Goal: Task Accomplishment & Management: Manage account settings

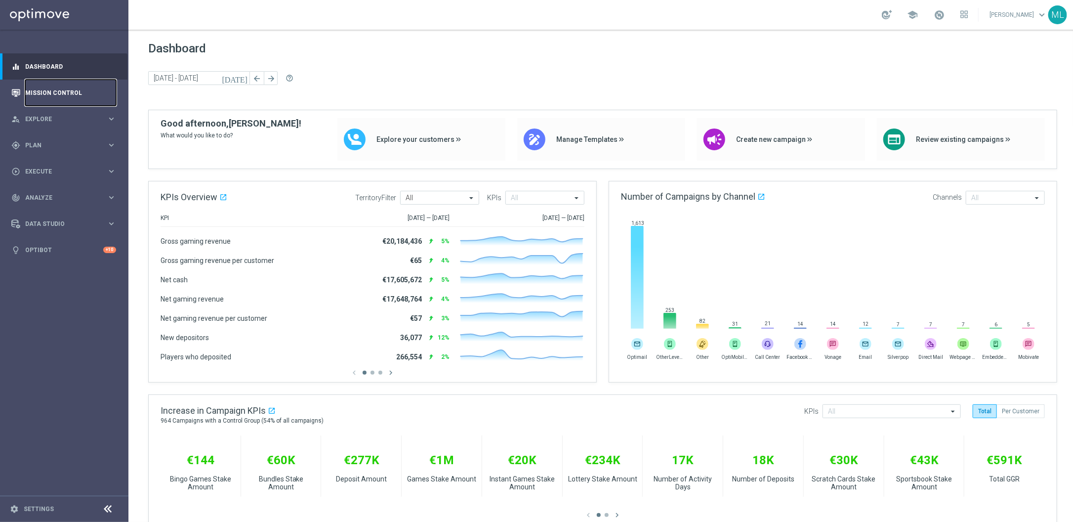
click at [69, 93] on link "Mission Control" at bounding box center [70, 93] width 91 height 26
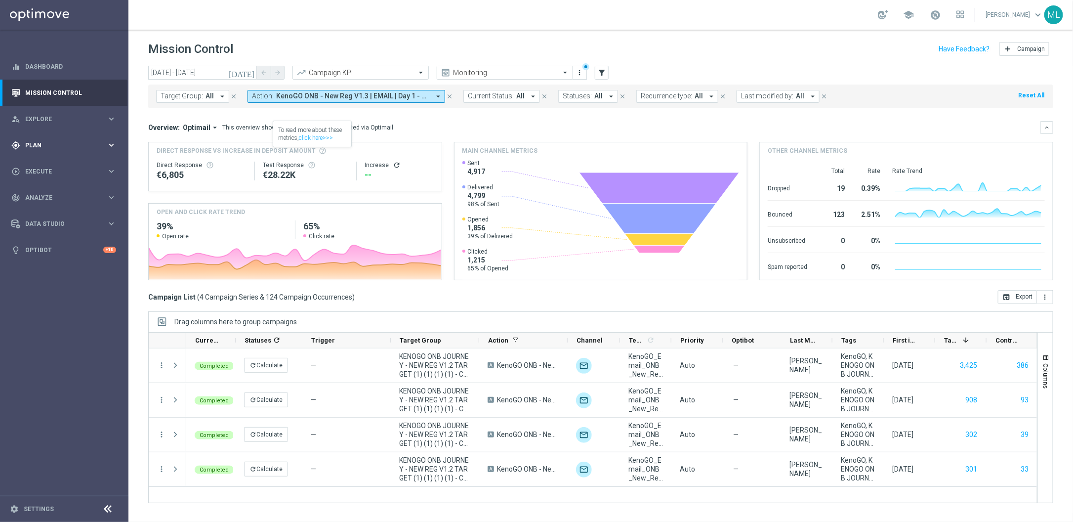
click at [103, 143] on span "Plan" at bounding box center [66, 145] width 82 height 6
click at [114, 195] on icon "keyboard_arrow_right" at bounding box center [111, 195] width 9 height 9
click at [51, 211] on link "Optimail" at bounding box center [67, 210] width 72 height 8
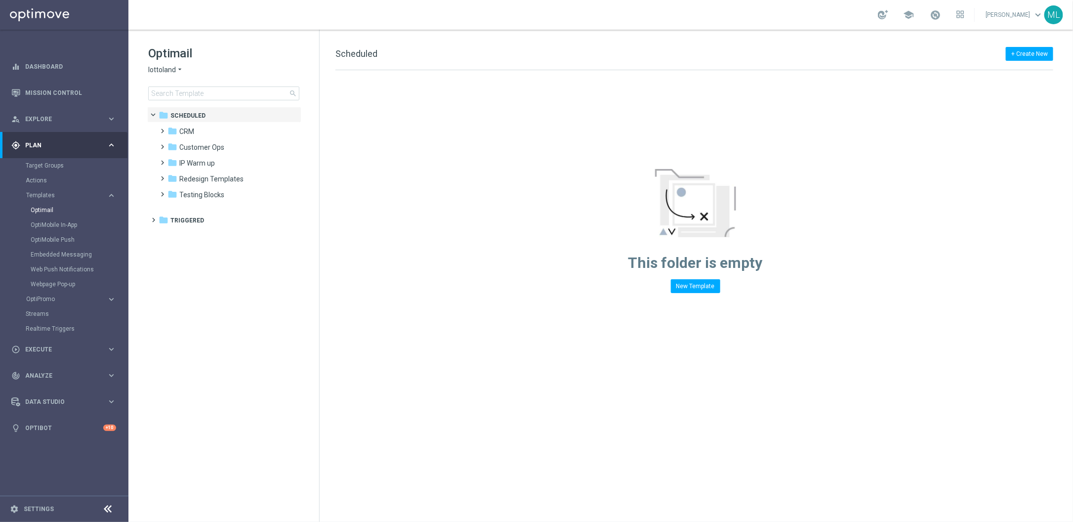
click at [179, 69] on icon "arrow_drop_down" at bounding box center [180, 69] width 8 height 9
click at [167, 88] on div "KenoGO" at bounding box center [186, 93] width 74 height 12
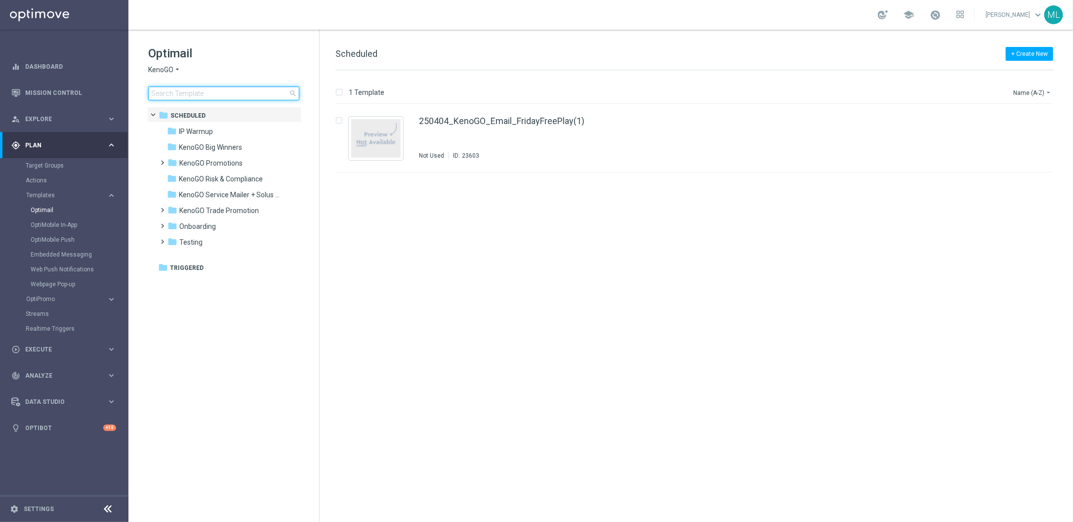
click at [171, 94] on input at bounding box center [223, 93] width 151 height 14
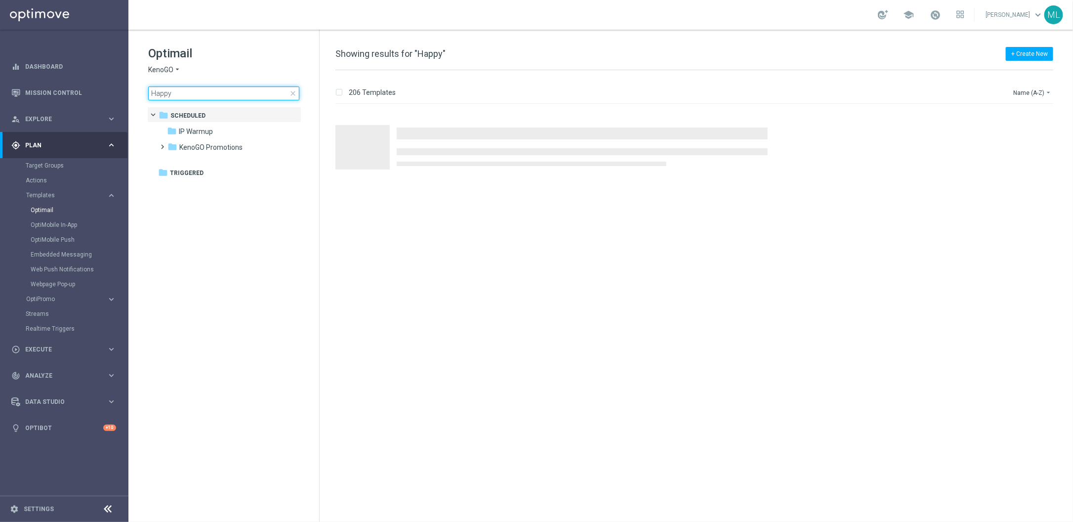
type input "Happy"
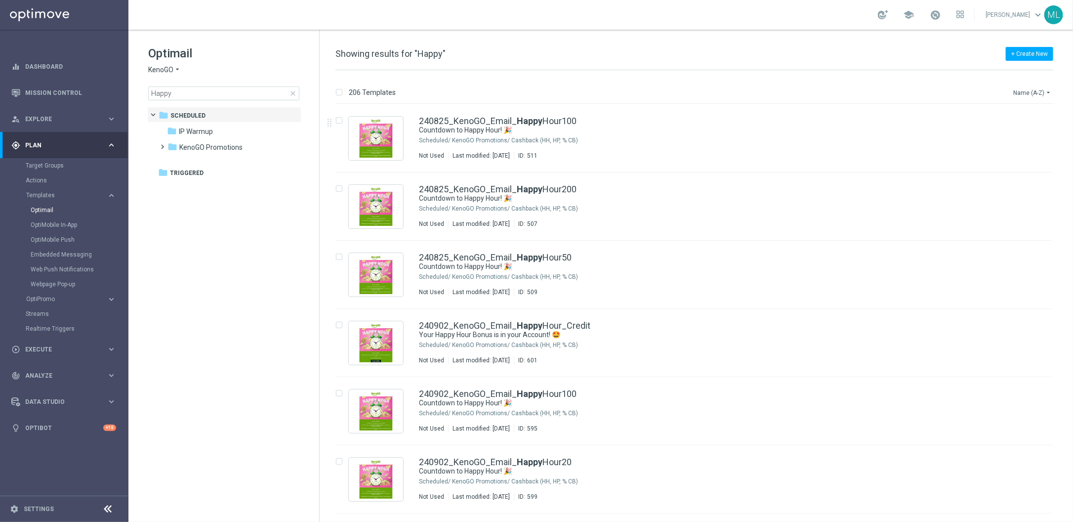
click at [1045, 90] on icon "arrow_drop_down" at bounding box center [1049, 92] width 8 height 8
click at [1026, 148] on span "Date Modified (Oldest)" at bounding box center [1015, 150] width 64 height 7
click at [1045, 93] on icon "arrow_drop_down" at bounding box center [1049, 92] width 8 height 8
click at [1027, 136] on span "Date Modified (Newest)" at bounding box center [1016, 136] width 66 height 7
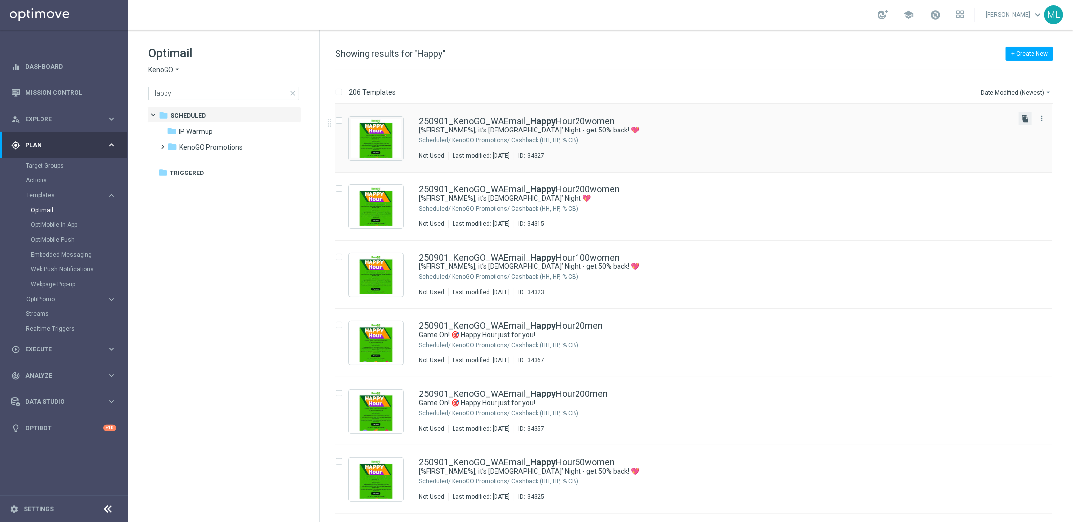
click at [1027, 119] on icon "file_copy" at bounding box center [1025, 119] width 8 height 8
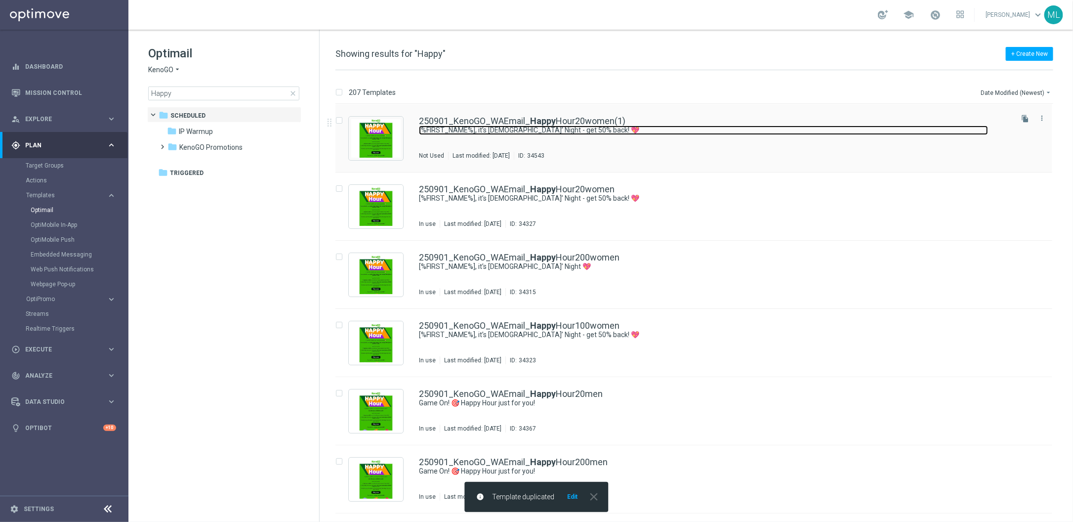
click at [598, 126] on link "[%FIRST_NAME%], it’s Ladies’ Night - get 50% back! 💖" at bounding box center [703, 130] width 569 height 9
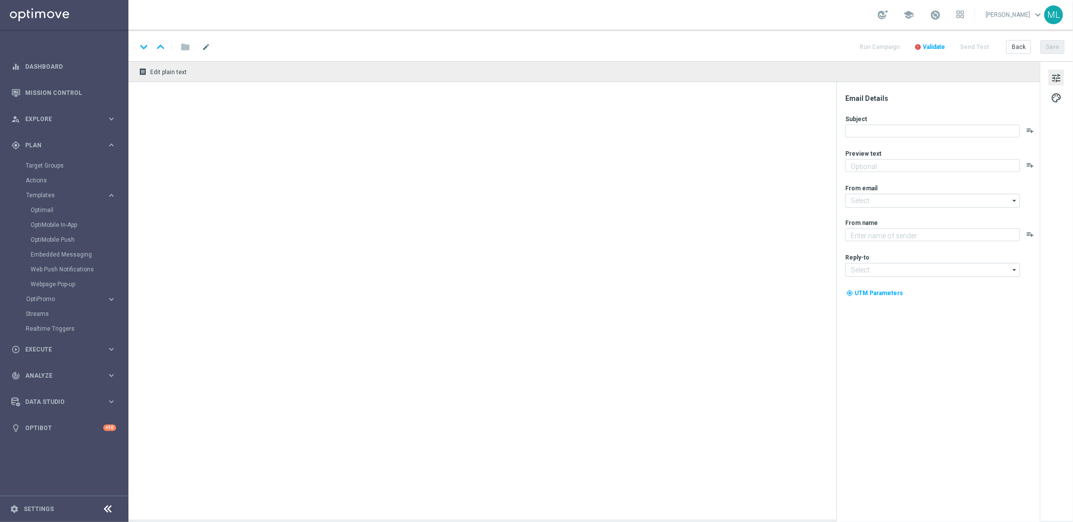
type textarea "Get 50% back in BONUS CASH!"
type textarea "KenoGO"
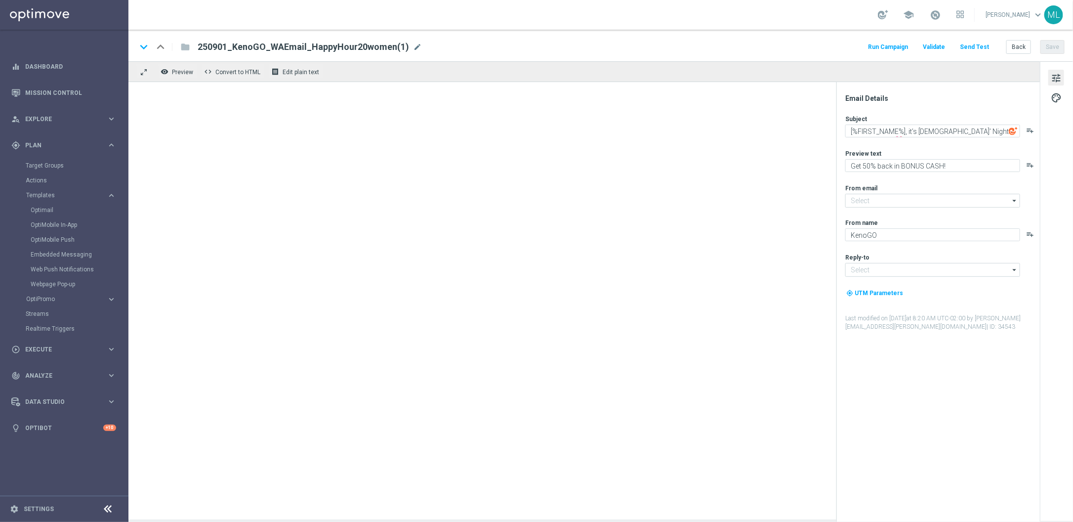
type input "[EMAIL_ADDRESS][DOMAIN_NAME]"
click at [413, 47] on span "mode_edit" at bounding box center [417, 46] width 9 height 9
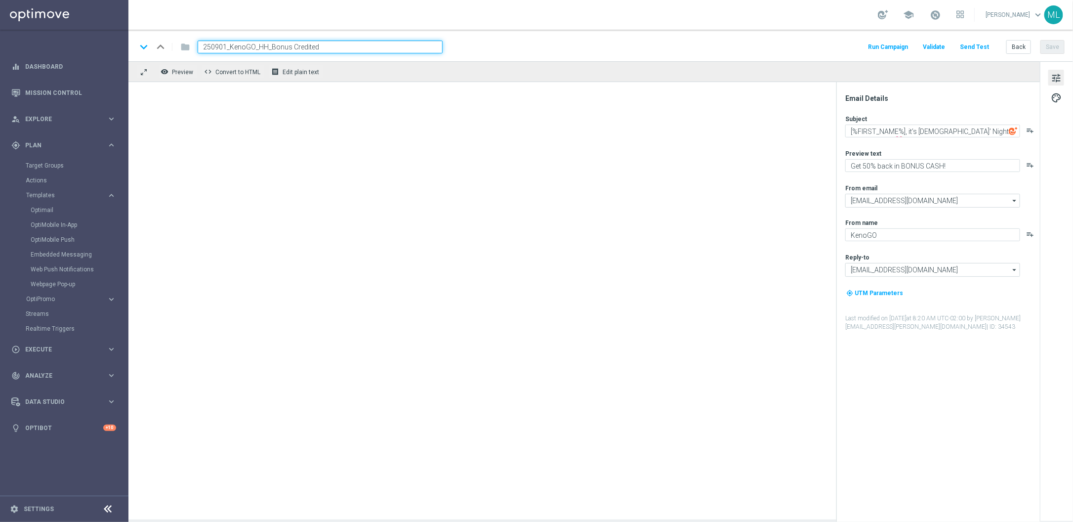
click at [226, 45] on input "250901_KenoGO_HH_Bonus Credited" at bounding box center [320, 47] width 245 height 13
type input "250902_KenoGO_HH_Bonus Credited"
click at [543, 28] on div "school Maria Lopez Boras keyboard_arrow_down ML" at bounding box center [600, 15] width 945 height 30
click at [545, 37] on div "keyboard_arrow_down keyboard_arrow_up folder 250902_KenoGO_HH_Bonus Credited Ru…" at bounding box center [600, 46] width 945 height 32
drag, startPoint x: 549, startPoint y: 58, endPoint x: 548, endPoint y: 66, distance: 8.5
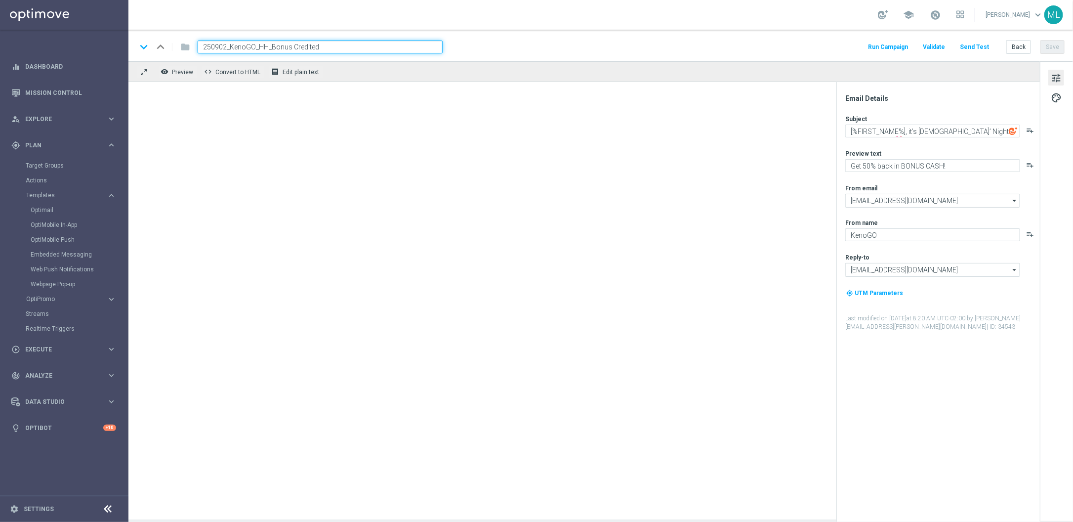
click at [549, 59] on div "keyboard_arrow_down keyboard_arrow_up folder 250902_KenoGO_HH_Bonus Credited Ru…" at bounding box center [600, 46] width 945 height 32
drag, startPoint x: 530, startPoint y: 111, endPoint x: 506, endPoint y: 140, distance: 38.0
click at [530, 111] on div at bounding box center [584, 300] width 912 height 437
click at [492, 150] on div at bounding box center [584, 300] width 912 height 437
click at [324, 117] on div at bounding box center [584, 300] width 912 height 437
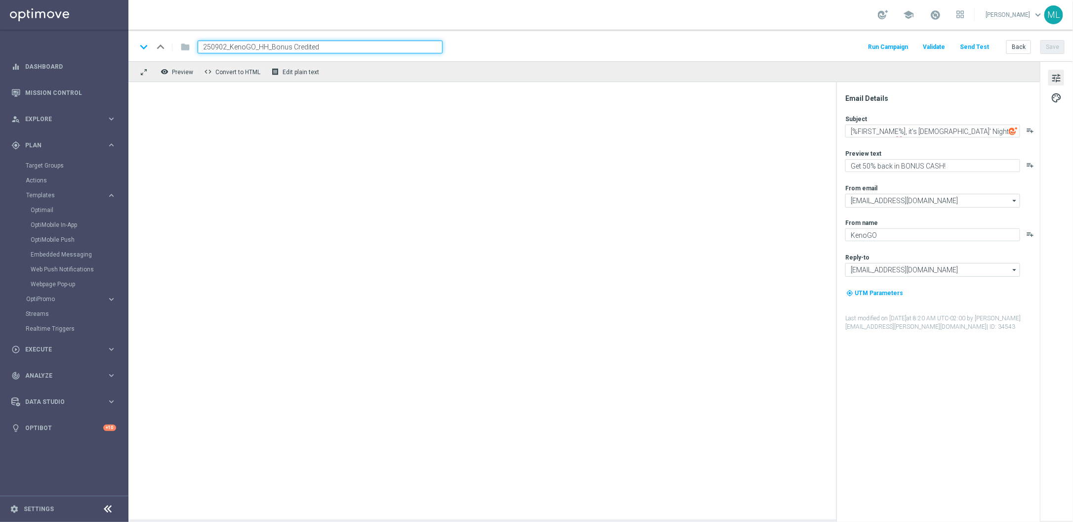
click at [635, 58] on div "keyboard_arrow_down keyboard_arrow_up folder 250902_KenoGO_HH_Bonus Credited Ru…" at bounding box center [600, 46] width 945 height 32
click at [302, 47] on input "250902_KenoGO_HH_Bonus Credited" at bounding box center [320, 47] width 245 height 13
click at [549, 42] on div "keyboard_arrow_down keyboard_arrow_up folder 250902_KenoGO_HH_Bonus Credited Ru…" at bounding box center [600, 47] width 928 height 13
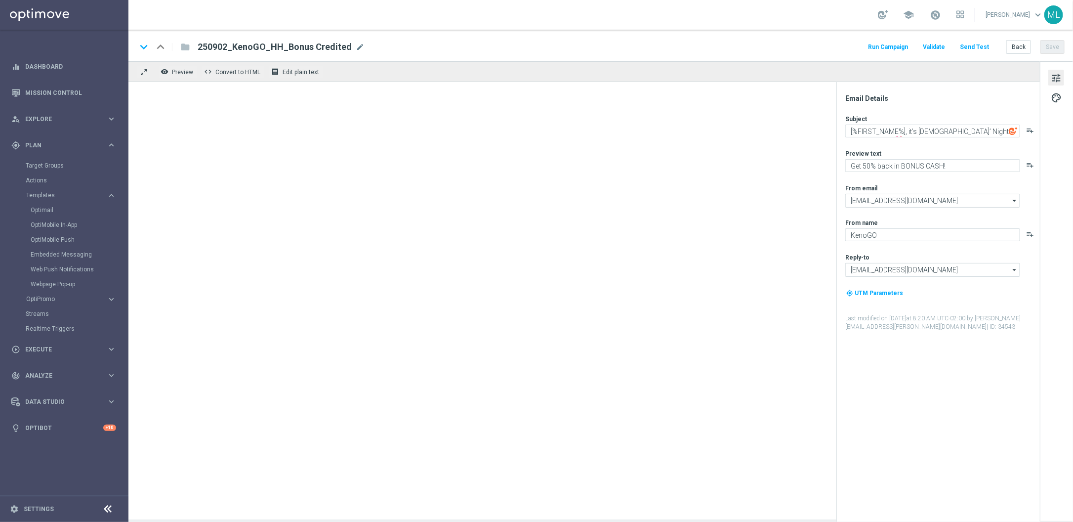
drag, startPoint x: 596, startPoint y: 43, endPoint x: 697, endPoint y: 47, distance: 101.3
click at [596, 43] on div "keyboard_arrow_down keyboard_arrow_up folder 250902_KenoGO_HH_Bonus Credited 25…" at bounding box center [600, 47] width 928 height 13
click at [1017, 45] on button "Back" at bounding box center [1018, 47] width 25 height 14
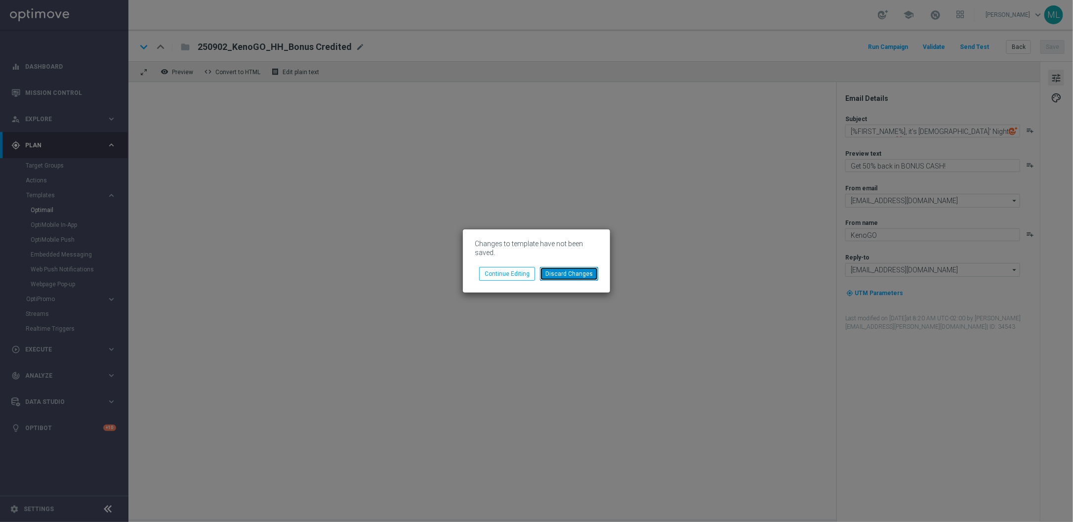
click at [589, 272] on button "Discard Changes" at bounding box center [569, 274] width 58 height 14
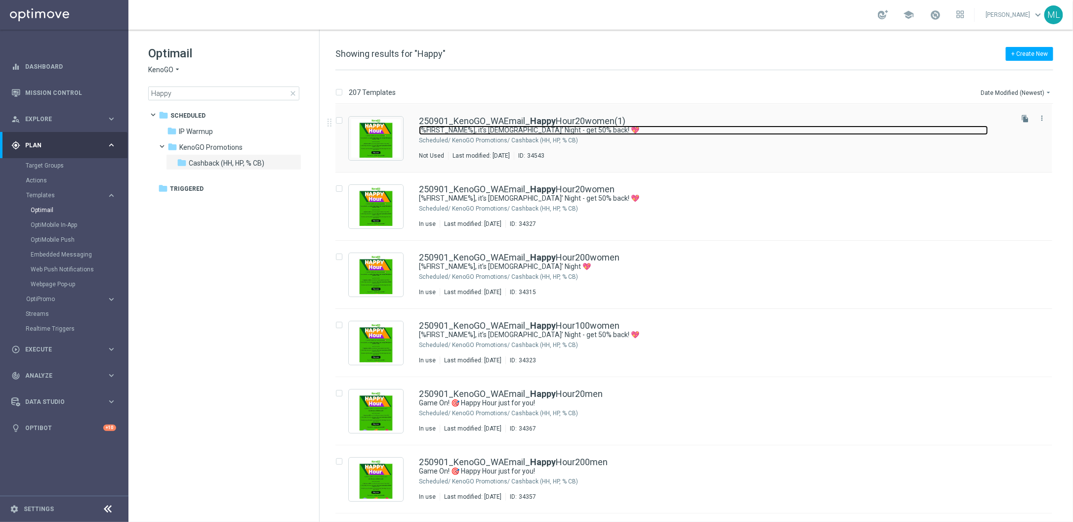
click at [624, 130] on link "[%FIRST_NAME%], it’s Ladies’ Night - get 50% back! 💖" at bounding box center [703, 130] width 569 height 9
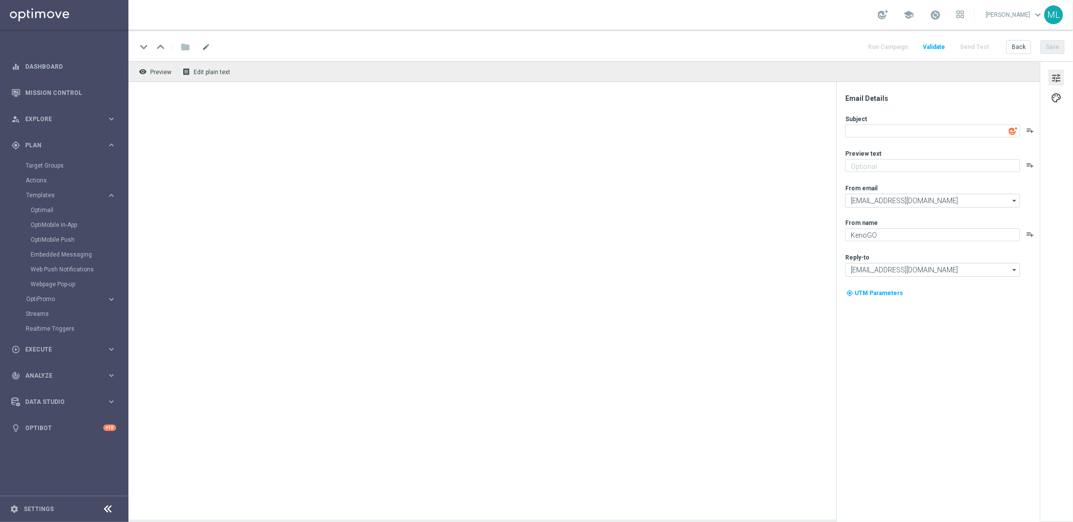
type textarea "[%FIRST_NAME%], it’s Ladies’ Night - get 50% back! 💖"
type textarea "Get 50% back in BONUS CASH!"
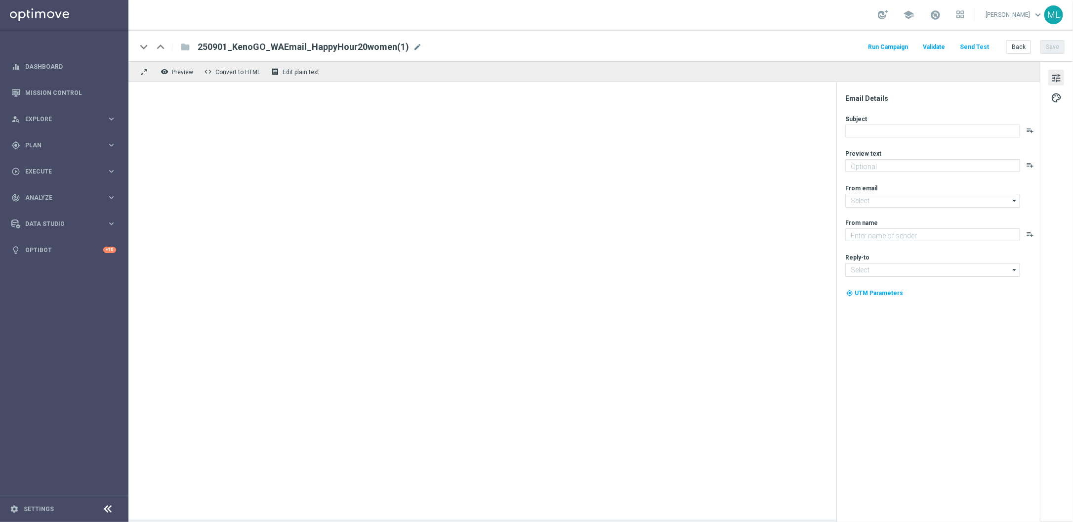
type textarea "Get 50% back in BONUS CASH!"
type input "[EMAIL_ADDRESS][DOMAIN_NAME]"
type textarea "KenoGO"
type input "[EMAIL_ADDRESS][DOMAIN_NAME]"
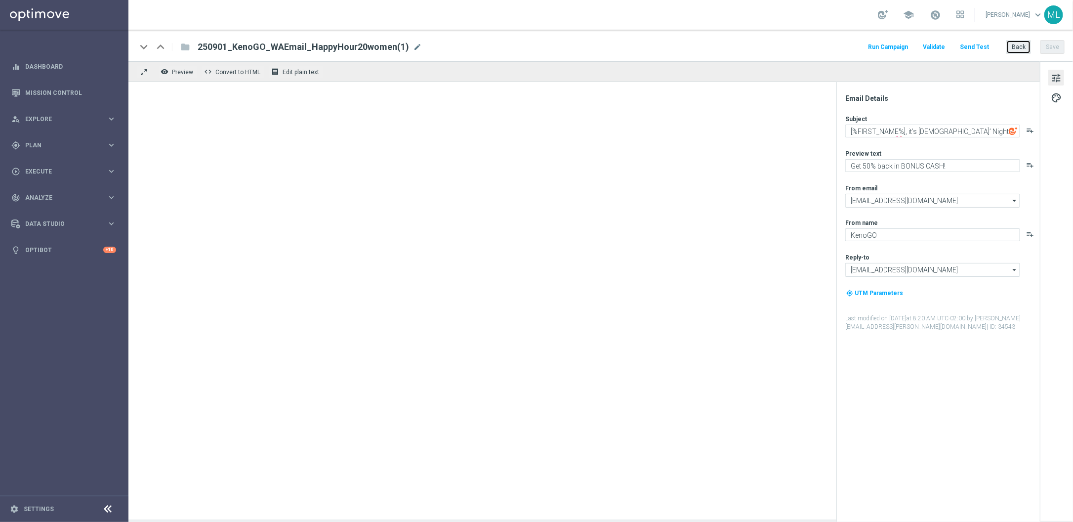
click at [1012, 52] on button "Back" at bounding box center [1018, 47] width 25 height 14
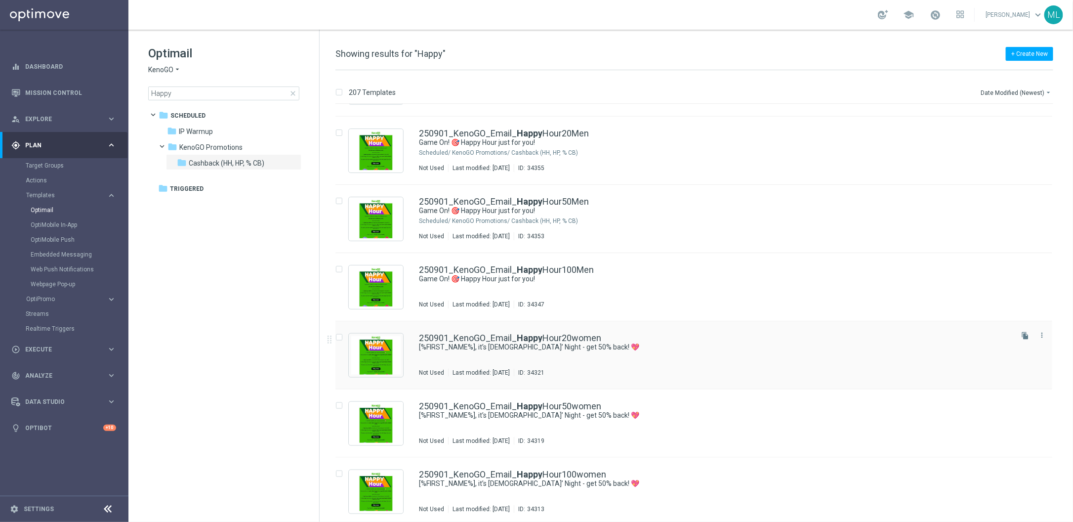
scroll to position [598, 0]
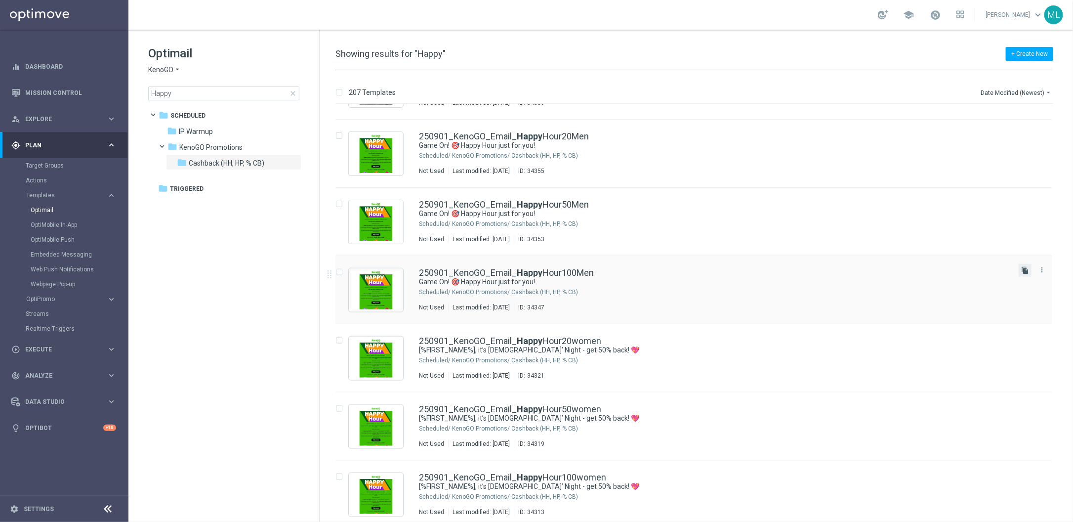
click at [1023, 270] on icon "file_copy" at bounding box center [1025, 270] width 8 height 8
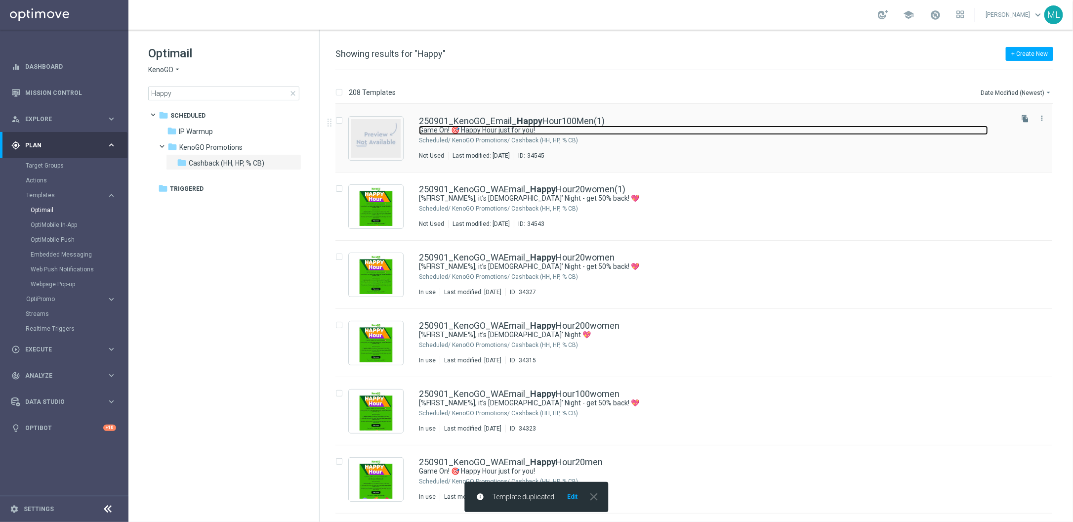
click at [684, 133] on link "Game On! 🎯 Happy Hour just for you!" at bounding box center [703, 130] width 569 height 9
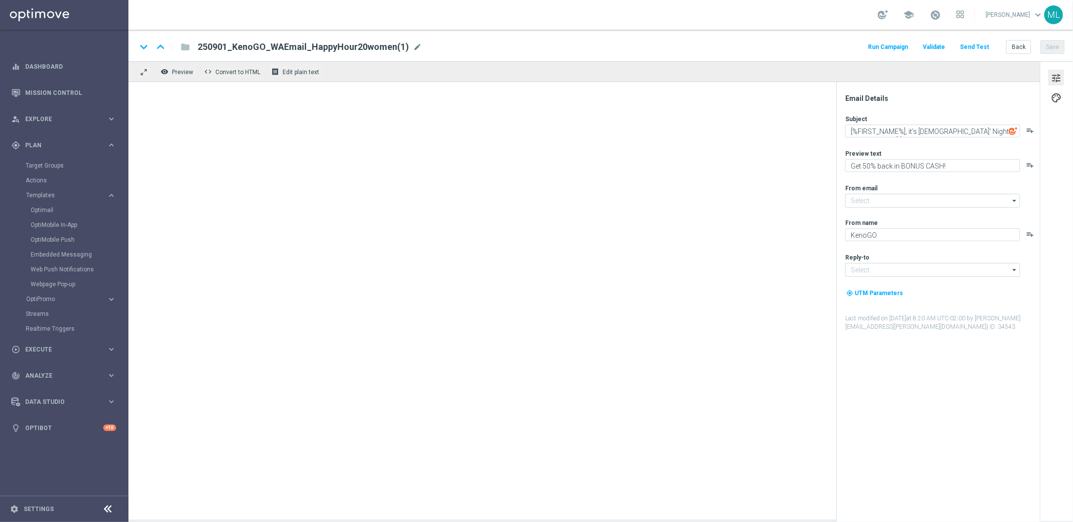
type input "[EMAIL_ADDRESS][DOMAIN_NAME]"
type textarea "Game On! 🎯 Happy Hour just for you!"
drag, startPoint x: 510, startPoint y: 133, endPoint x: 498, endPoint y: 138, distance: 13.0
click at [500, 137] on div at bounding box center [584, 300] width 912 height 437
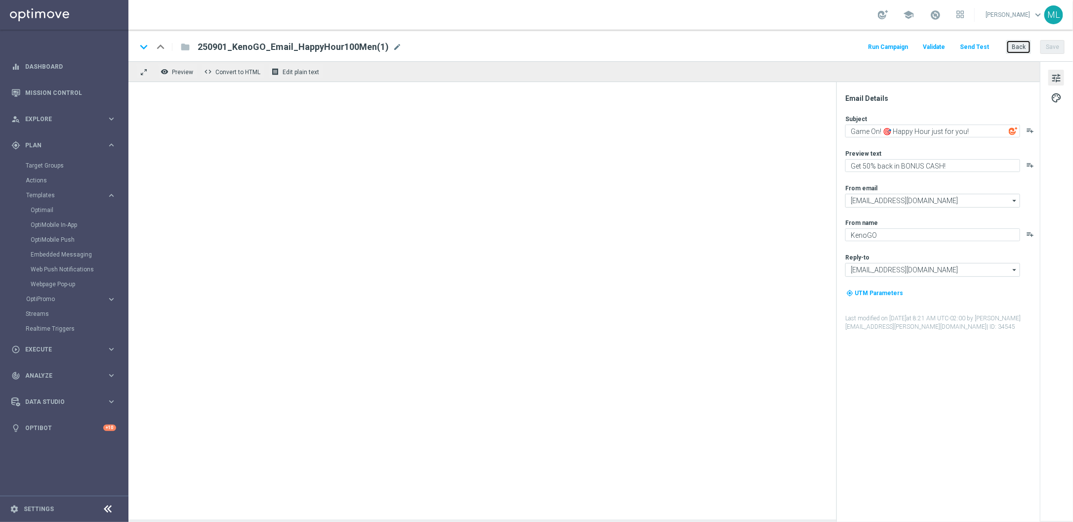
click at [1021, 47] on button "Back" at bounding box center [1018, 47] width 25 height 14
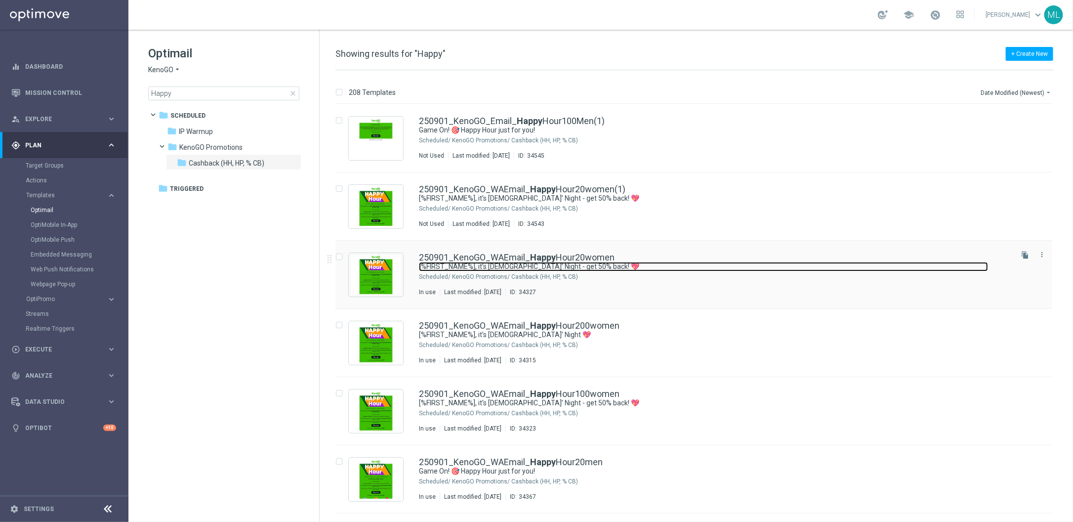
click at [487, 267] on link "[%FIRST_NAME%], it’s [DEMOGRAPHIC_DATA]’ Night - get 50% back! 💖" at bounding box center [703, 266] width 569 height 9
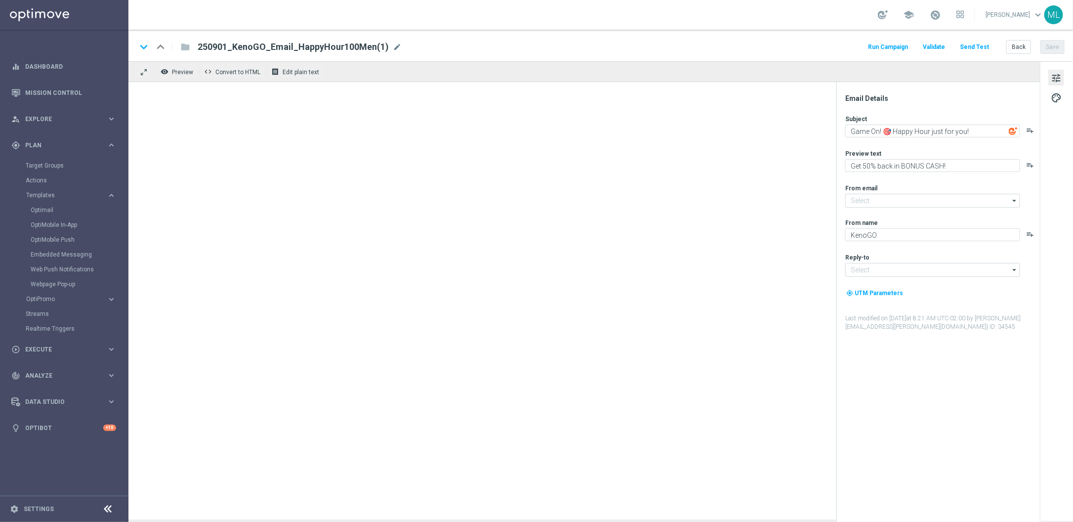
type input "[EMAIL_ADDRESS][DOMAIN_NAME]"
type textarea "[%FIRST_NAME%], it’s [DEMOGRAPHIC_DATA]’ Night - get 50% back! 💖"
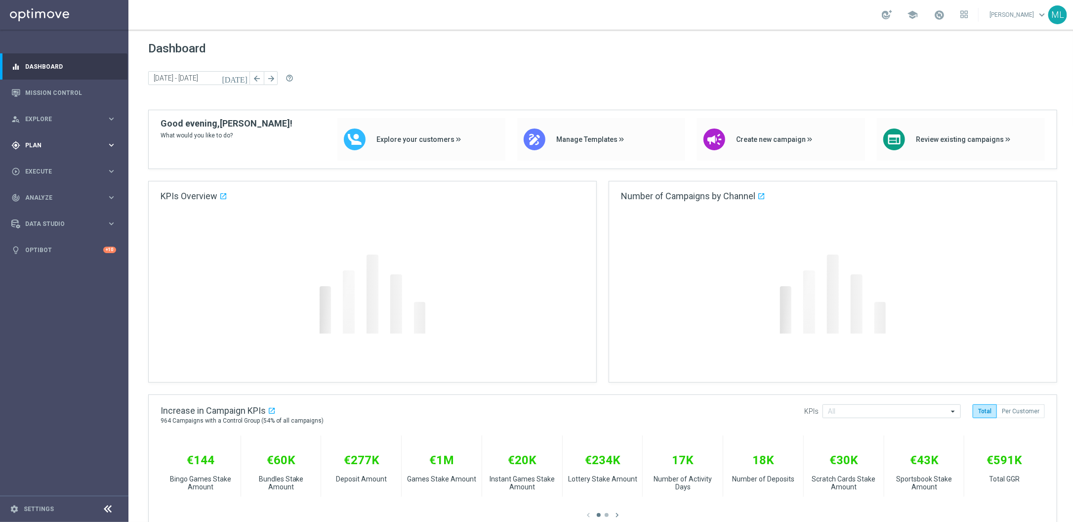
click at [115, 144] on icon "keyboard_arrow_right" at bounding box center [111, 144] width 9 height 9
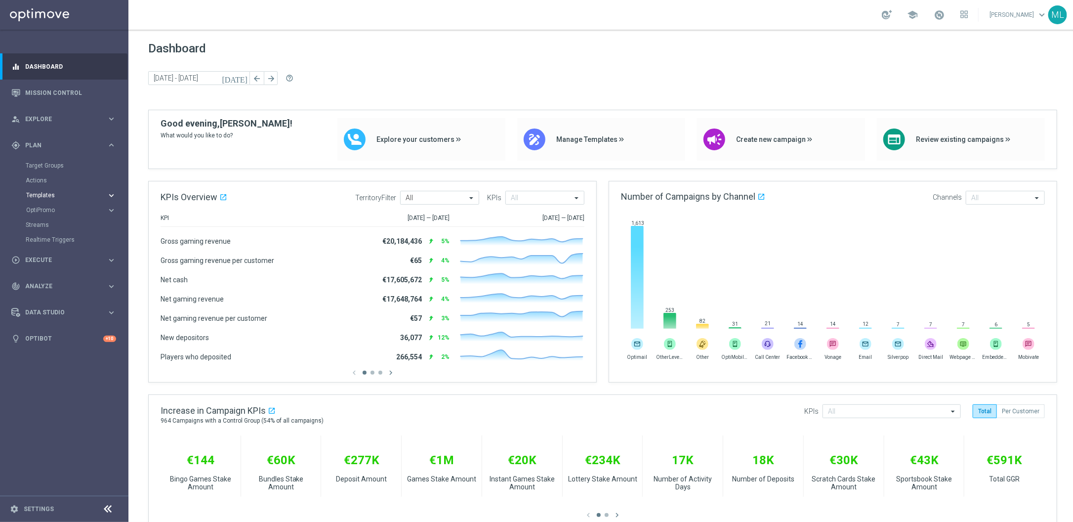
click at [115, 193] on icon "keyboard_arrow_right" at bounding box center [111, 195] width 9 height 9
click at [53, 210] on link "Optimail" at bounding box center [67, 210] width 72 height 8
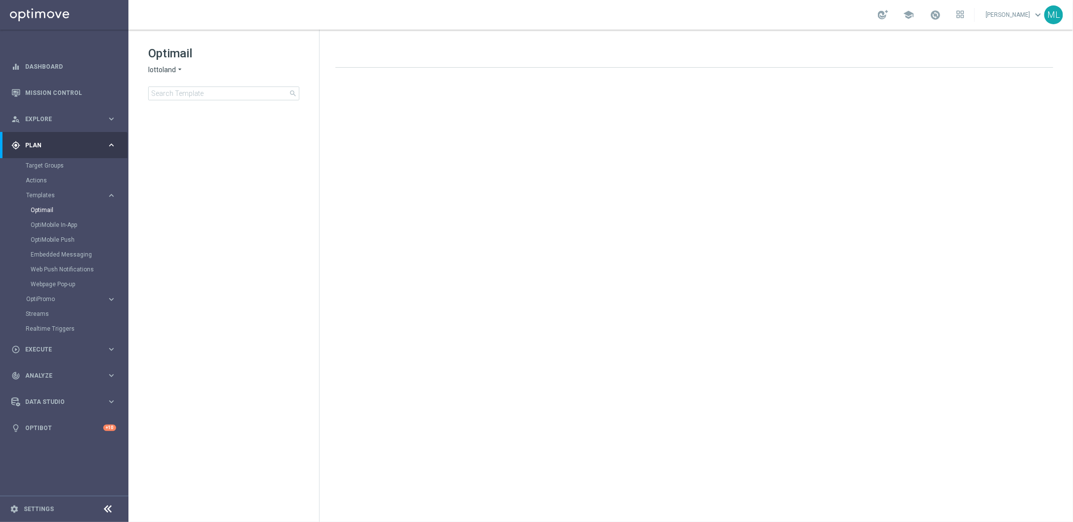
click at [176, 70] on icon "arrow_drop_down" at bounding box center [180, 69] width 8 height 9
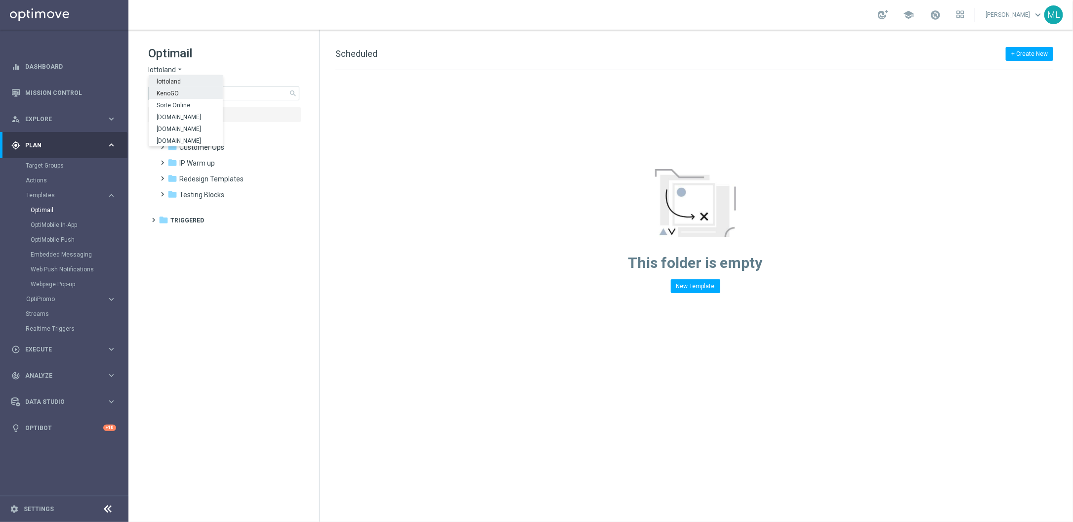
click at [0, 0] on span "KenoGO" at bounding box center [0, 0] width 0 height 0
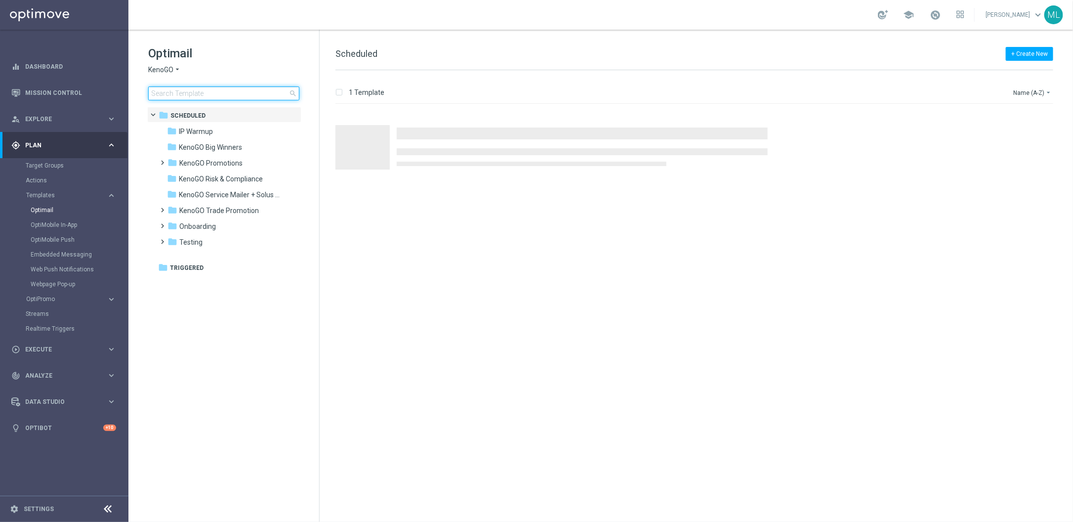
click at [184, 95] on input at bounding box center [223, 93] width 151 height 14
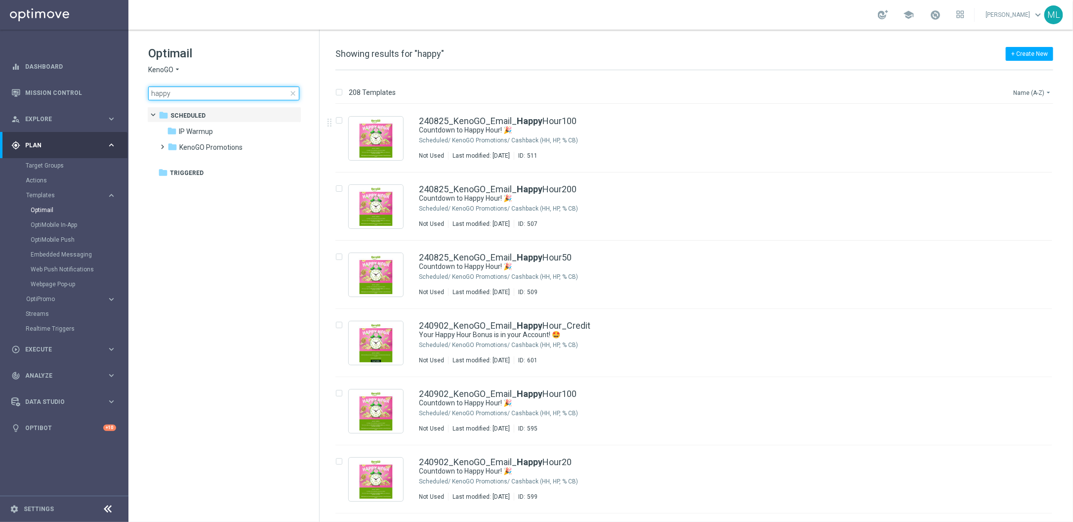
type input "happy"
click at [1039, 92] on button "Name (A-Z) arrow_drop_down" at bounding box center [1032, 92] width 41 height 12
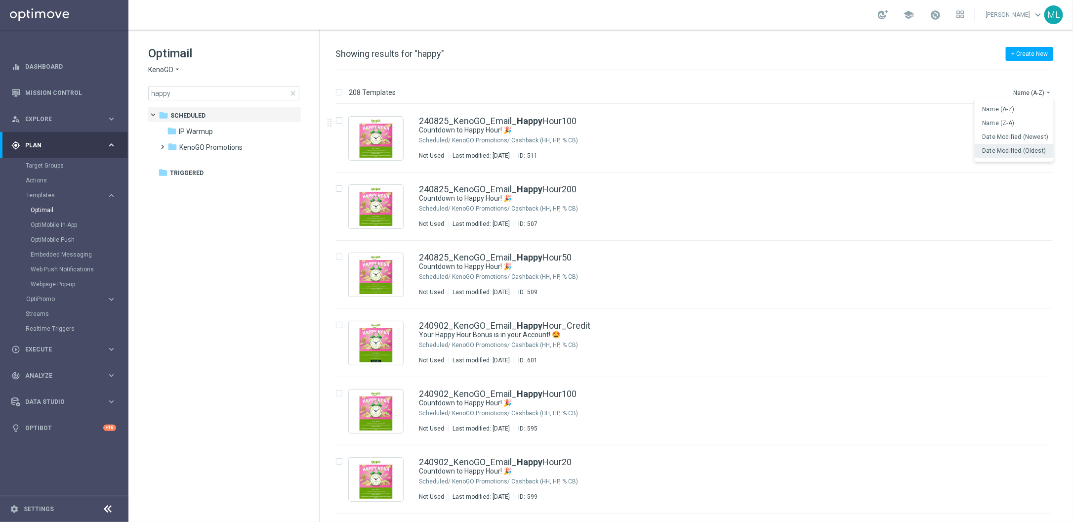
click at [1034, 153] on span "Date Modified (Oldest)" at bounding box center [1015, 150] width 64 height 7
click at [1041, 96] on button "Date Modified (Oldest) arrow_drop_down" at bounding box center [1017, 92] width 71 height 12
click at [1032, 135] on span "Date Modified (Newest)" at bounding box center [1016, 136] width 66 height 7
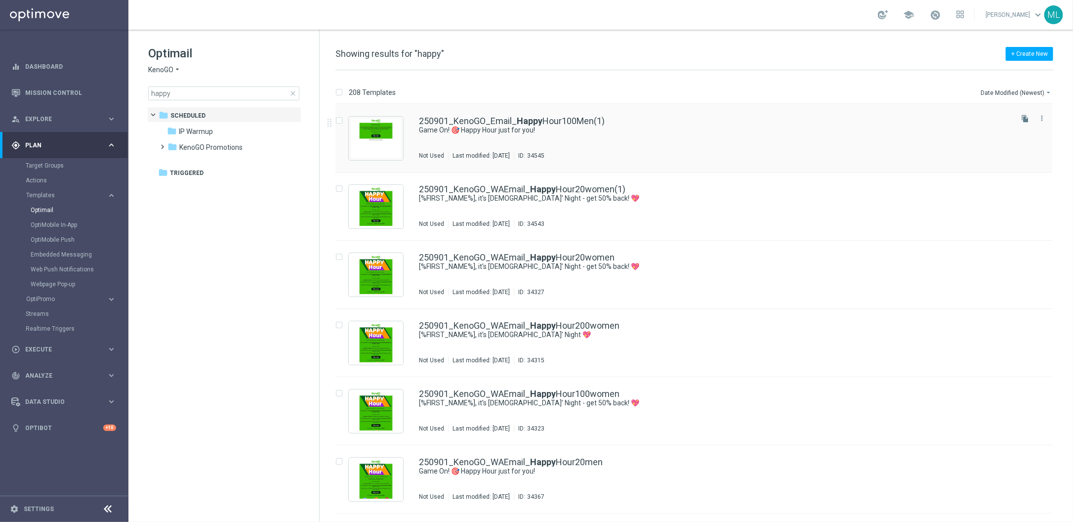
click at [685, 145] on div "250901_KenoGO_Email_ Happy Hour100Men(1) Game On! 🎯 Happy Hour just for you! No…" at bounding box center [715, 138] width 592 height 43
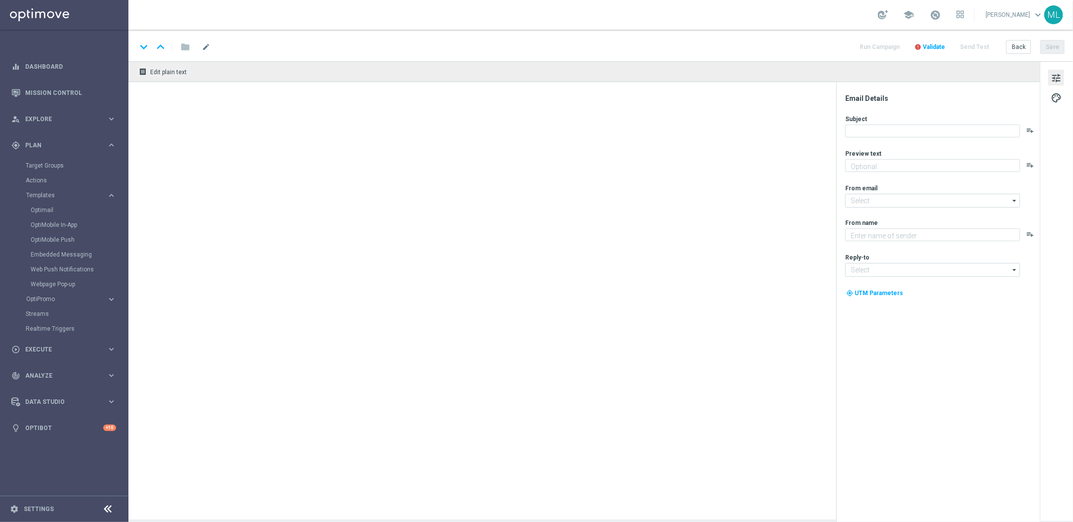
type textarea "Get 50% back in BONUS CASH!"
type textarea "KenoGO"
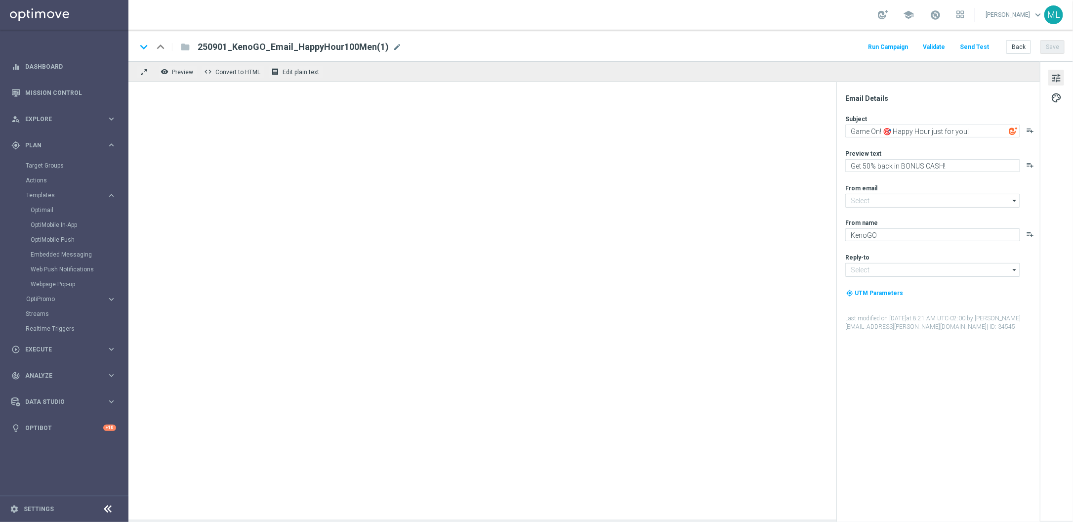
type input "[EMAIL_ADDRESS][DOMAIN_NAME]"
click at [410, 165] on div at bounding box center [584, 300] width 912 height 437
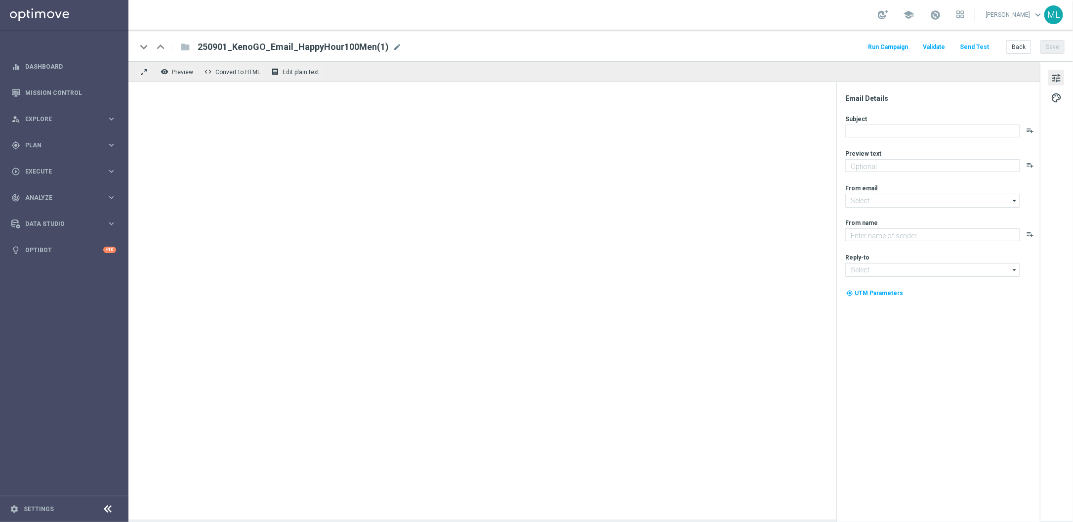
type textarea "Get 50% back in BONUS CASH!"
type input "[EMAIL_ADDRESS][DOMAIN_NAME]"
type textarea "KenoGO"
type input "[EMAIL_ADDRESS][DOMAIN_NAME]"
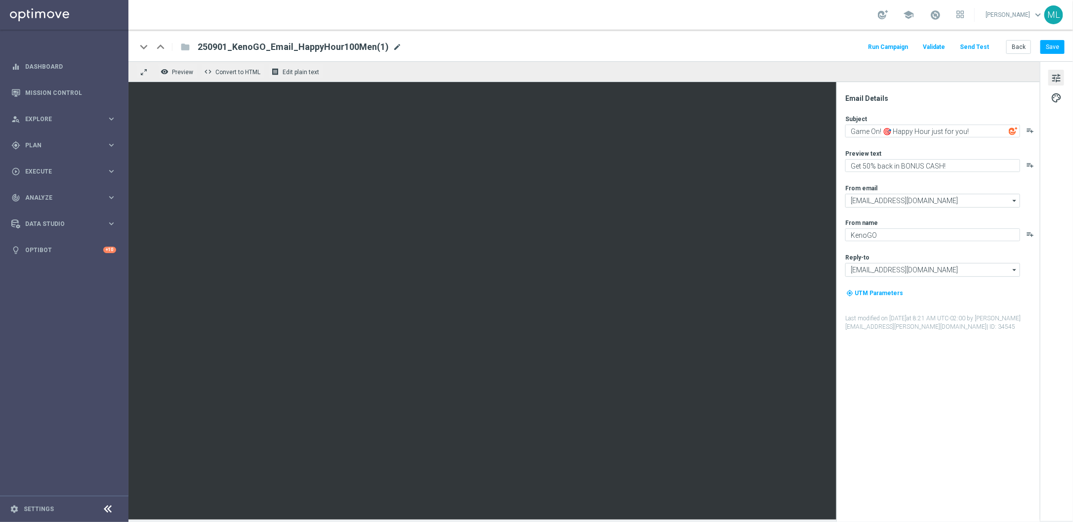
click at [393, 46] on span "mode_edit" at bounding box center [397, 46] width 9 height 9
click at [237, 46] on input "250901_KenoGO_Email_HappyHour100Men(1)" at bounding box center [320, 47] width 245 height 13
paste input "2_KenoGO_HH_Bonus Credited"
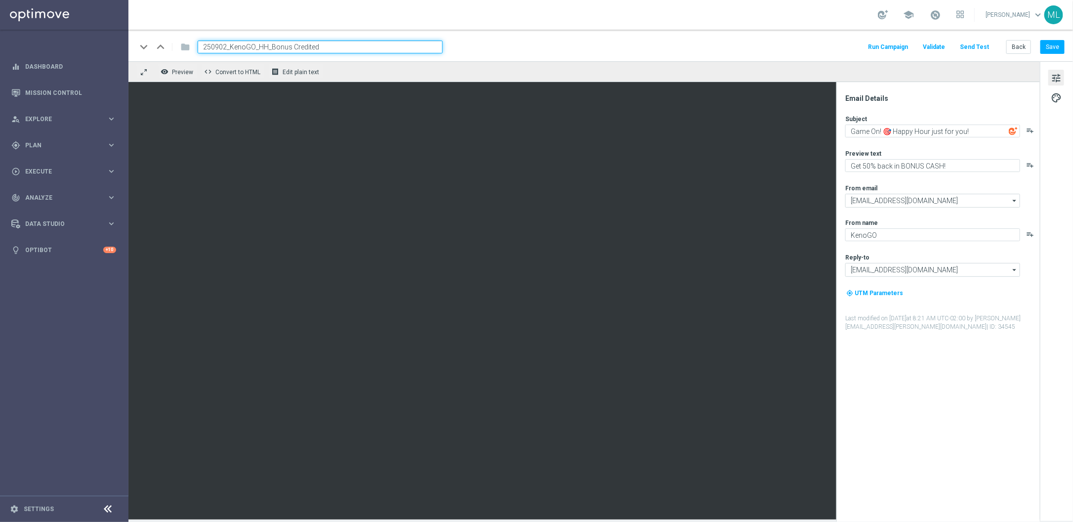
type input "250902_KenoGO_HH_Bonus Credited"
drag, startPoint x: 498, startPoint y: 37, endPoint x: 502, endPoint y: 39, distance: 5.1
click at [498, 37] on div "keyboard_arrow_down keyboard_arrow_up folder 250902_KenoGO_HH_Bonus Credited Ru…" at bounding box center [600, 46] width 945 height 32
click at [1044, 46] on button "Save" at bounding box center [1053, 47] width 24 height 14
click at [624, 47] on div "keyboard_arrow_down keyboard_arrow_up folder 250902_KenoGO_HH_Bonus Credited Ru…" at bounding box center [600, 47] width 928 height 13
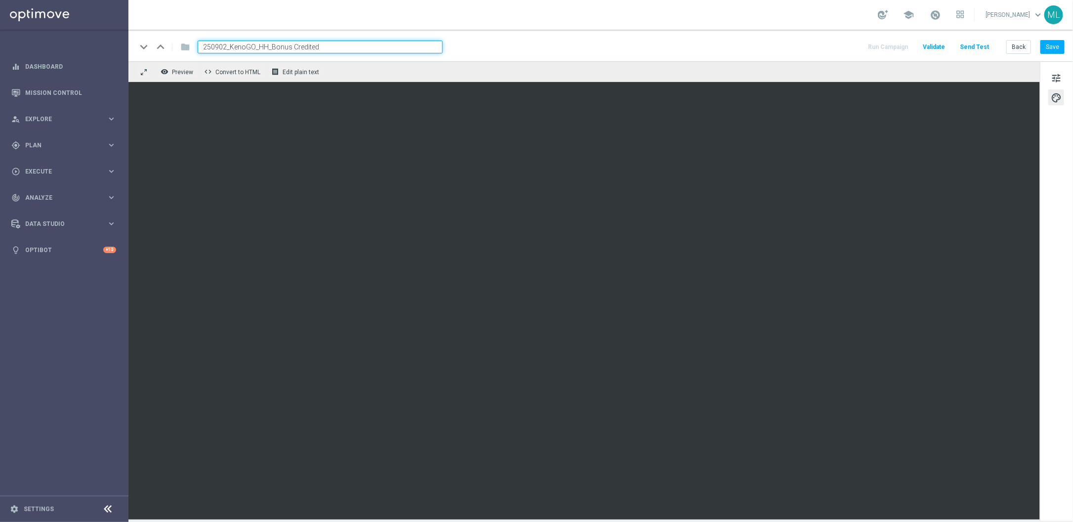
click at [645, 47] on div "keyboard_arrow_down keyboard_arrow_up folder 250902_KenoGO_HH_Bonus Credited Ru…" at bounding box center [600, 47] width 928 height 13
click at [240, 49] on input "250902_KenoGO_HH_Bonus Credited" at bounding box center [320, 47] width 245 height 13
click at [1060, 79] on span "tune" at bounding box center [1056, 78] width 11 height 13
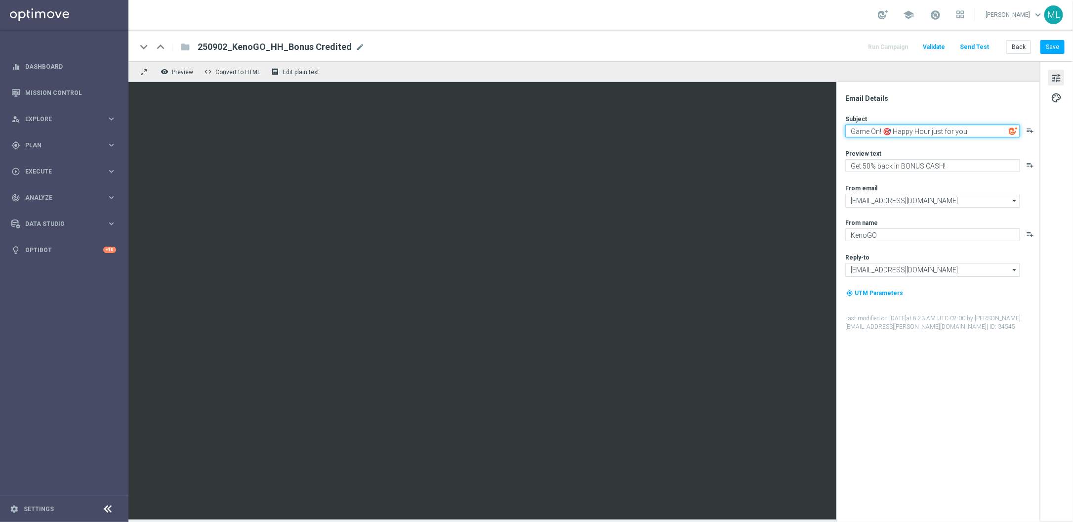
click at [924, 130] on textarea "Game On! 🎯 Happy Hour just for you!" at bounding box center [932, 131] width 175 height 13
paste textarea "Your Happy Hour bonus has now been credited."
type textarea "Your Happy Hour bonus has now been credited."
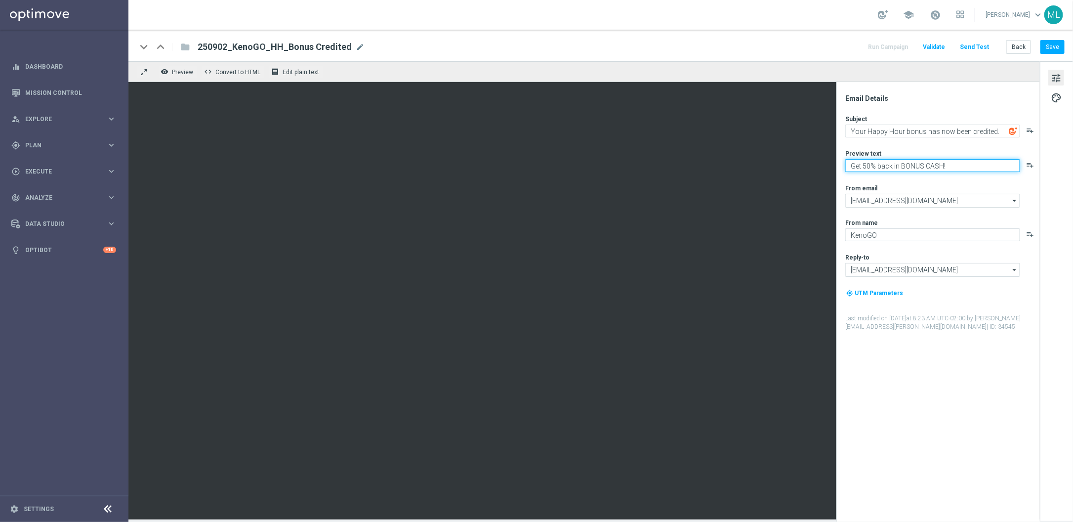
click at [879, 163] on textarea "Get 50% back in BONUS CASH!" at bounding box center [932, 165] width 175 height 13
paste textarea "Your ready to go."
type textarea "Your ready to go."
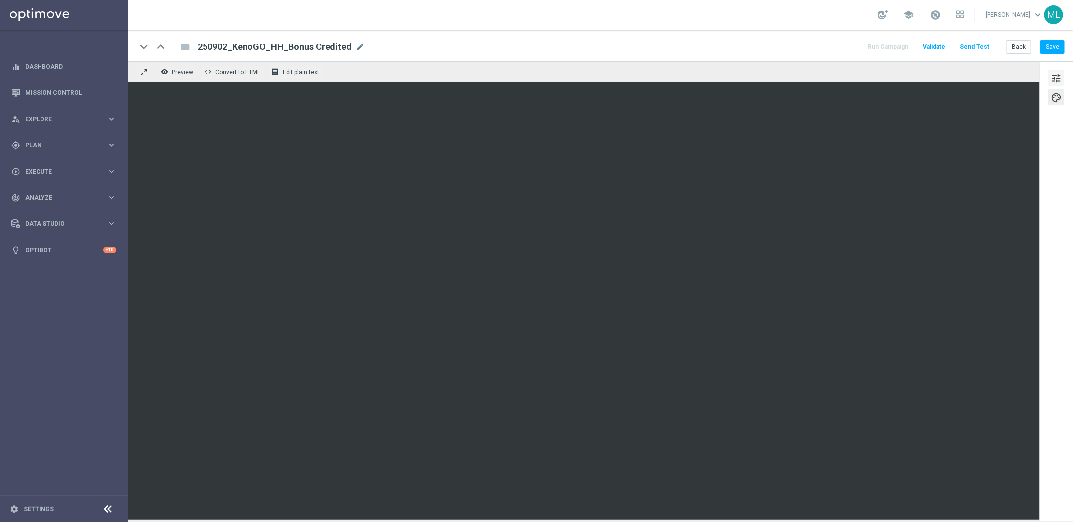
click at [1055, 82] on span "tune" at bounding box center [1056, 78] width 11 height 13
click at [1055, 49] on button "Save" at bounding box center [1053, 47] width 24 height 14
click at [1057, 50] on button "Save" at bounding box center [1053, 47] width 24 height 14
click at [1052, 48] on button "Save" at bounding box center [1053, 47] width 24 height 14
drag, startPoint x: 1007, startPoint y: 32, endPoint x: 1019, endPoint y: 44, distance: 17.5
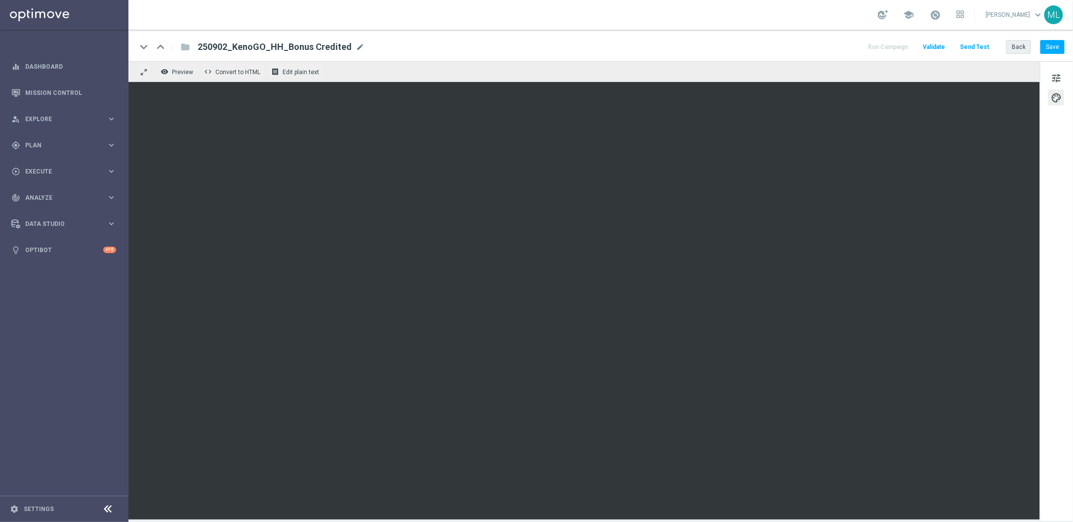
click at [1007, 32] on div "keyboard_arrow_down keyboard_arrow_up folder 250902_KenoGO_HH_Bonus Credited 25…" at bounding box center [600, 46] width 945 height 32
click at [1020, 45] on button "Back" at bounding box center [1018, 47] width 25 height 14
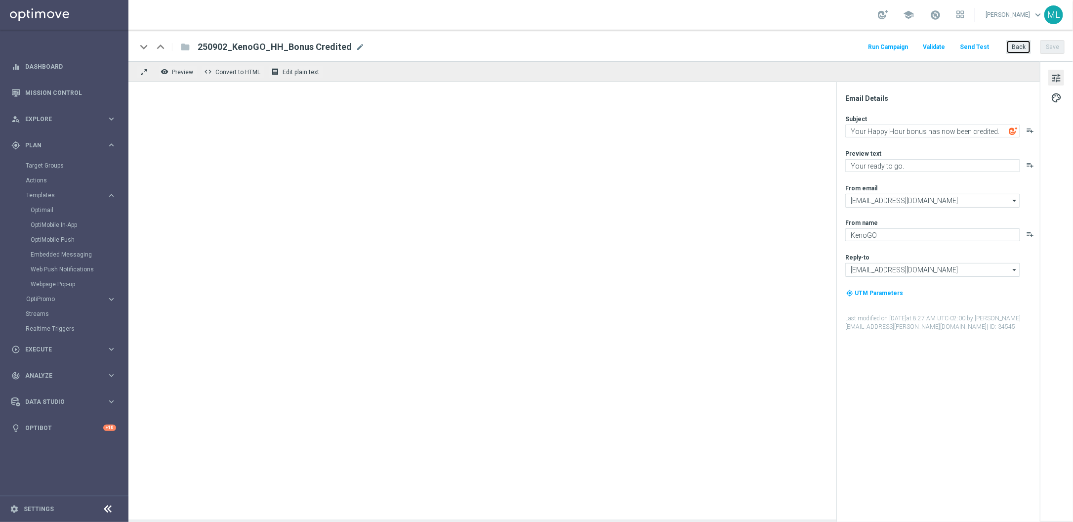
click at [1024, 51] on button "Back" at bounding box center [1018, 47] width 25 height 14
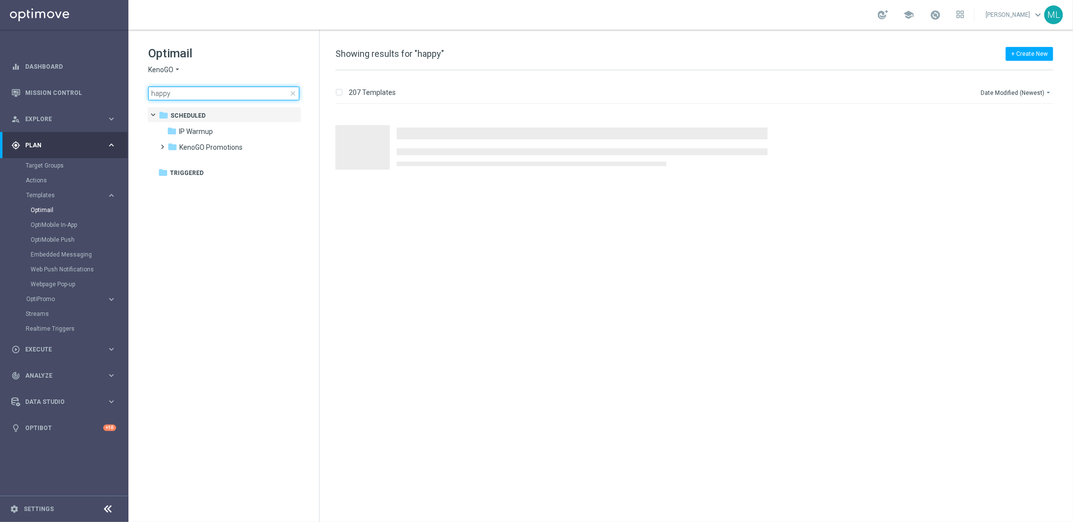
drag, startPoint x: 189, startPoint y: 96, endPoint x: 158, endPoint y: 93, distance: 31.2
click at [188, 96] on input "happy" at bounding box center [223, 93] width 151 height 14
click at [157, 93] on input "happy" at bounding box center [223, 93] width 151 height 14
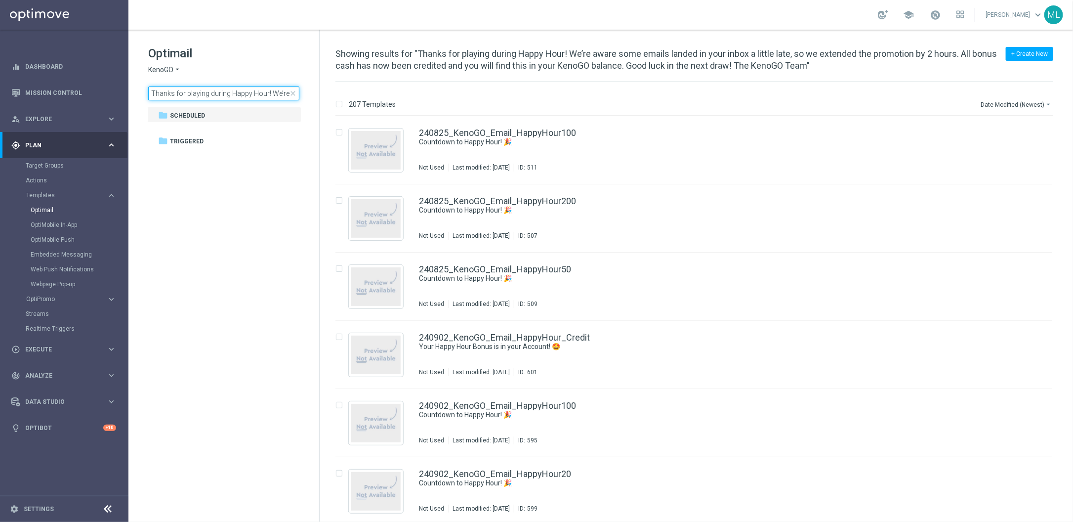
scroll to position [0, 676]
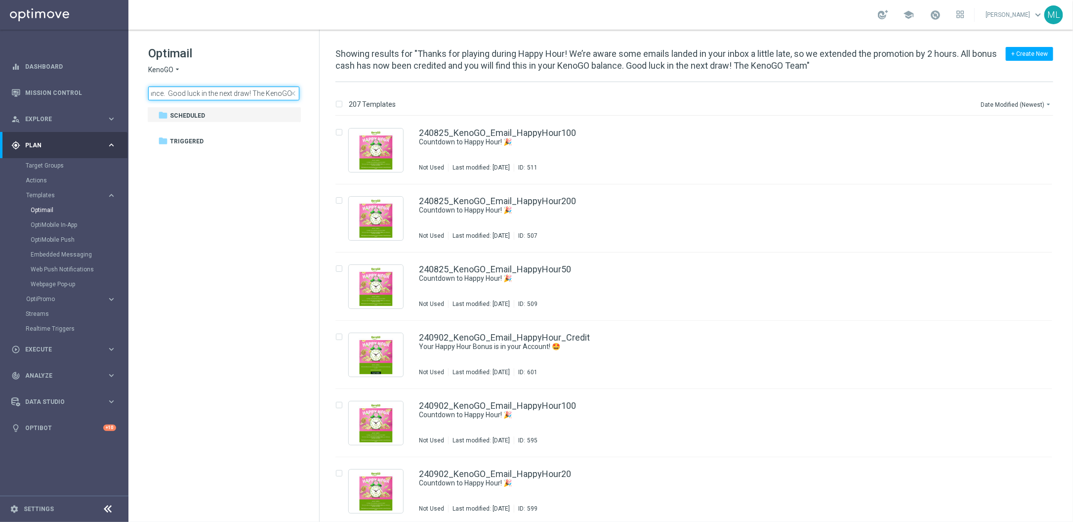
click at [170, 94] on input "Thanks for playing during Happy Hour! We’re aware some emails landed in your in…" at bounding box center [223, 93] width 151 height 14
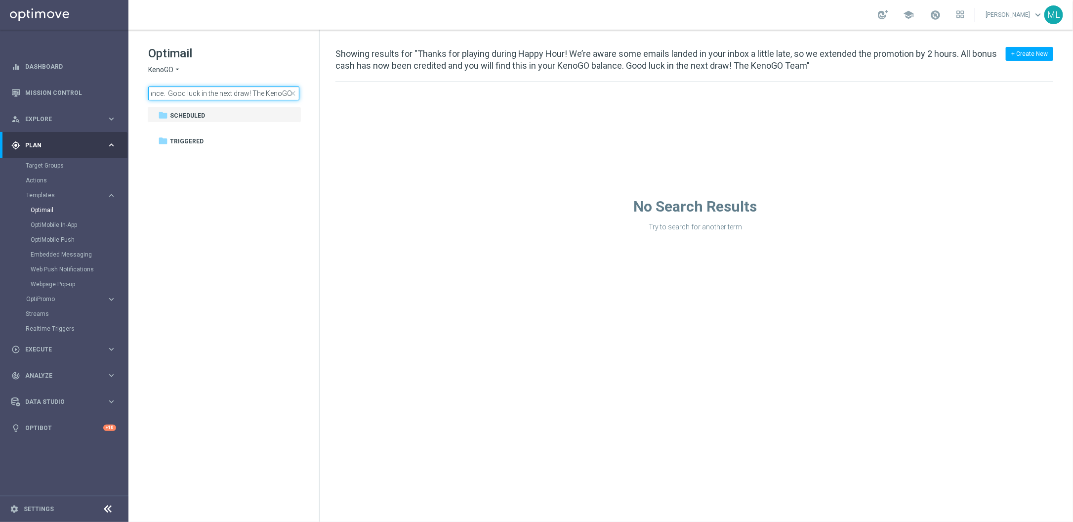
click at [176, 94] on input "Thanks for playing during Happy Hour! We’re aware some emails landed in your in…" at bounding box center [223, 93] width 151 height 14
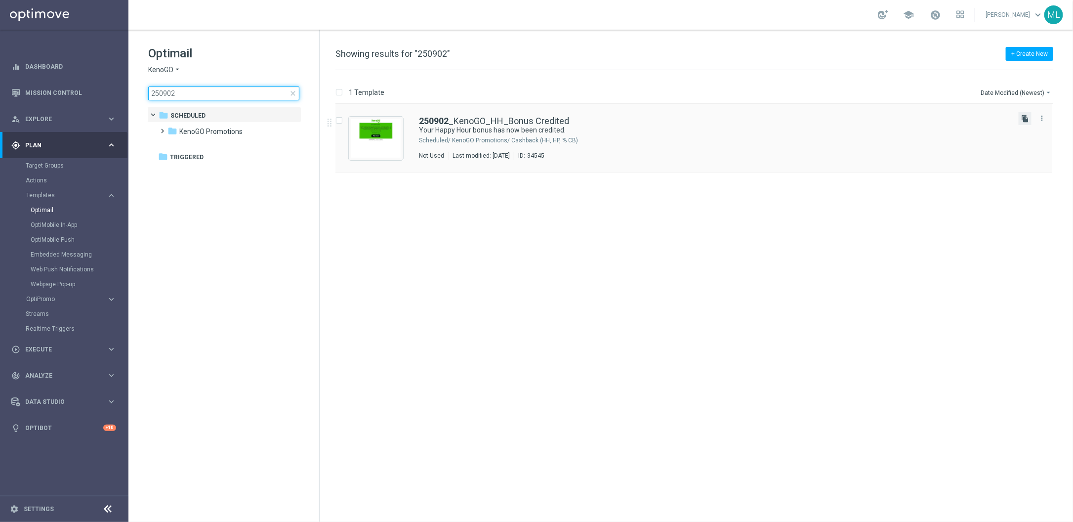
type input "250902"
drag, startPoint x: 1025, startPoint y: 120, endPoint x: 1018, endPoint y: 127, distance: 10.1
click at [1026, 120] on icon "file_copy" at bounding box center [1025, 119] width 8 height 8
click at [559, 214] on div "insert_drive_file 250902 _KenoGO_HH_Bonus Credited Your Happy Hour bonus has no…" at bounding box center [699, 313] width 746 height 418
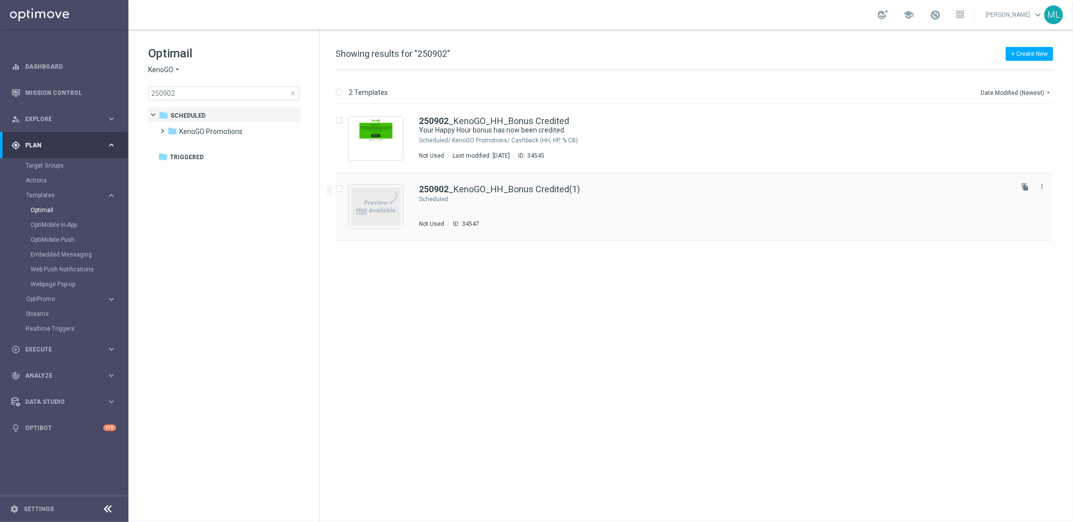
click at [593, 197] on div "Press SPACE to select this row." at bounding box center [730, 199] width 561 height 8
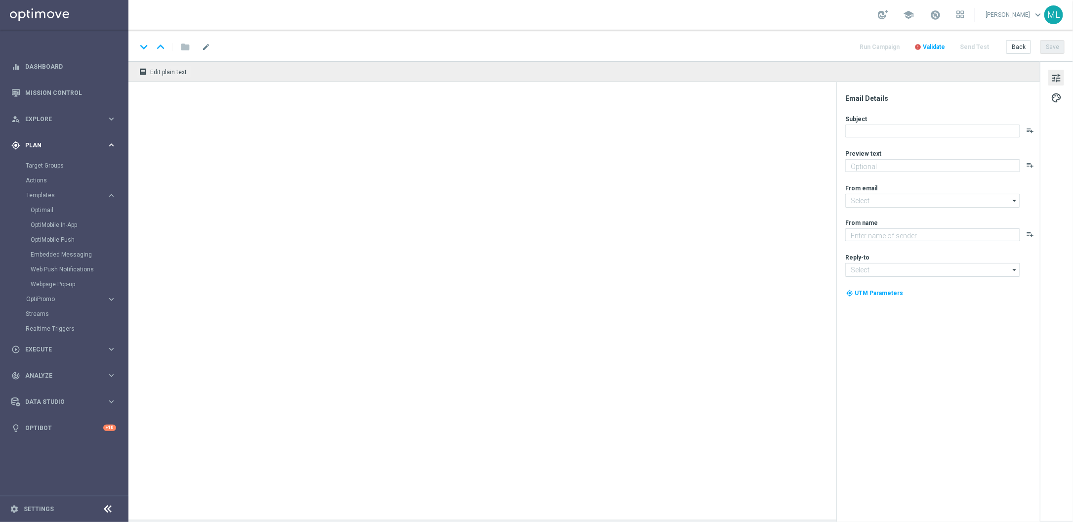
type textarea "Your ready to go."
type input "[EMAIL_ADDRESS][DOMAIN_NAME]"
type textarea "KenoGO"
type input "[EMAIL_ADDRESS][DOMAIN_NAME]"
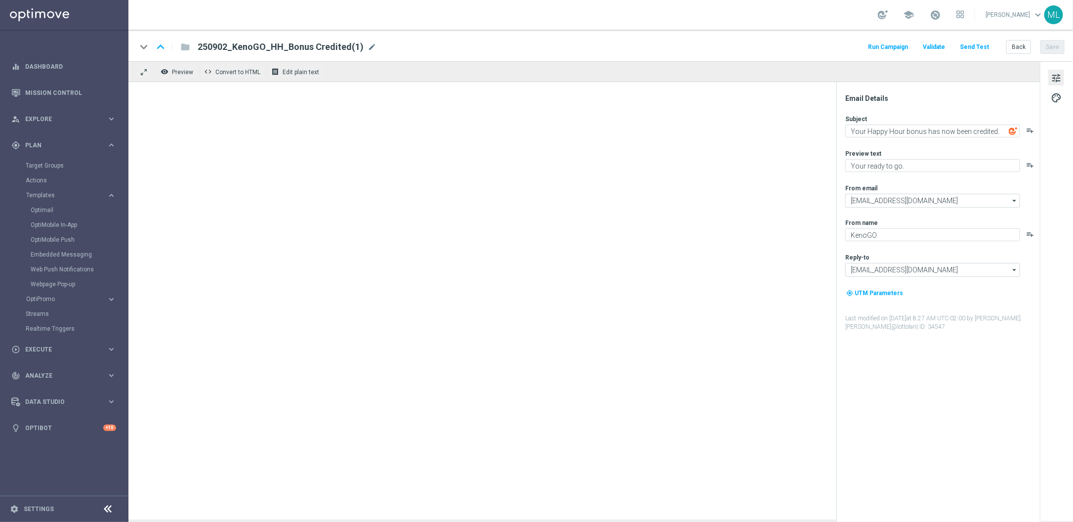
click at [368, 46] on span "mode_edit" at bounding box center [372, 46] width 9 height 9
drag, startPoint x: 314, startPoint y: 45, endPoint x: 296, endPoint y: 45, distance: 17.8
click at [314, 45] on input "250902_KenoGO_HH_Bonus Credited(1)" at bounding box center [320, 47] width 245 height 13
drag, startPoint x: 271, startPoint y: 45, endPoint x: 348, endPoint y: 47, distance: 77.1
click at [348, 47] on input "250902_KenoGO_HH_Bonus Credited(1)" at bounding box center [320, 47] width 245 height 13
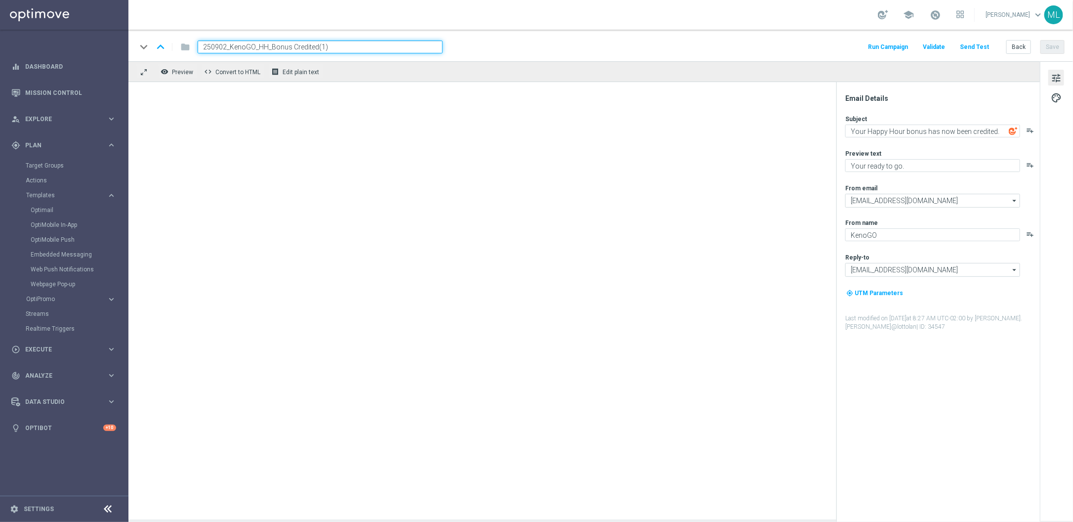
paste input "Bonus Credited + Deposit Match"
type input "250902_KenoGO_HH_ Bonus Credited + Deposit Match"
drag, startPoint x: 306, startPoint y: 47, endPoint x: 192, endPoint y: 45, distance: 114.6
click at [192, 45] on div "250902_KenoGO_HH_ Bonus Credited + Deposit Match" at bounding box center [316, 47] width 253 height 13
drag, startPoint x: 535, startPoint y: 41, endPoint x: 584, endPoint y: 42, distance: 49.0
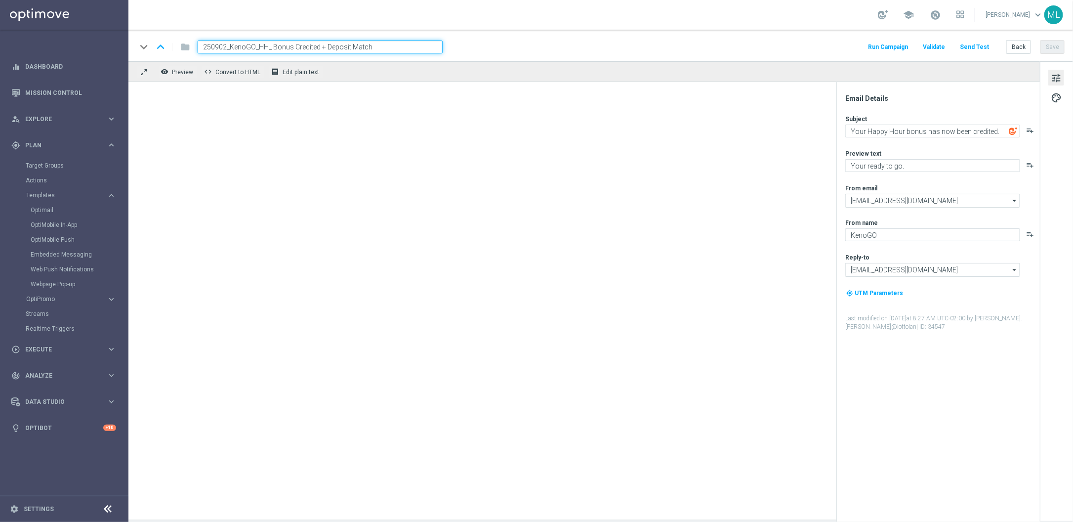
click at [536, 41] on div "keyboard_arrow_down keyboard_arrow_up folder 250902_KenoGO_HH_ Bonus Credited +…" at bounding box center [600, 47] width 928 height 13
click at [628, 53] on div "keyboard_arrow_down keyboard_arrow_up folder 250902_KenoGO_HH_ Bonus Credited +…" at bounding box center [600, 47] width 928 height 13
click at [602, 101] on div at bounding box center [584, 300] width 912 height 437
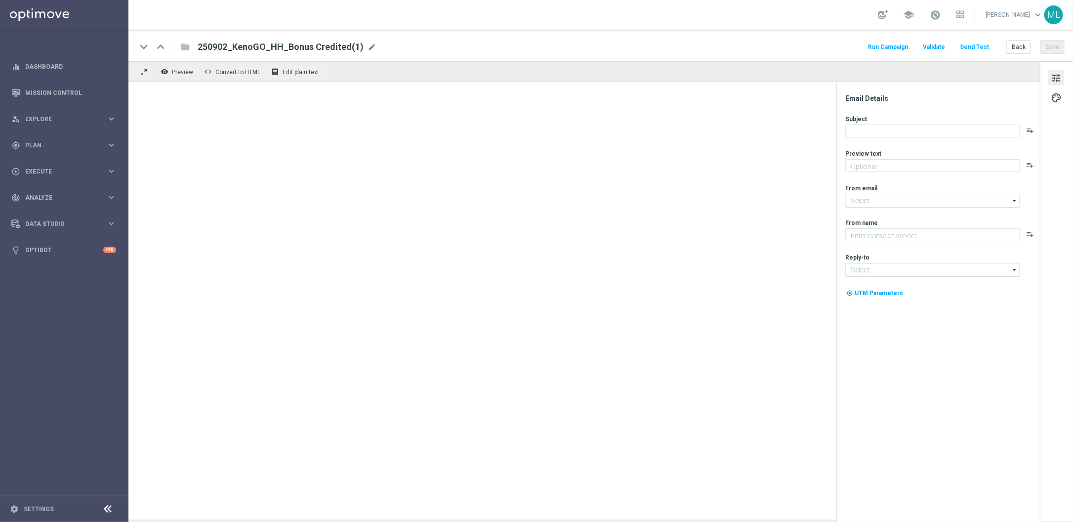
type textarea "Your ready to go."
type textarea "KenoGO"
type input "[EMAIL_ADDRESS][DOMAIN_NAME]"
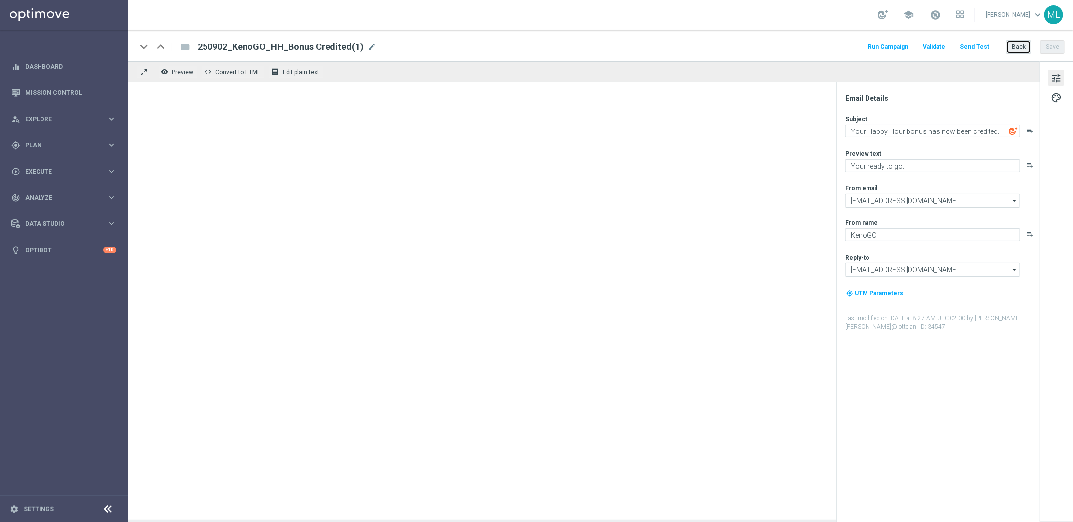
click at [1016, 43] on button "Back" at bounding box center [1018, 47] width 25 height 14
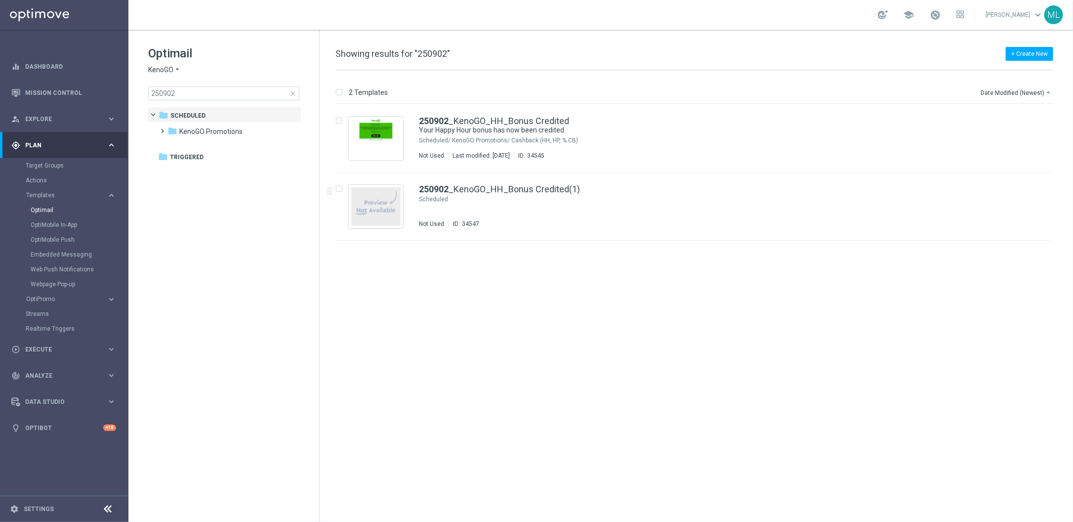
drag, startPoint x: 538, startPoint y: 252, endPoint x: 529, endPoint y: 250, distance: 9.7
click at [534, 251] on div "insert_drive_file 250902 _KenoGO_HH_Bonus Credited Your Happy Hour bonus has no…" at bounding box center [699, 313] width 746 height 418
click at [514, 188] on link "250902 _KenoGO_HH_Bonus Credited(1)" at bounding box center [499, 189] width 161 height 9
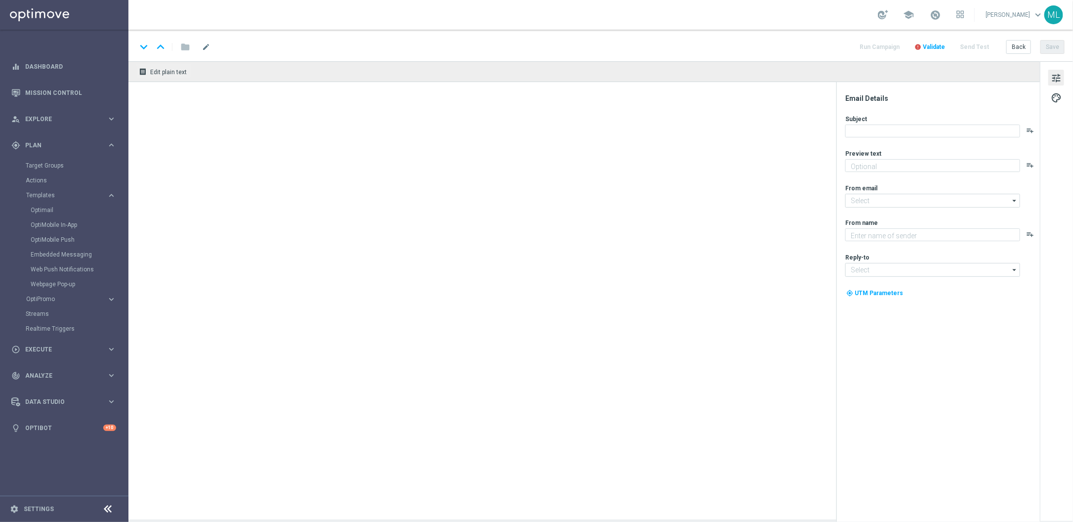
type textarea "Your ready to go."
type input "[EMAIL_ADDRESS][DOMAIN_NAME]"
type textarea "KenoGO"
type input "[EMAIL_ADDRESS][DOMAIN_NAME]"
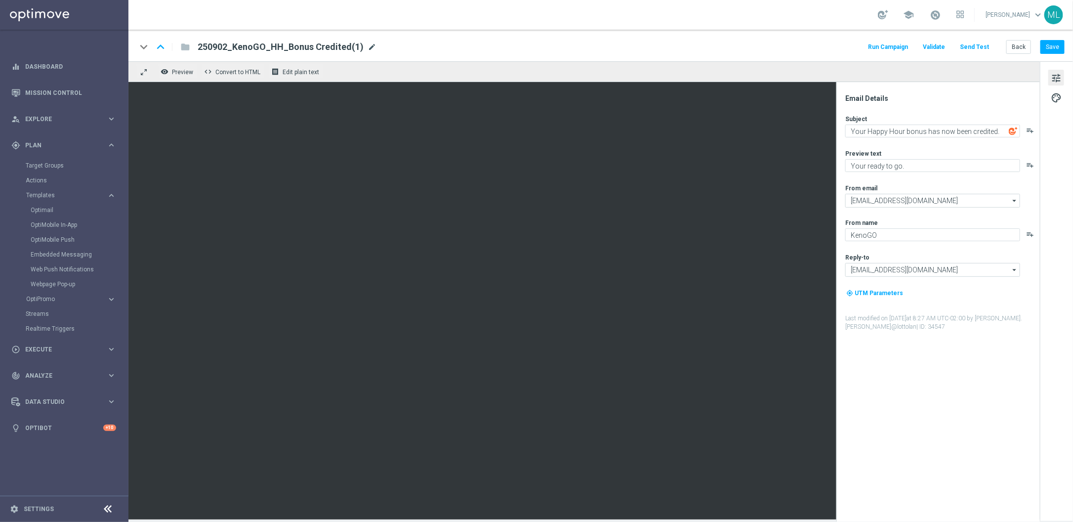
click at [368, 44] on span "mode_edit" at bounding box center [372, 46] width 9 height 9
click at [299, 47] on input "250902_KenoGO_HH_Bonus Credited(1)" at bounding box center [320, 47] width 245 height 13
paste input "Bonus Credited + Deposit Match"
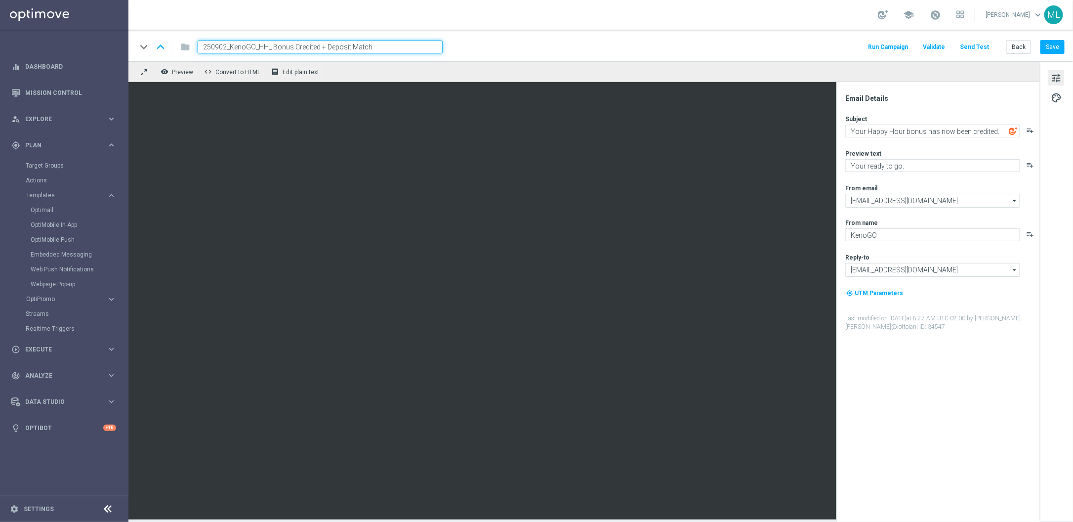
type input "250902_KenoGO_HH_ Bonus Credited + Deposit Match"
click at [545, 29] on section "school Maria Lopez Boras keyboard_arrow_down ML keyboard_arrow_down keyboard_ar…" at bounding box center [600, 261] width 945 height 522
click at [524, 41] on div "keyboard_arrow_down keyboard_arrow_up folder 250902_KenoGO_HH_ Bonus Credited +…" at bounding box center [600, 47] width 928 height 13
click at [867, 129] on textarea "Your Happy Hour bonus has now been credited." at bounding box center [932, 131] width 175 height 13
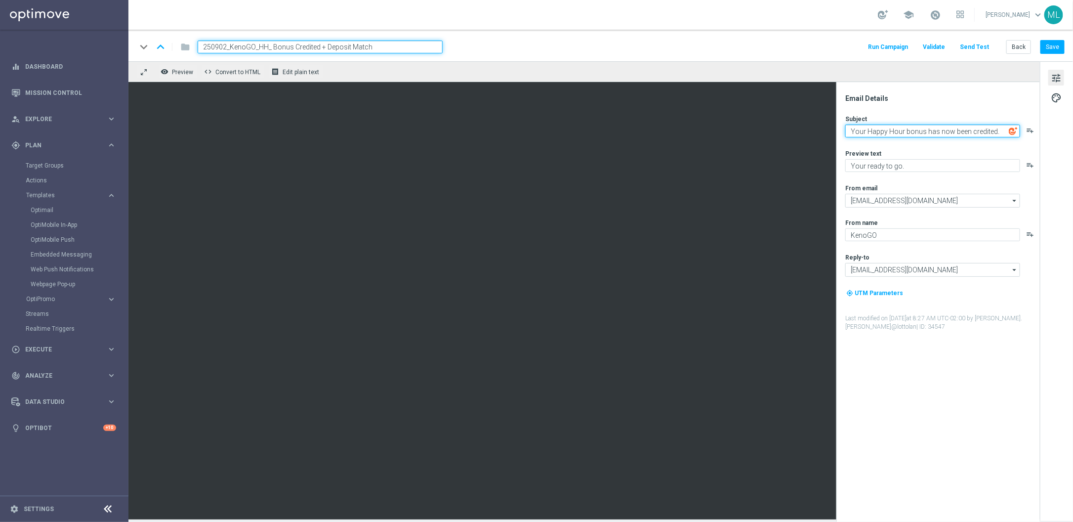
click at [867, 129] on textarea "Your Happy Hour bonus has now been credited." at bounding box center [932, 131] width 175 height 13
paste textarea "Let us make it up to you."
type textarea "Let us make it up to you."
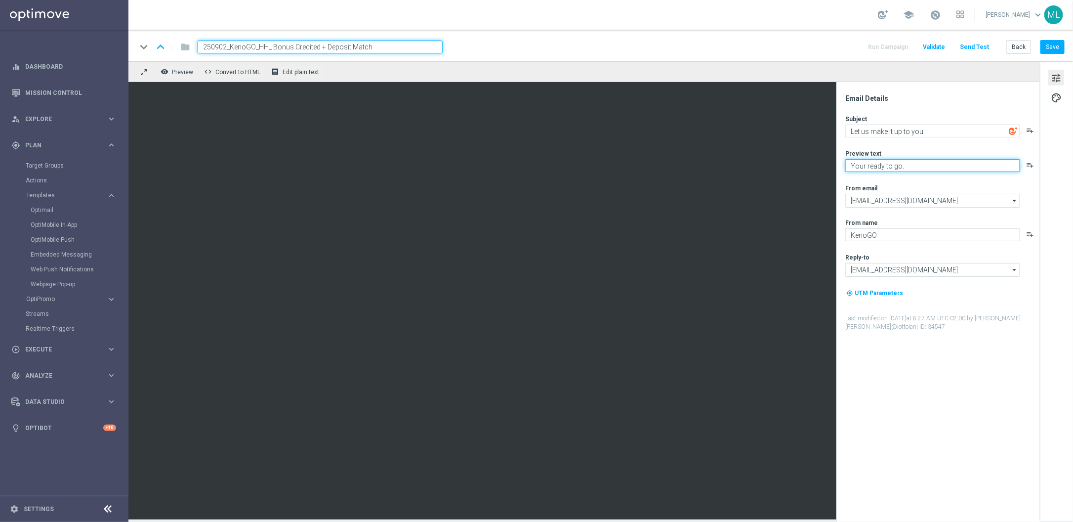
click at [882, 167] on textarea "Your ready to go." at bounding box center [932, 165] width 175 height 13
paste textarea "Here’s a deposit match!"
type textarea "Here’s a deposit match!"
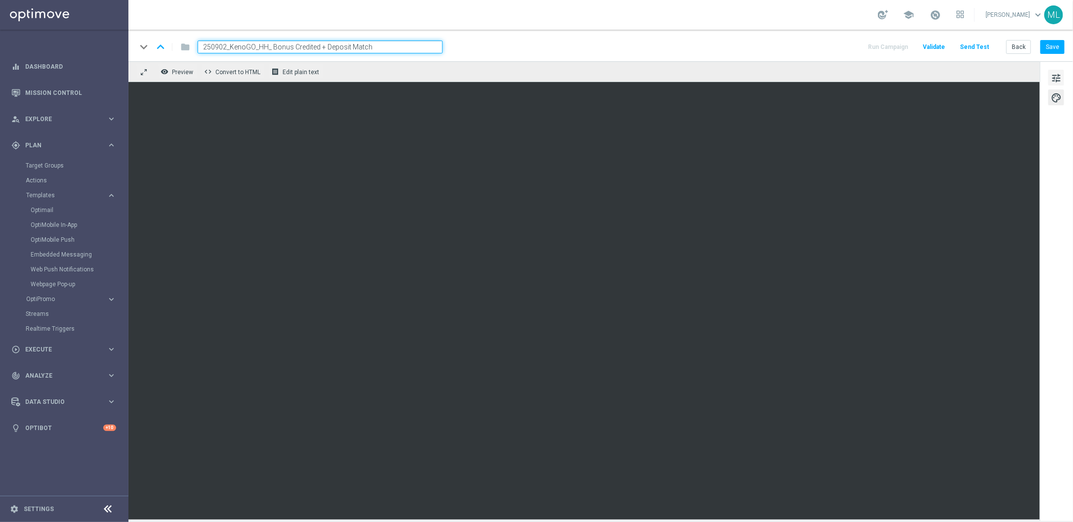
click at [1053, 79] on span "tune" at bounding box center [1056, 78] width 11 height 13
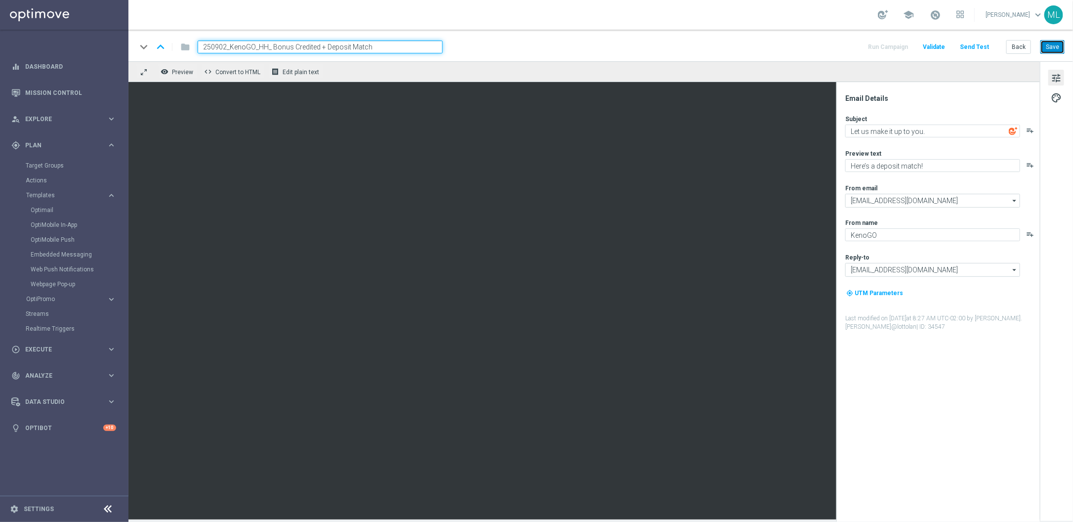
click at [1048, 48] on button "Save" at bounding box center [1053, 47] width 24 height 14
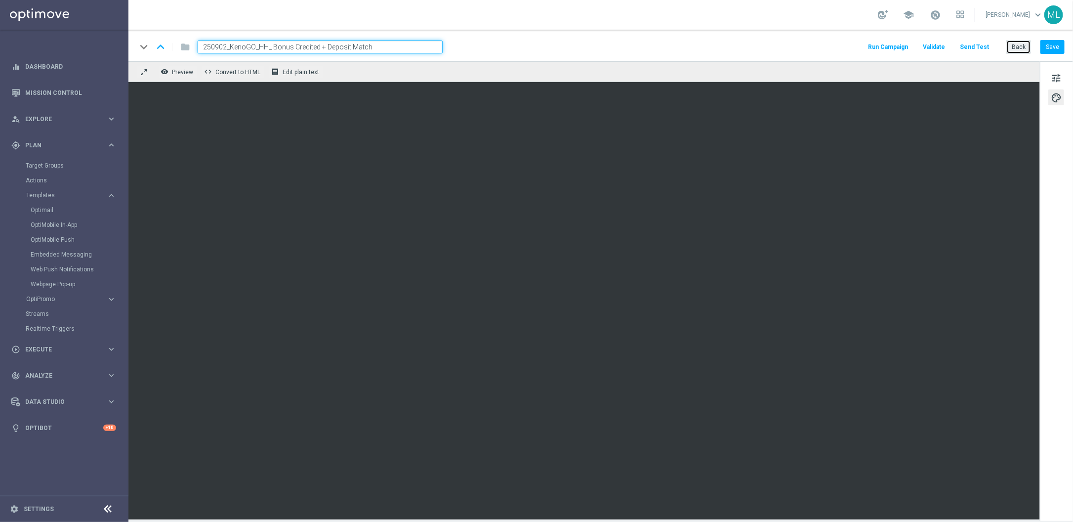
click at [1014, 49] on button "Back" at bounding box center [1018, 47] width 25 height 14
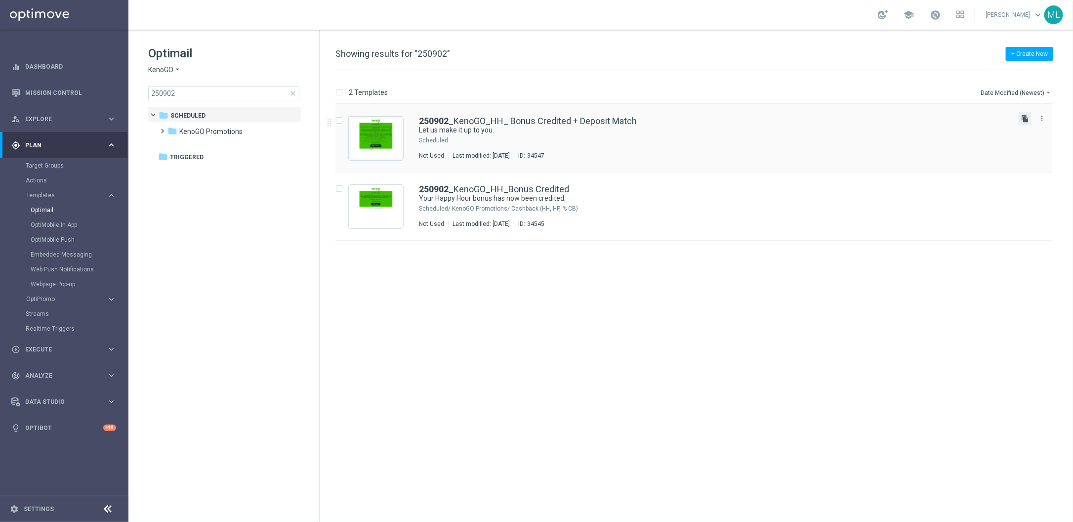
click at [1027, 117] on icon "file_copy" at bounding box center [1025, 119] width 8 height 8
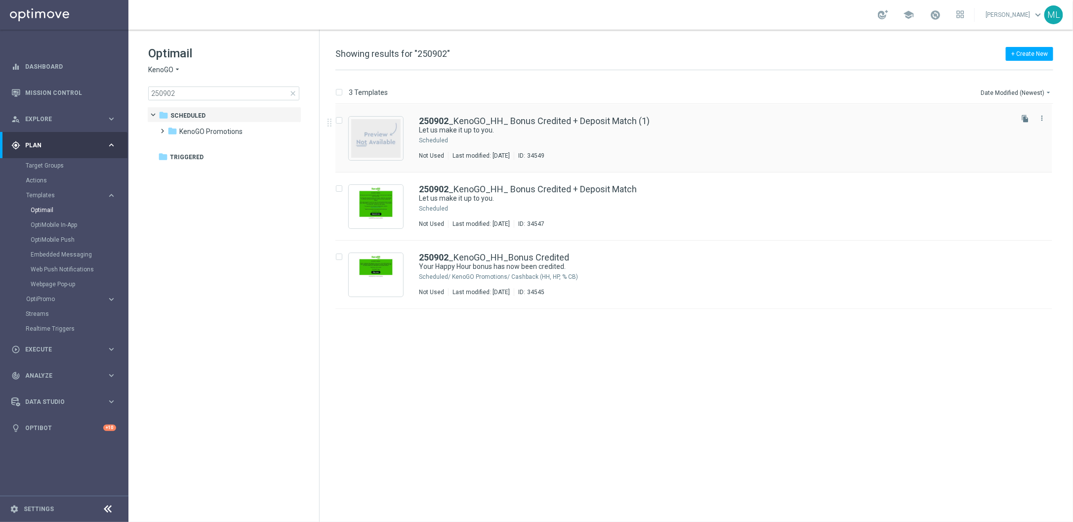
click at [597, 140] on div "Press SPACE to select this row." at bounding box center [730, 140] width 561 height 8
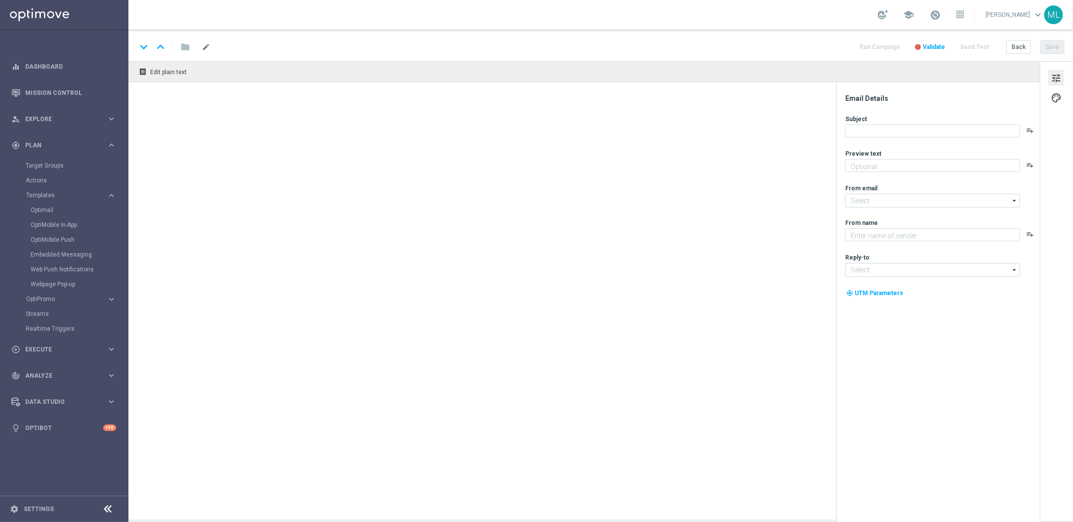
type textarea "Here’s a deposit match!"
type input "[EMAIL_ADDRESS][DOMAIN_NAME]"
type textarea "KenoGO"
type input "[EMAIL_ADDRESS][DOMAIN_NAME]"
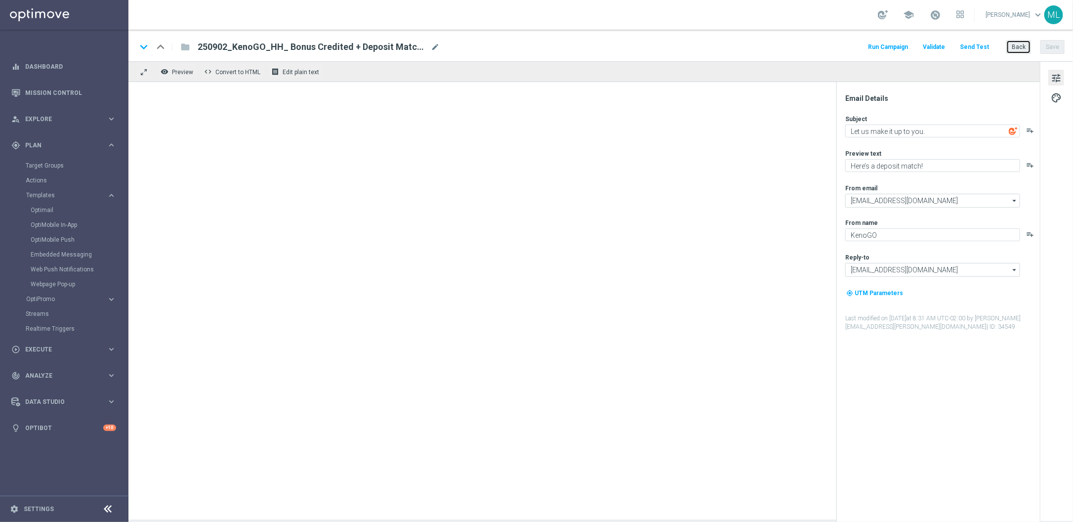
click at [1014, 49] on button "Back" at bounding box center [1018, 47] width 25 height 14
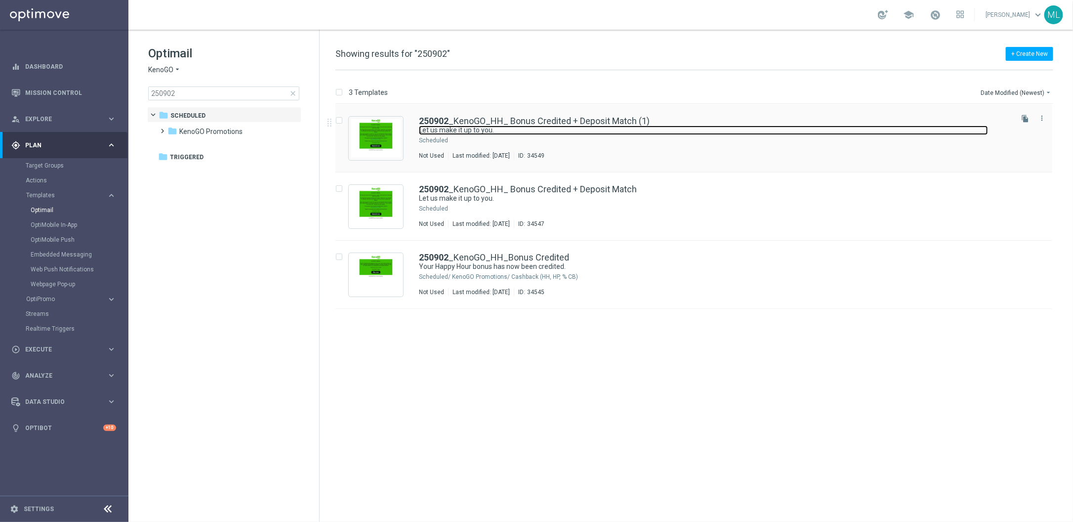
click at [527, 133] on link "Let us make it up to you." at bounding box center [703, 130] width 569 height 9
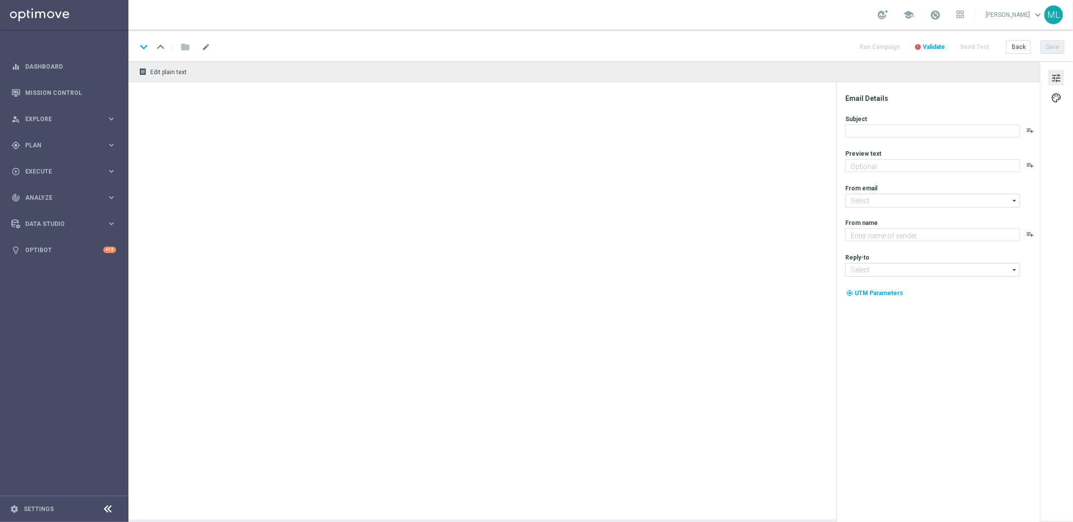
type textarea "Here’s a deposit match!"
type input "[EMAIL_ADDRESS][DOMAIN_NAME]"
type textarea "KenoGO"
type input "[EMAIL_ADDRESS][DOMAIN_NAME]"
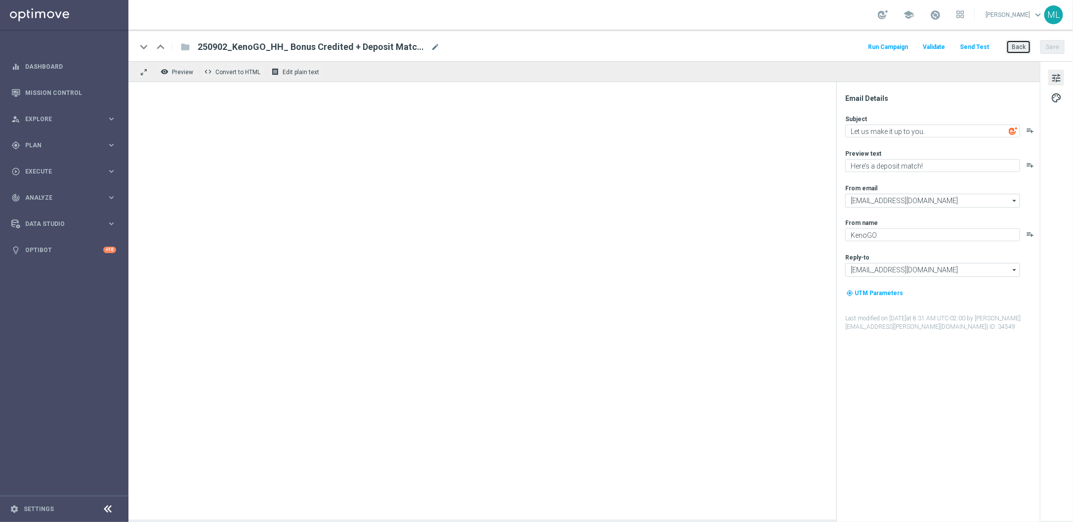
click at [1019, 48] on button "Back" at bounding box center [1018, 47] width 25 height 14
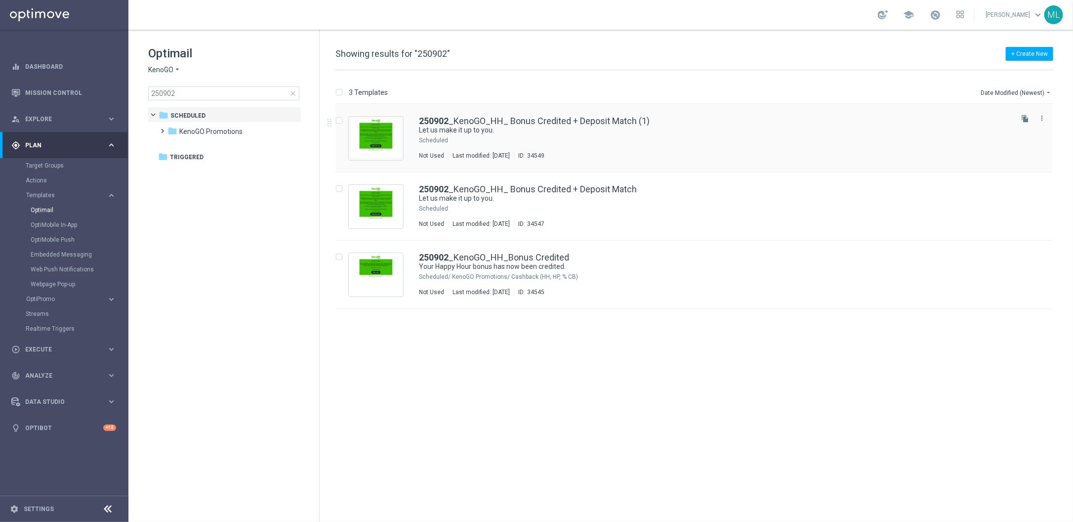
click at [583, 139] on div "Press SPACE to select this row." at bounding box center [730, 140] width 561 height 8
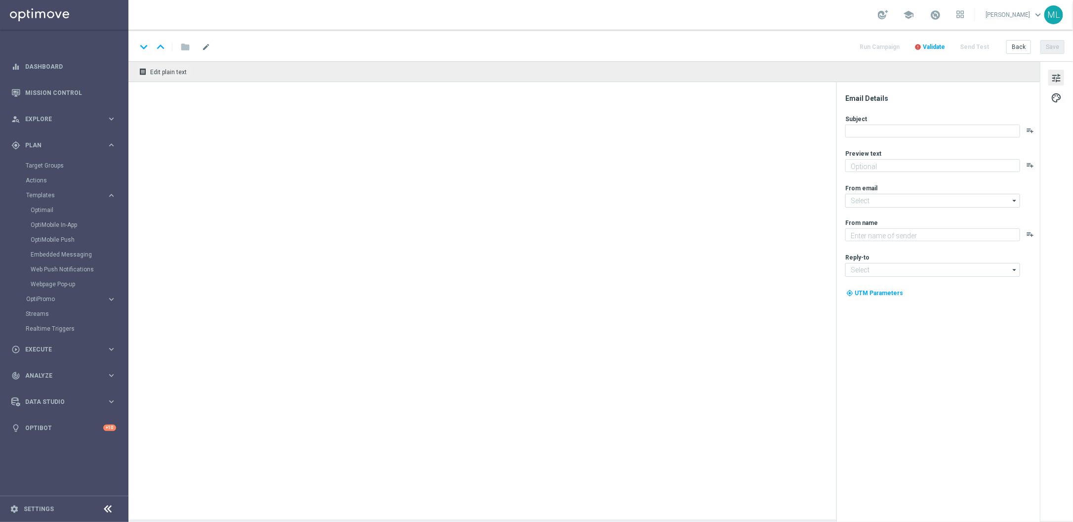
type textarea "Here’s a deposit match!"
type input "[EMAIL_ADDRESS][DOMAIN_NAME]"
type textarea "KenoGO"
type input "[EMAIL_ADDRESS][DOMAIN_NAME]"
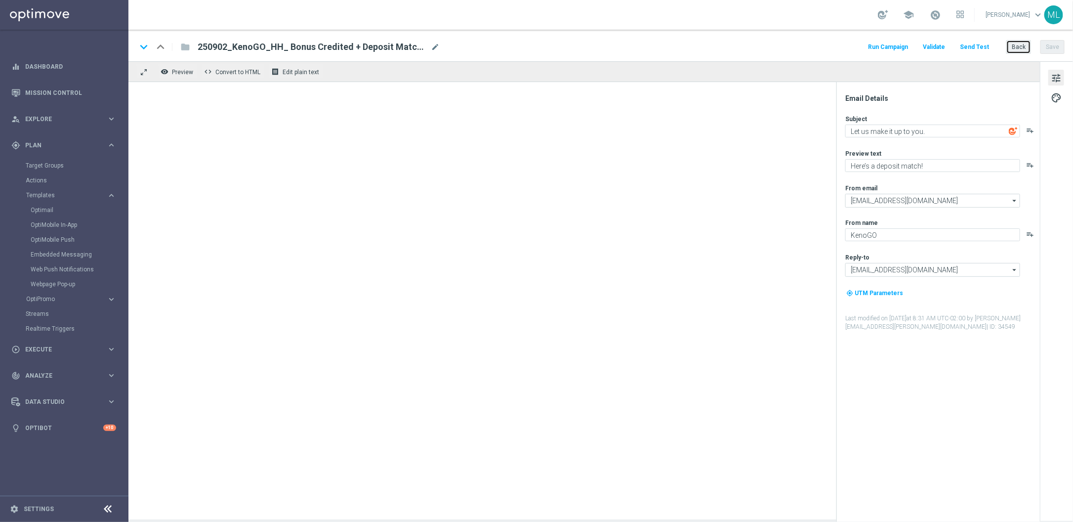
click at [1015, 49] on button "Back" at bounding box center [1018, 47] width 25 height 14
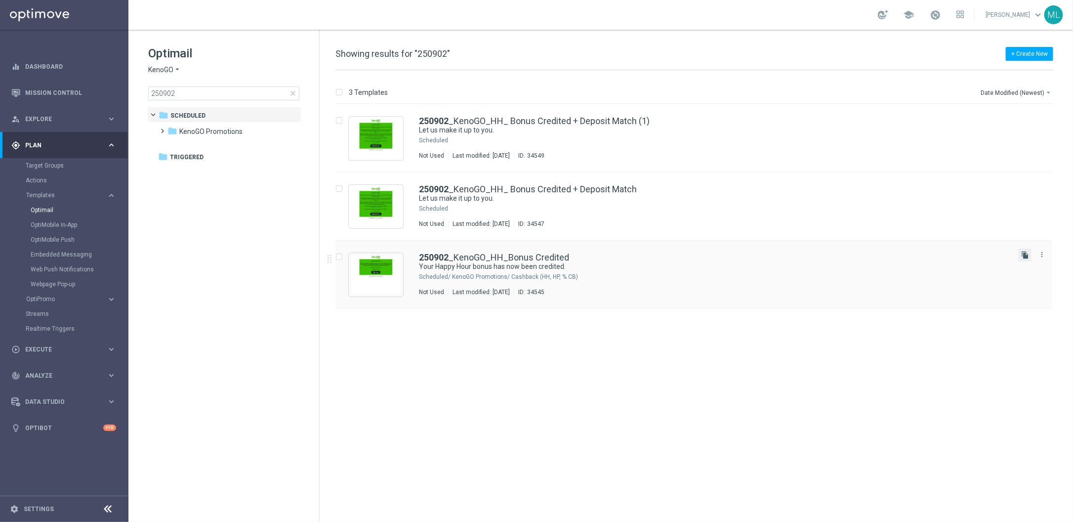
click at [1026, 255] on icon "file_copy" at bounding box center [1025, 255] width 8 height 8
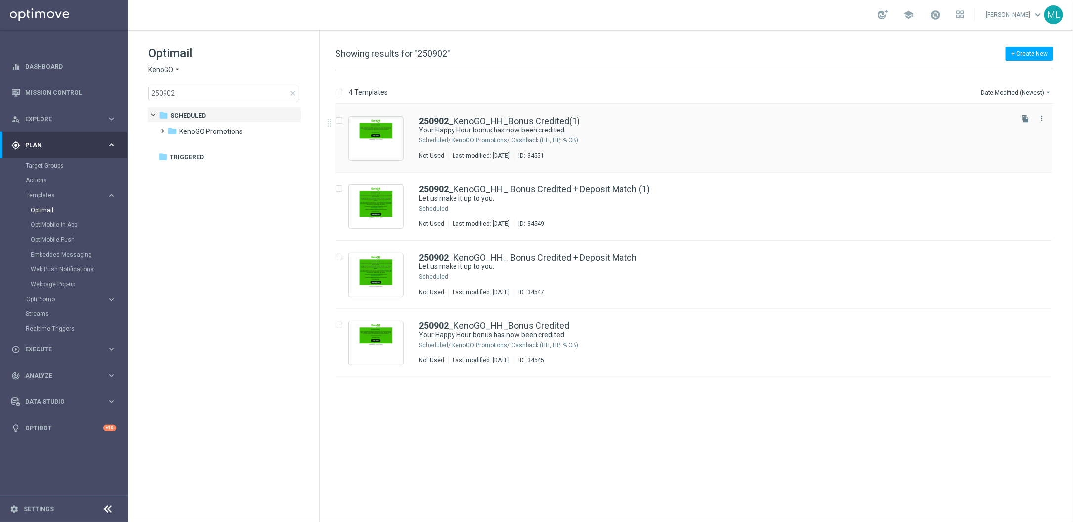
click at [528, 137] on div "KenoGO Promotions/ Cashback (HH, HP, % CB)" at bounding box center [731, 140] width 559 height 8
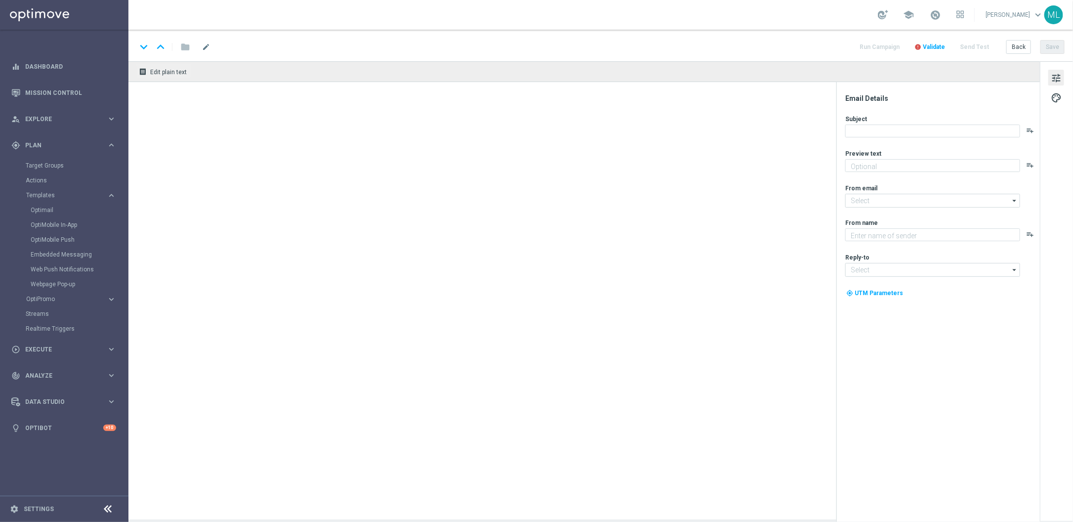
type textarea "Your ready to go."
type input "[EMAIL_ADDRESS][DOMAIN_NAME]"
type textarea "KenoGO"
type input "[EMAIL_ADDRESS][DOMAIN_NAME]"
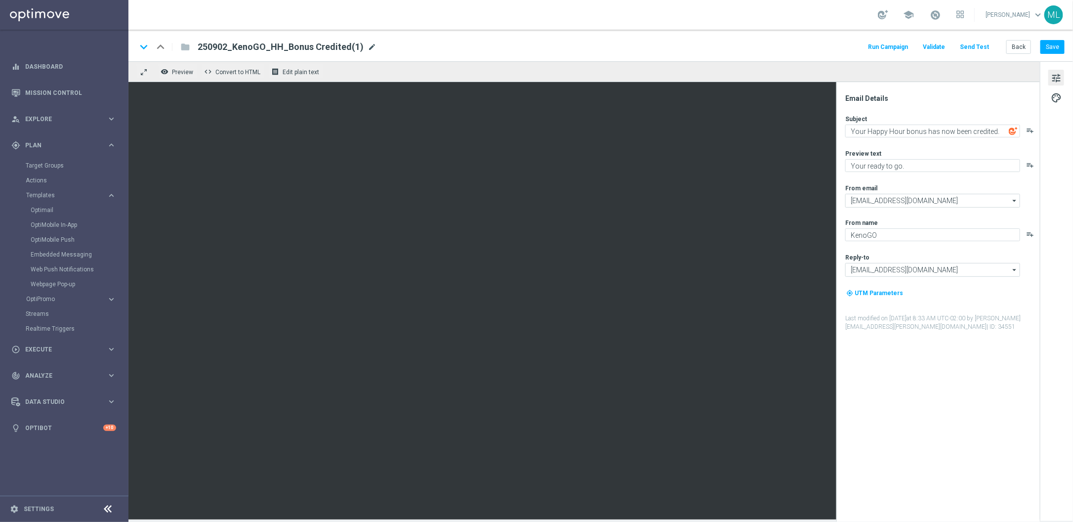
click at [368, 44] on span "mode_edit" at bounding box center [372, 46] width 9 height 9
drag, startPoint x: 271, startPoint y: 48, endPoint x: 337, endPoint y: 51, distance: 66.8
click at [337, 51] on input "250902_KenoGO_HH_Bonus Credited(1)" at bounding box center [320, 47] width 245 height 13
paste input "Bonus Credited + Withdrawable Cash with Refund to come"
type input "250902_KenoGO_HH_ Bonus Credited + Withdrawable Cash with Refund to come"
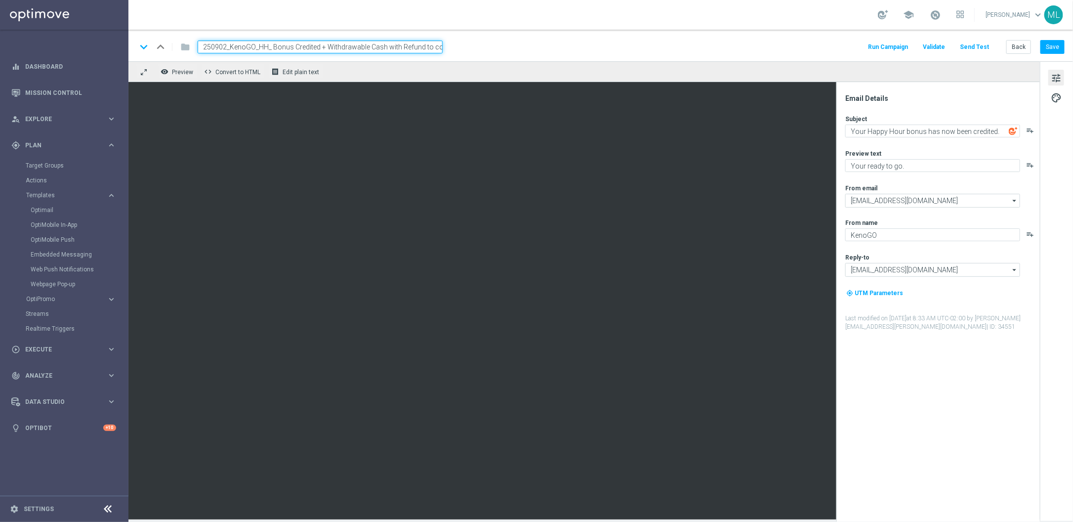
scroll to position [0, 9]
click at [318, 48] on input "250902_KenoGO_HH_ Bonus Credited + Withdrawable Cash with Refund to come" at bounding box center [320, 47] width 245 height 13
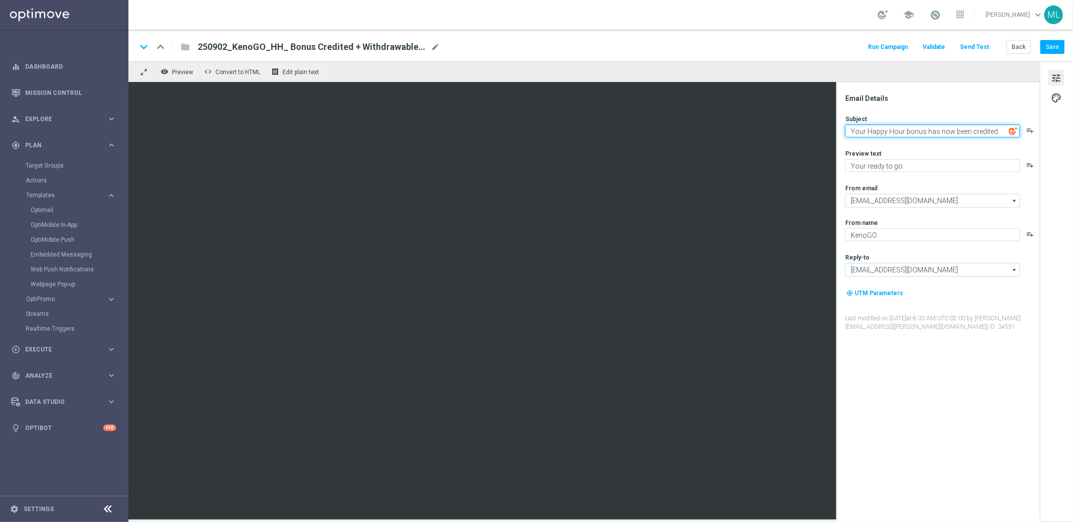
click at [920, 127] on textarea "Your Happy Hour bonus has now been credited." at bounding box center [932, 131] width 175 height 13
paste textarea "An update on your KenoGO account"
type textarea "An update on your KenoGO account."
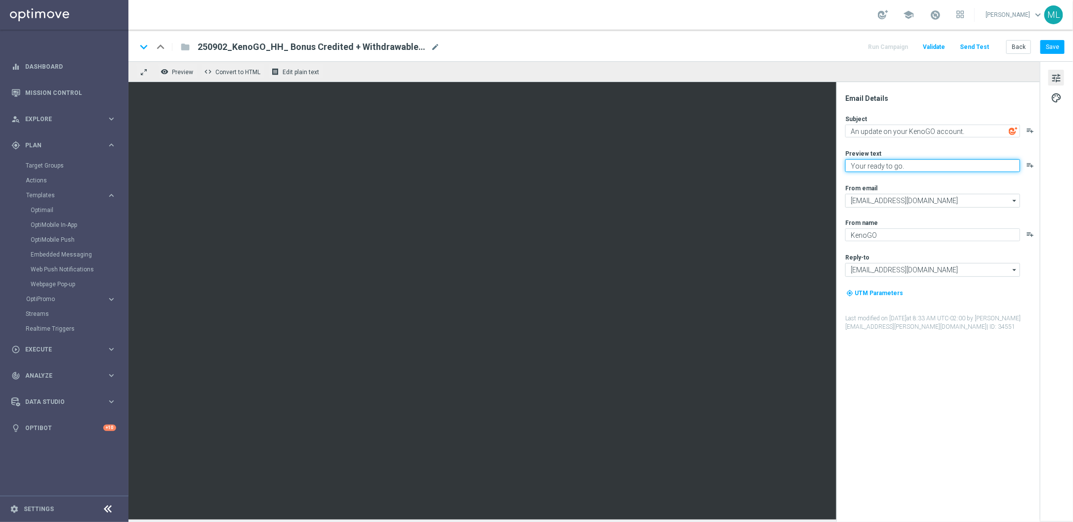
click at [863, 162] on textarea "Your ready to go." at bounding box center [932, 165] width 175 height 13
click at [863, 163] on textarea "Your ready to go." at bounding box center [932, 165] width 175 height 13
click at [863, 167] on textarea "Your ready to go." at bounding box center [932, 165] width 175 height 13
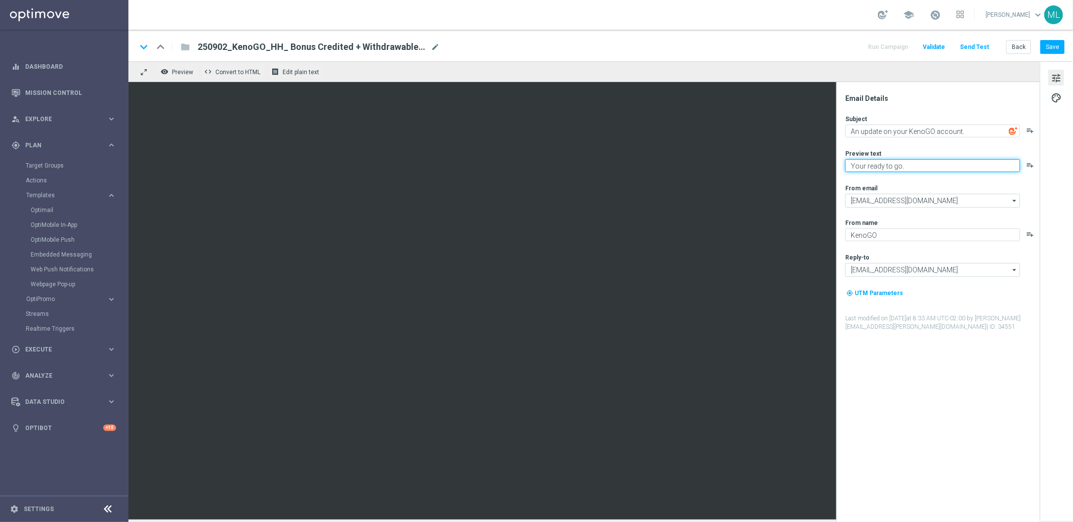
click at [863, 167] on textarea "Your ready to go." at bounding box center [932, 165] width 175 height 13
paste textarea "We’re sorry for your recent experience."
type textarea "We’re sorry for your recent experience."
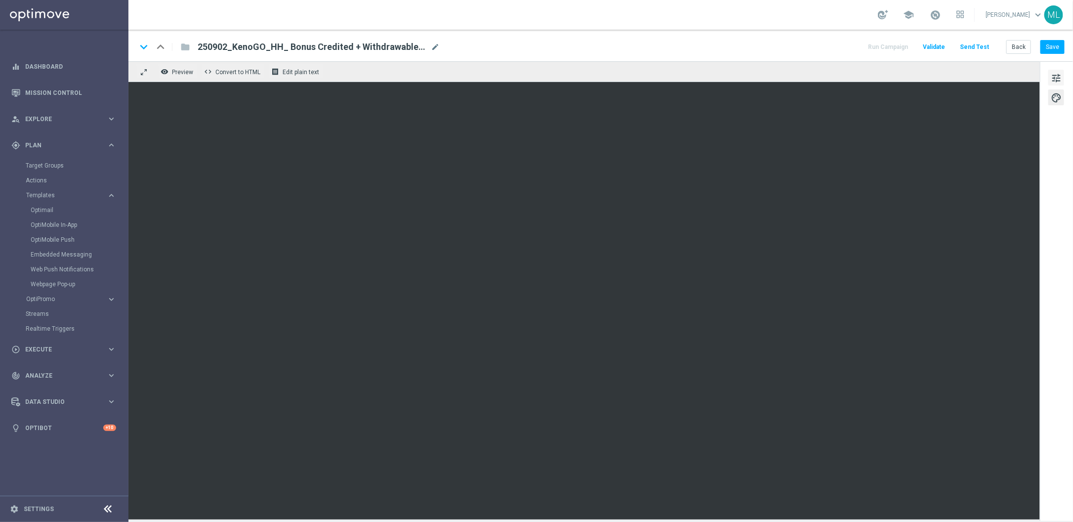
click at [1058, 77] on span "tune" at bounding box center [1056, 78] width 11 height 13
click at [1058, 48] on button "Save" at bounding box center [1053, 47] width 24 height 14
click at [1020, 46] on button "Back" at bounding box center [1018, 47] width 25 height 14
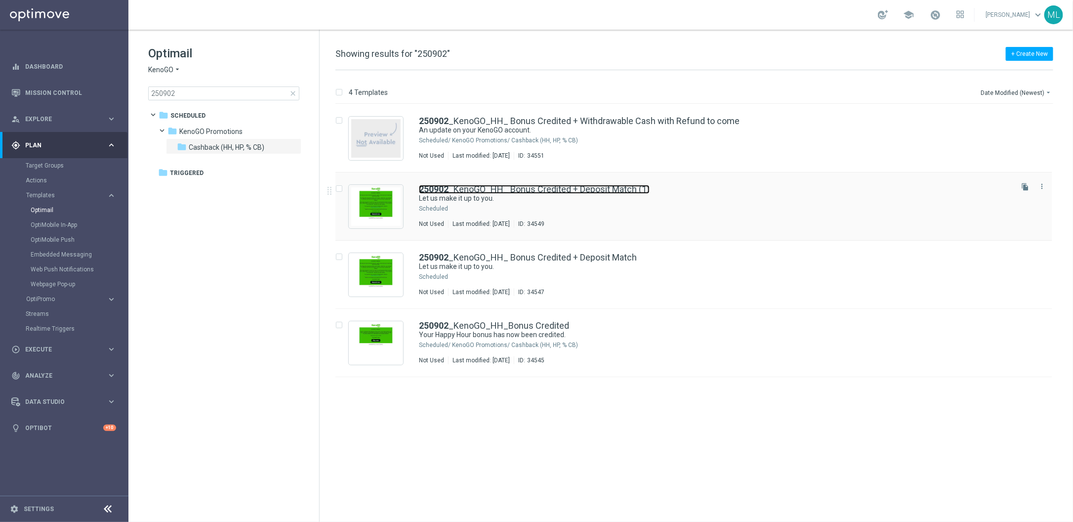
click at [622, 191] on link "250902 _KenoGO_HH_ Bonus Credited + Deposit Match (1)" at bounding box center [534, 189] width 231 height 9
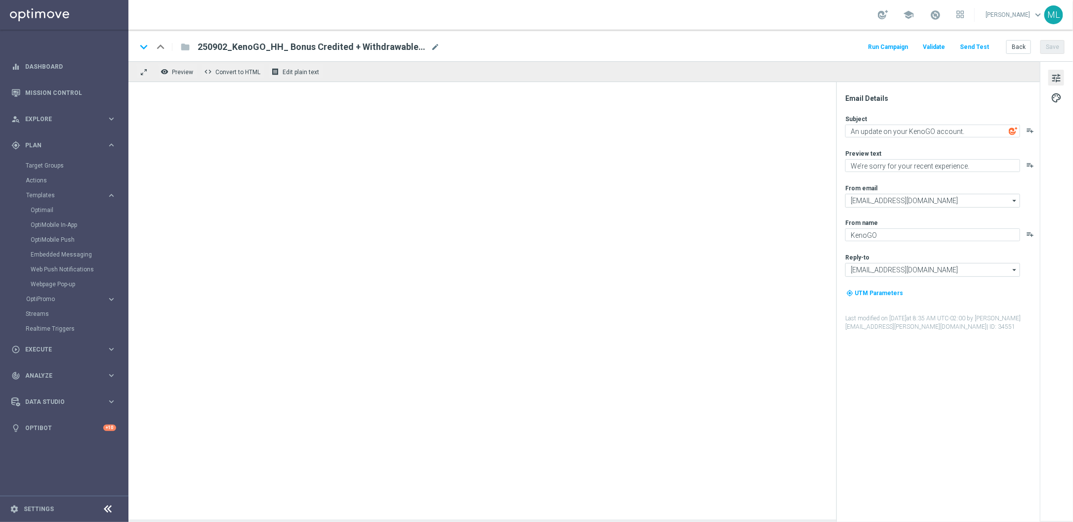
type textarea "Let us make it up to you."
type textarea "Here’s a deposit match!"
click at [1018, 50] on button "Back" at bounding box center [1018, 47] width 25 height 14
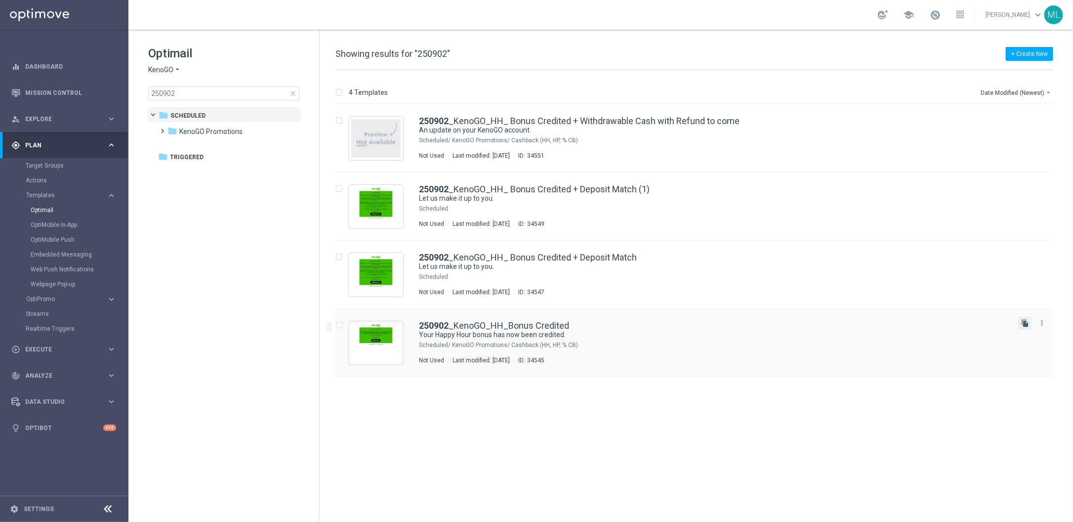
click at [1022, 326] on icon "file_copy" at bounding box center [1025, 323] width 8 height 8
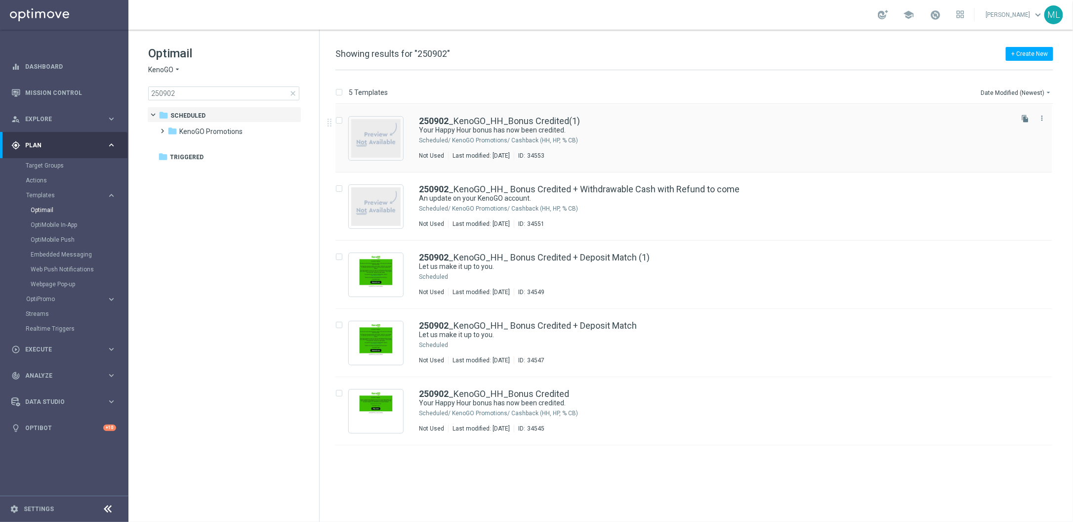
click at [621, 140] on div "KenoGO Promotions/ Cashback (HH, HP, % CB)" at bounding box center [731, 140] width 559 height 8
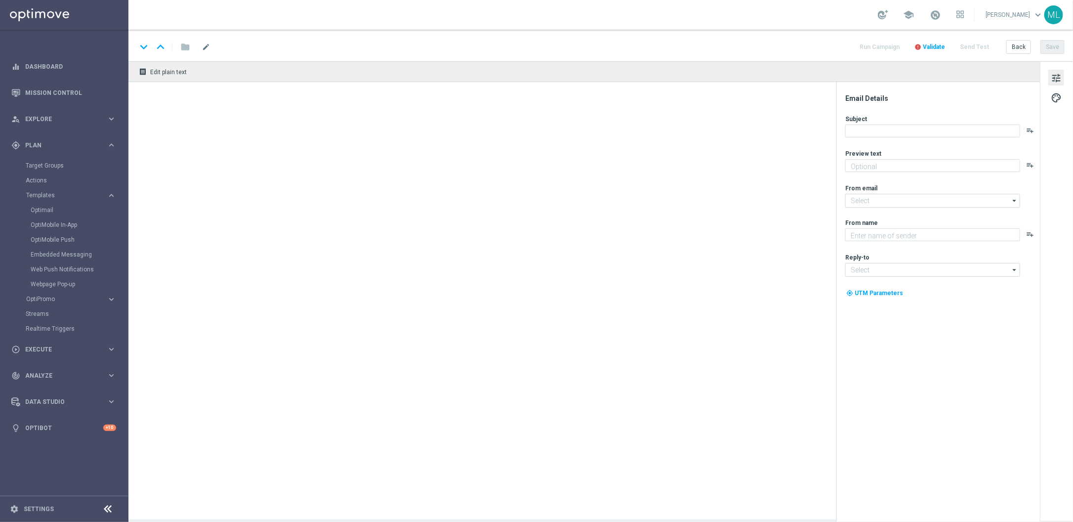
type textarea "Your ready to go."
type input "[EMAIL_ADDRESS][DOMAIN_NAME]"
type textarea "KenoGO"
type input "[EMAIL_ADDRESS][DOMAIN_NAME]"
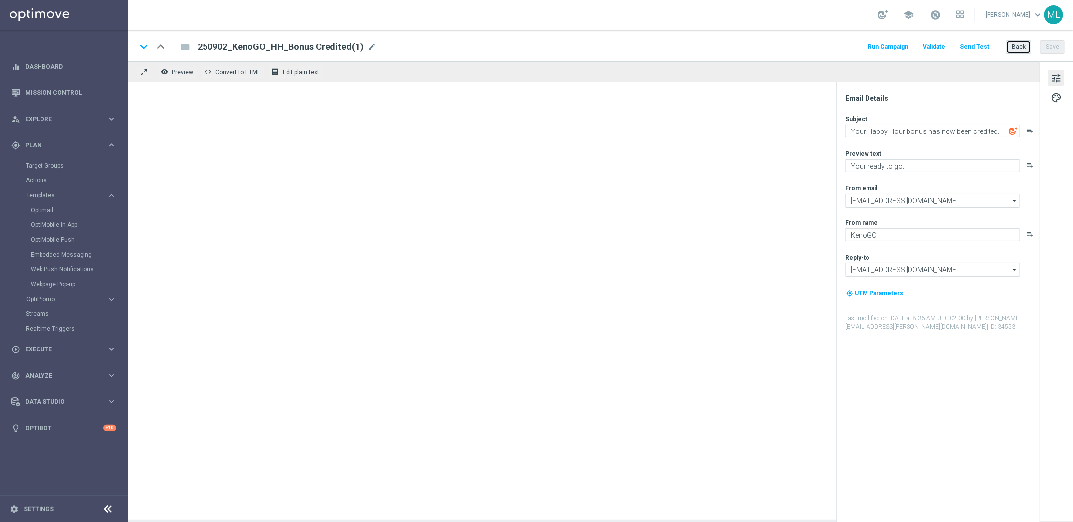
click at [1023, 49] on button "Back" at bounding box center [1018, 47] width 25 height 14
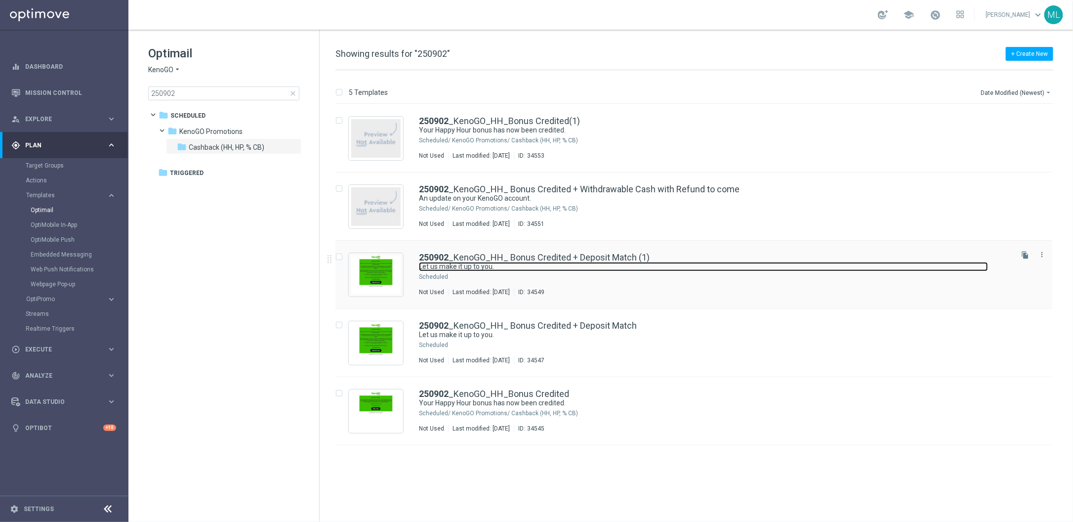
click at [657, 263] on link "Let us make it up to you." at bounding box center [703, 266] width 569 height 9
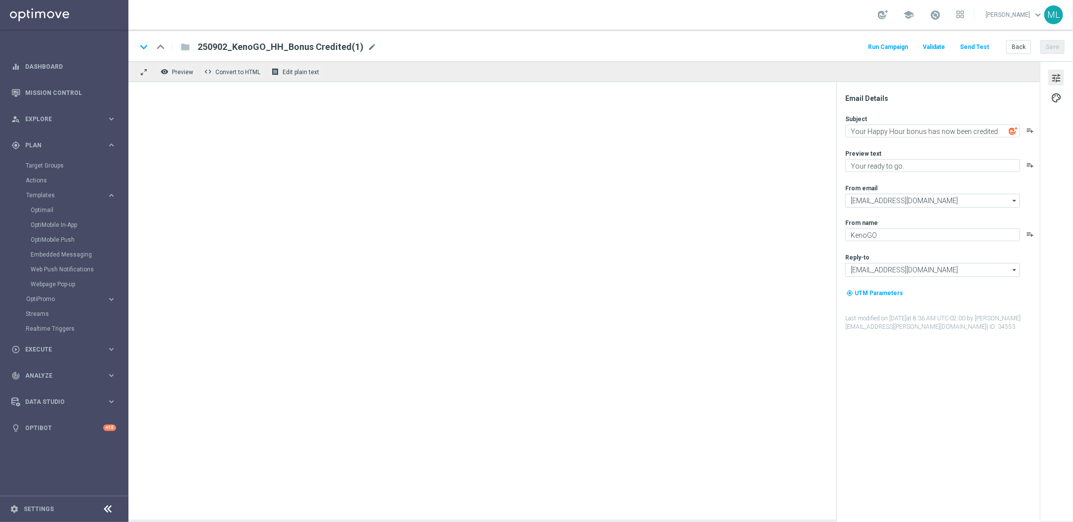
type textarea "Let us make it up to you."
type textarea "Here’s a deposit match!"
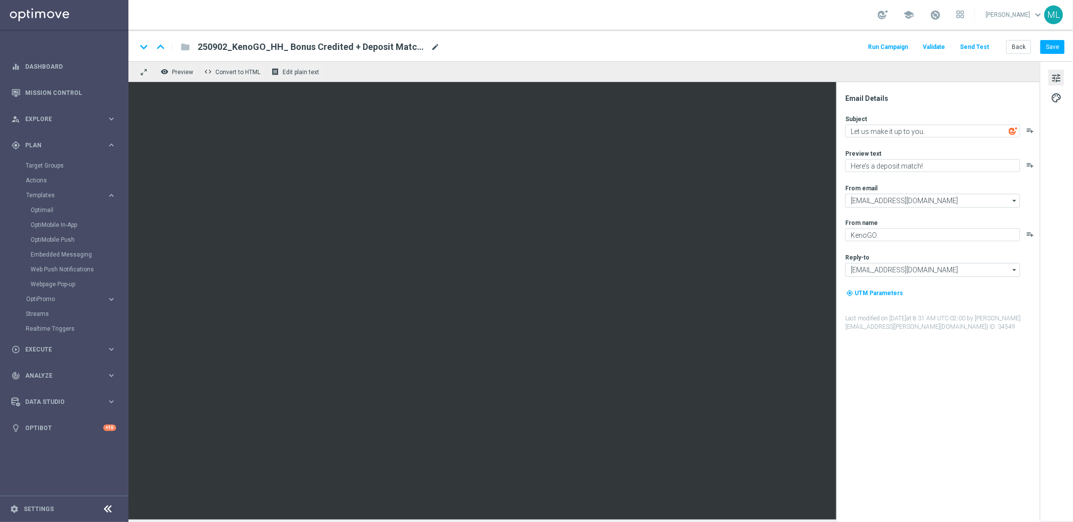
click at [434, 47] on span "mode_edit" at bounding box center [435, 46] width 9 height 9
drag, startPoint x: 273, startPoint y: 48, endPoint x: 385, endPoint y: 51, distance: 112.2
click at [385, 51] on input "250902_KenoGO_HH_ Bonus Credited + Deposit Match (1)" at bounding box center [320, 47] width 245 height 13
paste input "Withdrawable Cash with Refund to come"
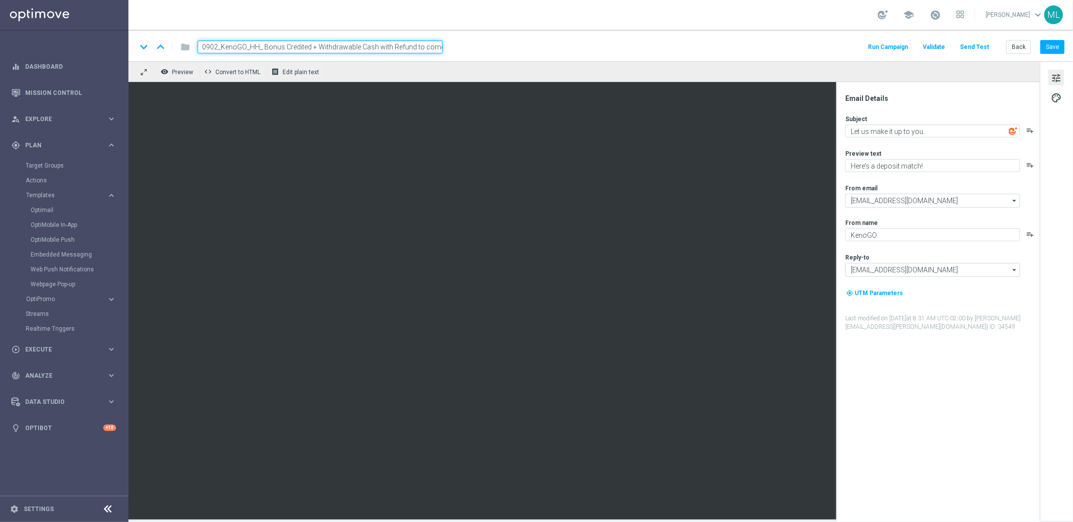
click at [347, 47] on input "250902_KenoGO_HH_ Bonus Credited + Withdrawable Cash with Refund to come" at bounding box center [320, 47] width 245 height 13
type input "250902_KenoGO_HH_ Bonus Credited + Withdrawable Cash with Refund to come"
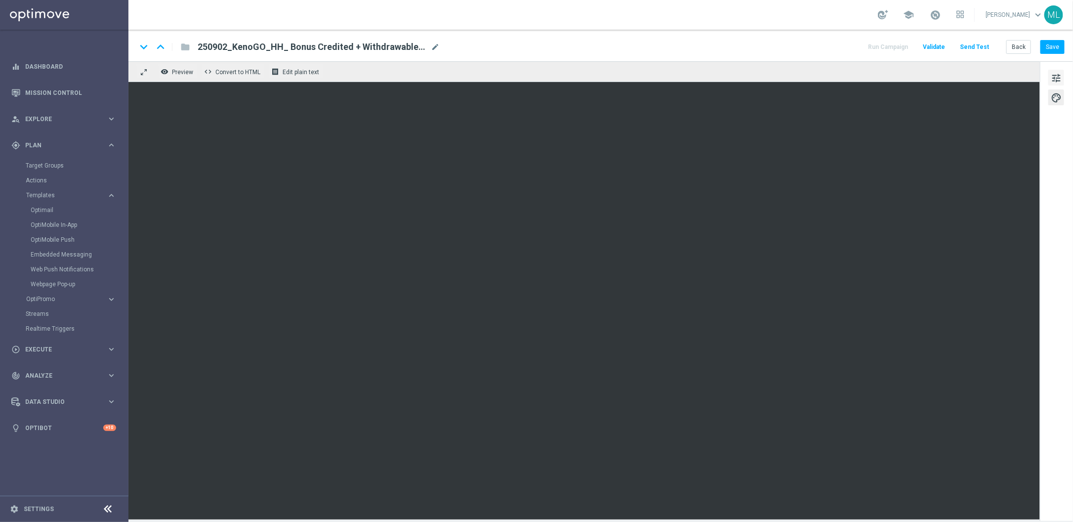
click at [1062, 79] on button "tune" at bounding box center [1056, 78] width 16 height 16
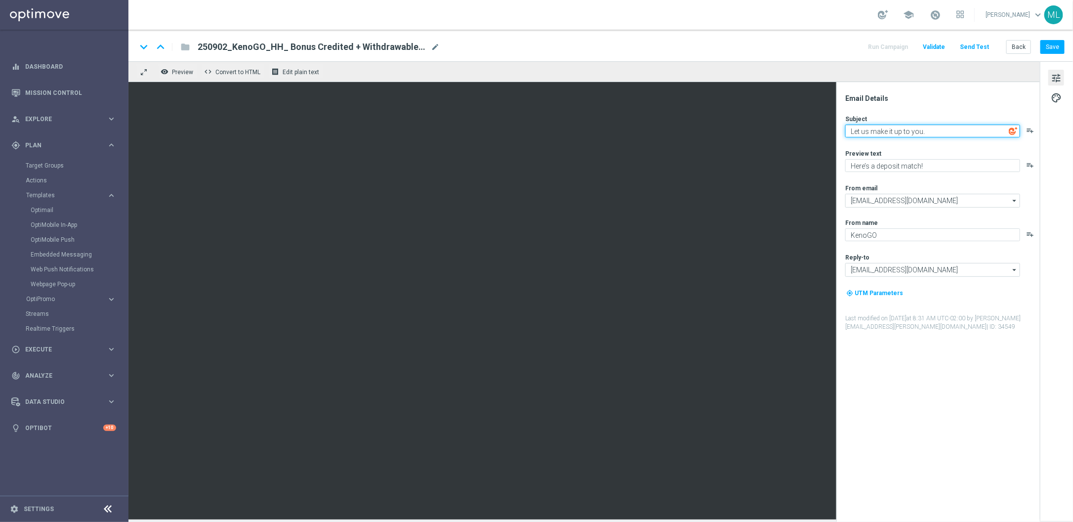
click at [885, 131] on textarea "Let us make it up to you." at bounding box center [932, 131] width 175 height 13
paste textarea "An update on your KenoGO account."
type textarea "An update on your KenoGO account."
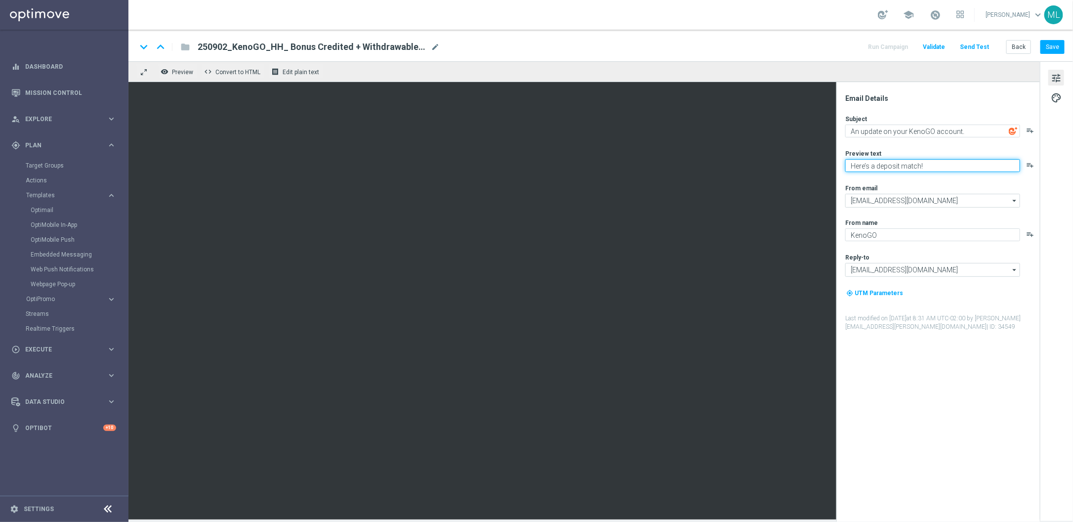
click at [858, 165] on textarea "Here’s a deposit match!" at bounding box center [932, 165] width 175 height 13
paste textarea "We’re sorry for your recent experience."
type textarea "We’re sorry for your recent experience."
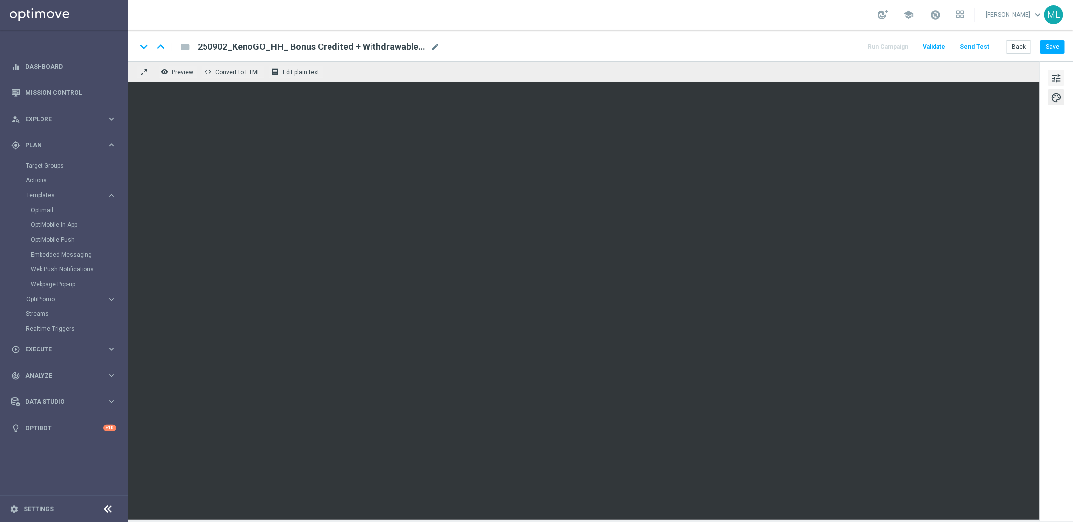
click at [1053, 80] on span "tune" at bounding box center [1056, 78] width 11 height 13
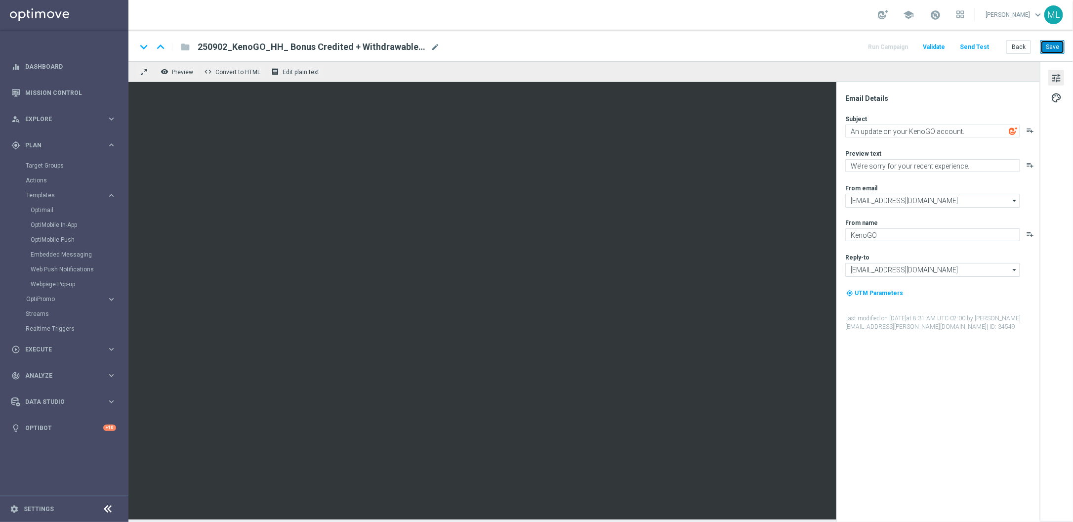
click at [1052, 45] on button "Save" at bounding box center [1053, 47] width 24 height 14
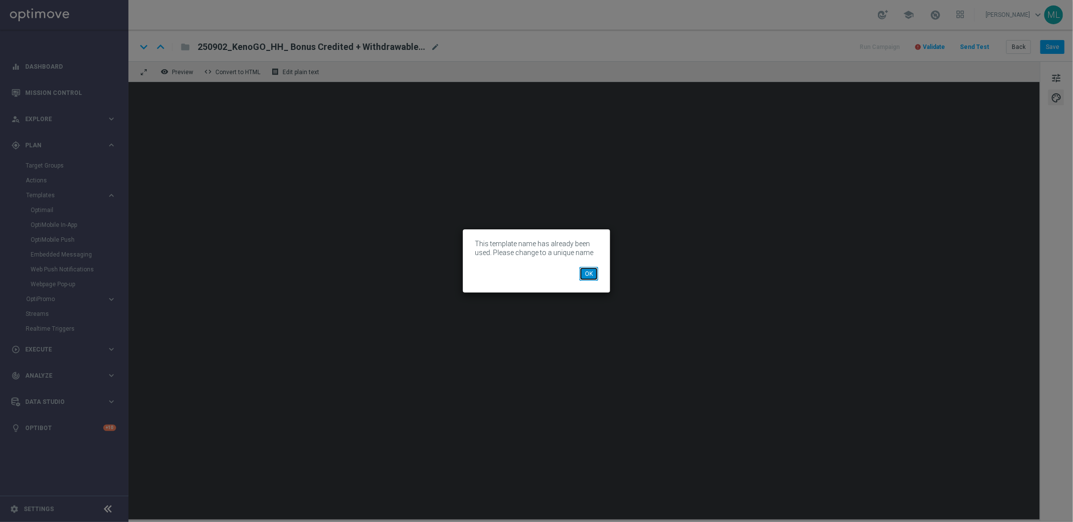
click at [591, 275] on button "OK" at bounding box center [589, 274] width 19 height 14
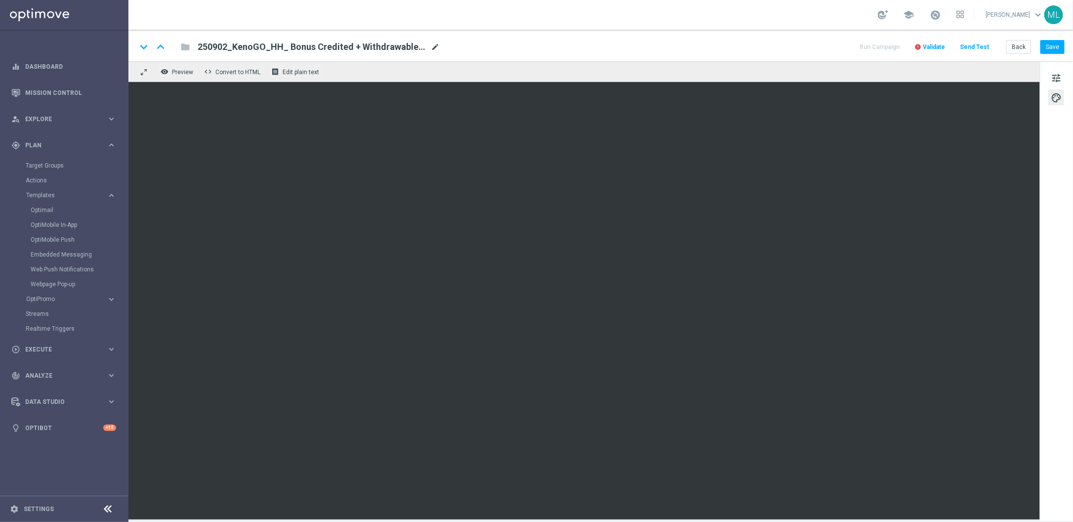
click at [436, 44] on span "mode_edit" at bounding box center [435, 46] width 9 height 9
click at [440, 47] on input "250902_KenoGO_HH_ Bonus Credited + Withdrawable Cash with Refund to come" at bounding box center [320, 47] width 245 height 13
click at [435, 47] on span "mode_edit" at bounding box center [435, 46] width 9 height 9
click at [440, 47] on input "250902_KenoGO_HH_ Bonus Credited + Withdrawable Cash with Refund to come" at bounding box center [320, 47] width 245 height 13
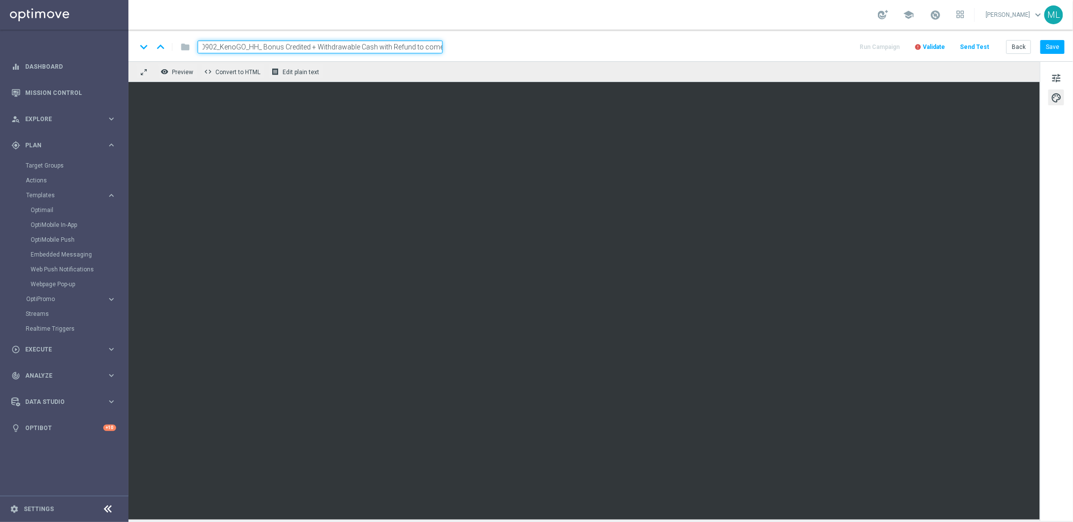
type input "250902_KenoGO_HH_ Bonus Credited + Withdrawable Cash with Refund to come2"
click at [514, 41] on div "keyboard_arrow_down keyboard_arrow_up folder 250902_KenoGO_HH_ Bonus Credited +…" at bounding box center [600, 47] width 928 height 13
click at [1049, 48] on button "Save" at bounding box center [1053, 47] width 24 height 14
click at [1053, 50] on button "Save" at bounding box center [1053, 47] width 24 height 14
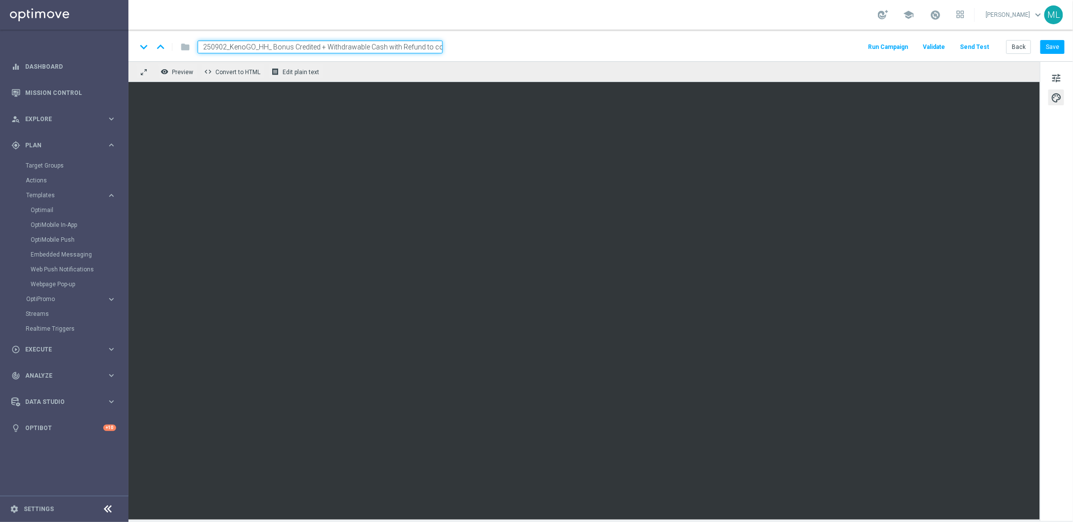
click at [430, 46] on input "250902_KenoGO_HH_ Bonus Credited + Withdrawable Cash with Refund to come2" at bounding box center [320, 47] width 245 height 13
click at [1058, 48] on button "Save" at bounding box center [1053, 47] width 24 height 14
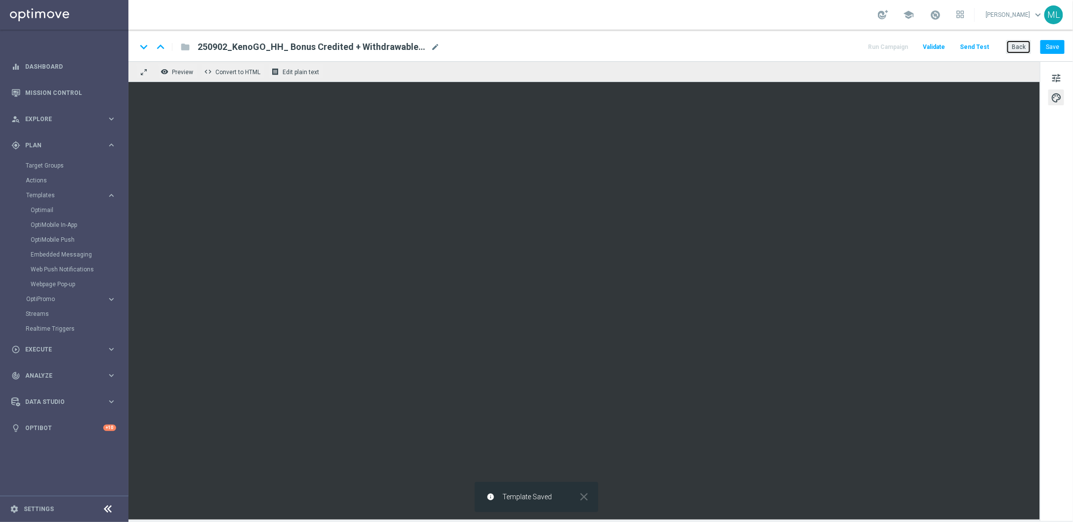
click at [1021, 48] on button "Back" at bounding box center [1018, 47] width 25 height 14
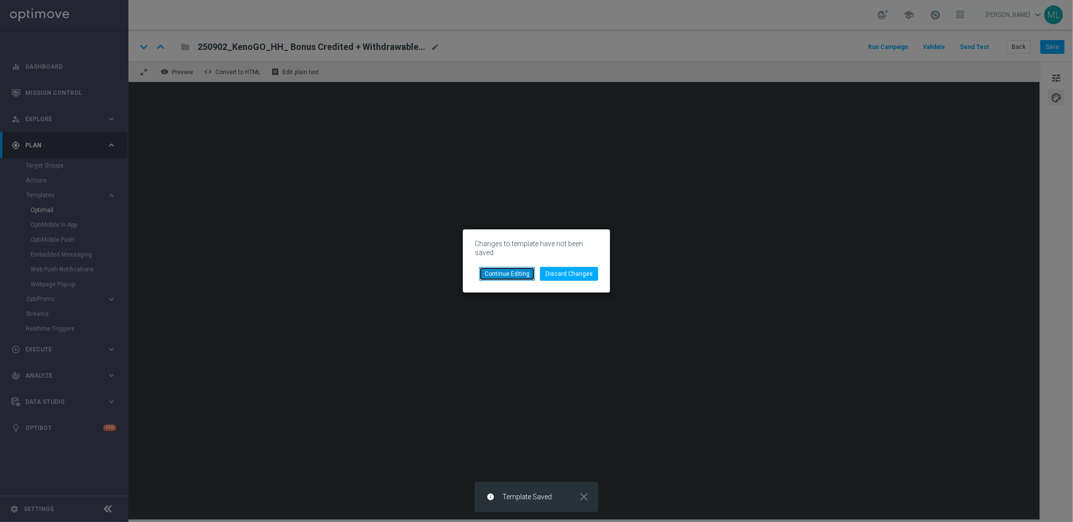
click at [515, 278] on button "Continue Editing" at bounding box center [507, 274] width 56 height 14
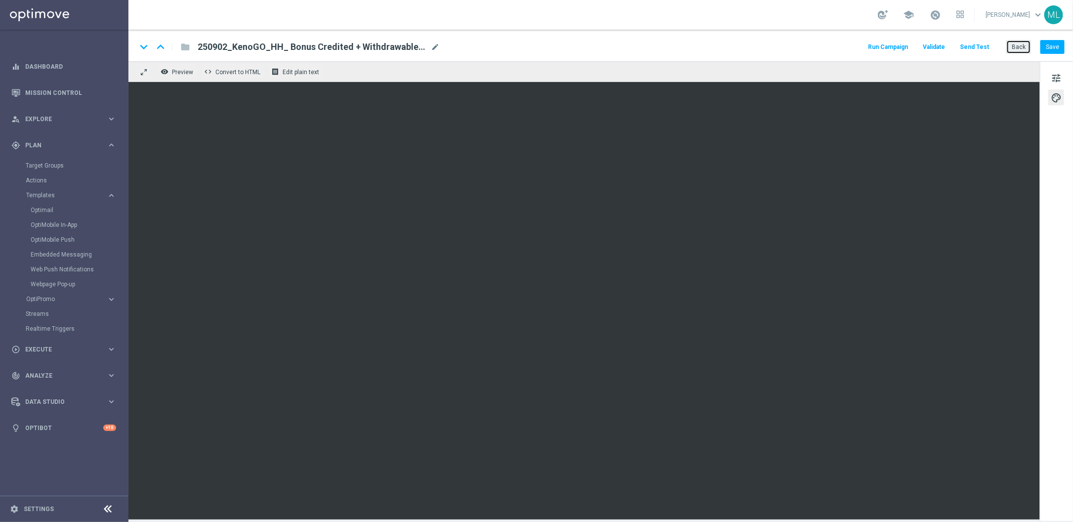
click at [1019, 48] on button "Back" at bounding box center [1018, 47] width 25 height 14
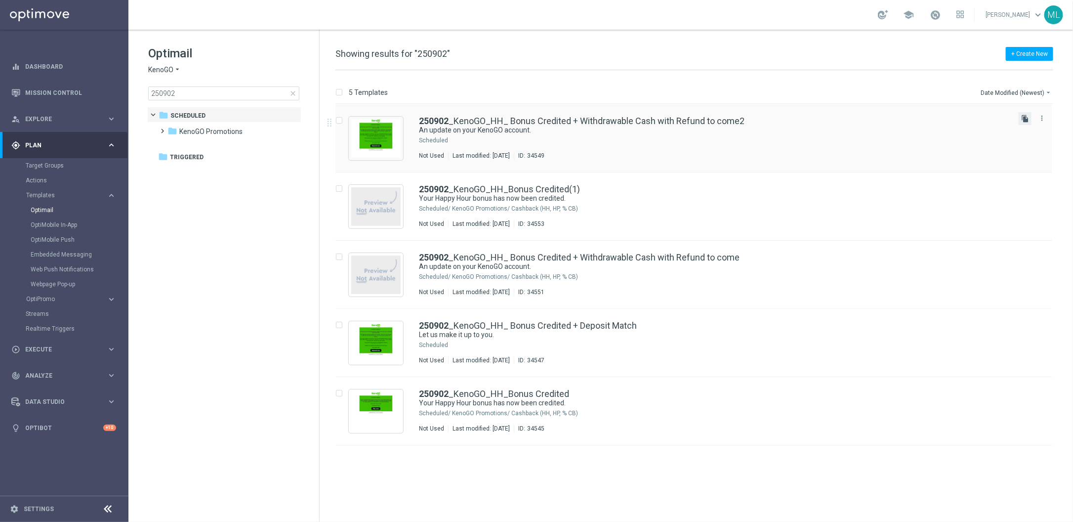
click at [1024, 118] on icon "file_copy" at bounding box center [1025, 119] width 8 height 8
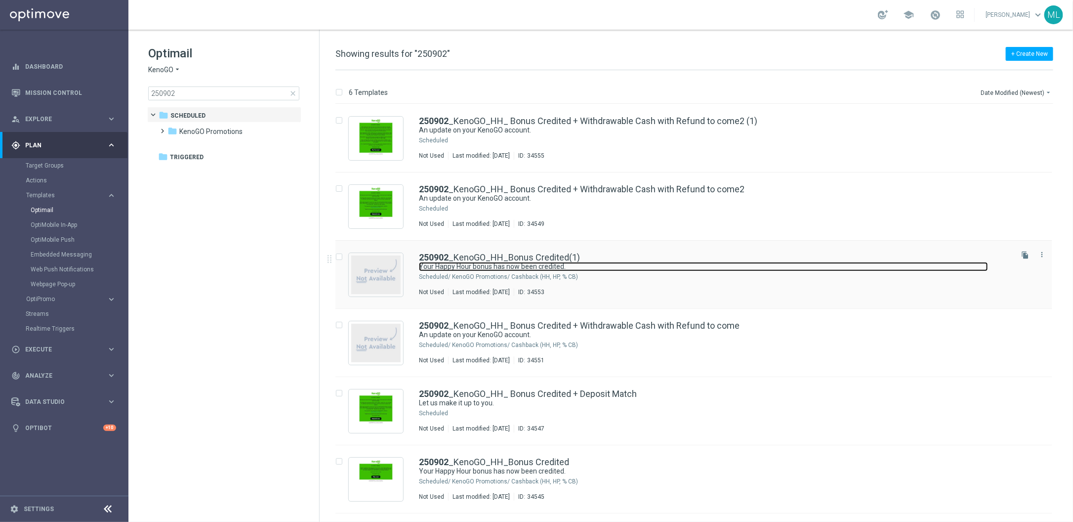
click at [620, 266] on link "Your Happy Hour bonus has now been credited." at bounding box center [703, 266] width 569 height 9
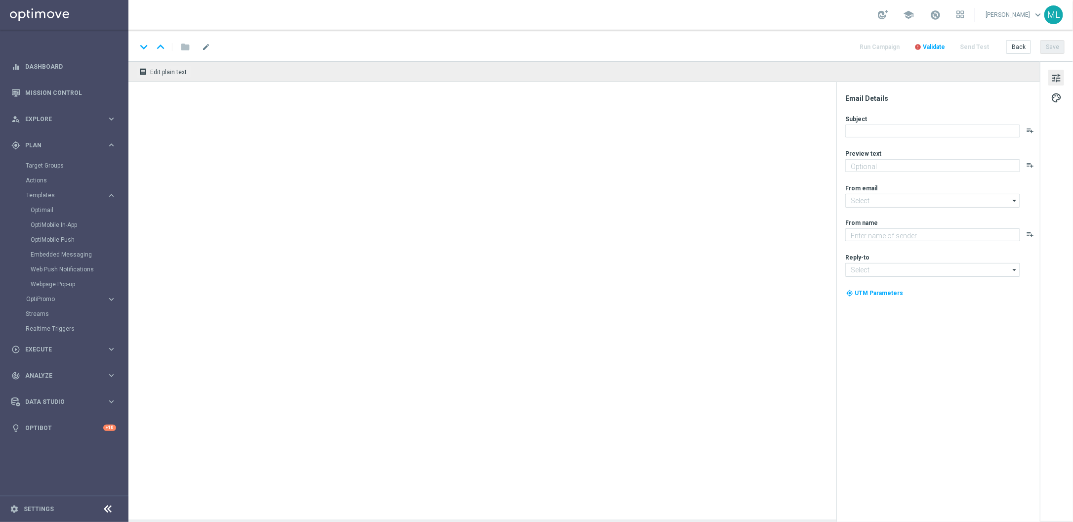
type textarea "Your ready to go."
type textarea "KenoGO"
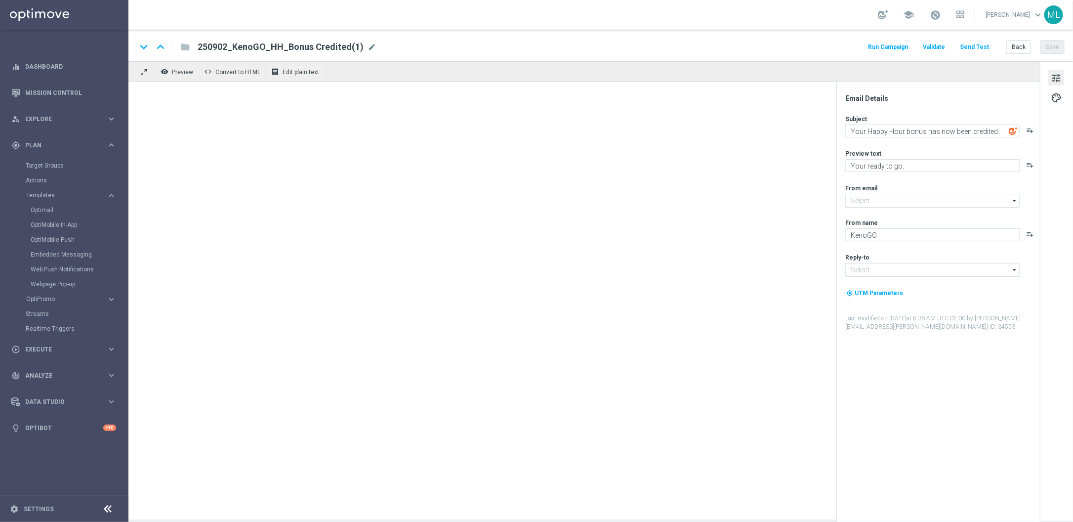
type input "[EMAIL_ADDRESS][DOMAIN_NAME]"
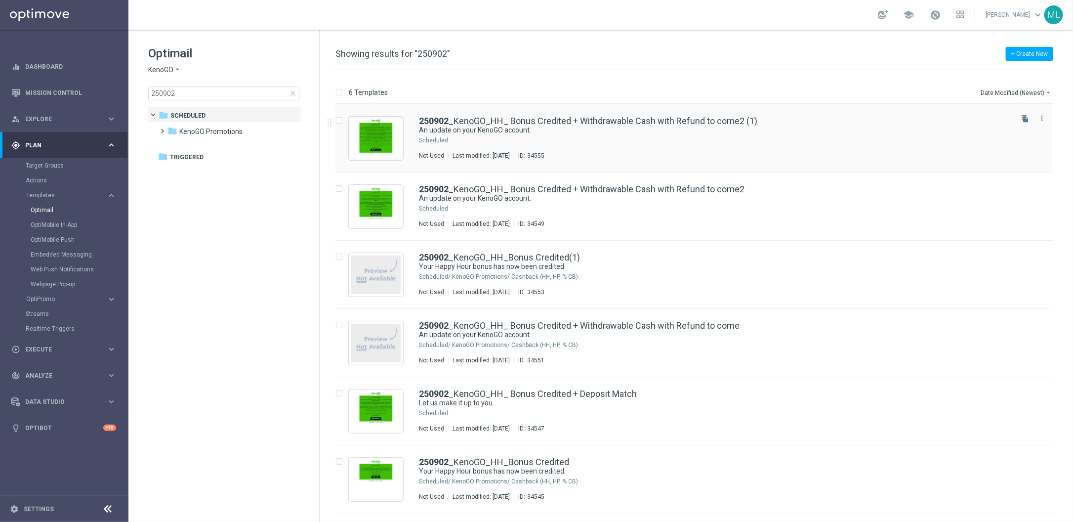
click at [721, 144] on div "250902 _KenoGO_HH_ Bonus Credited + Withdrawable Cash with Refund to come2 (1) …" at bounding box center [715, 138] width 592 height 43
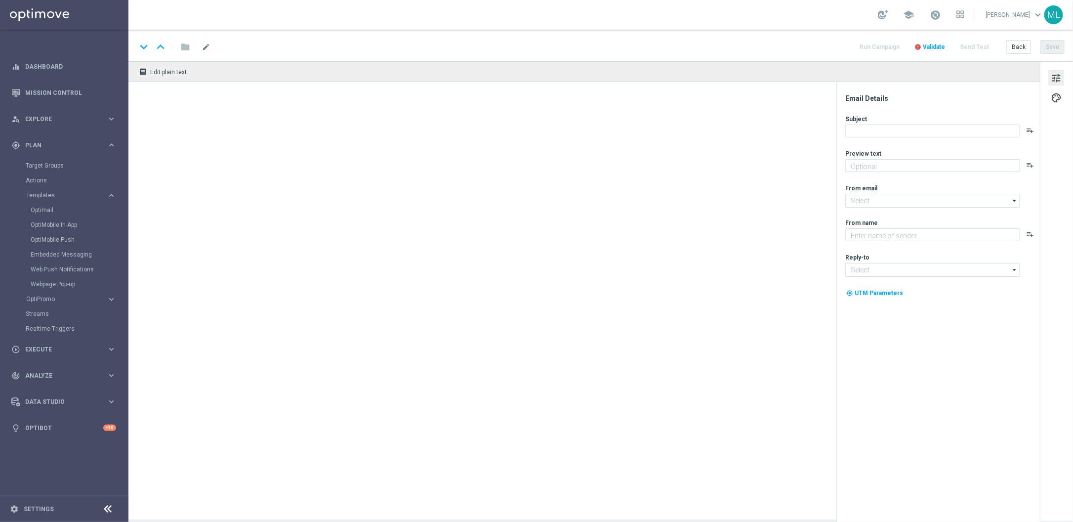
type textarea "We’re sorry for your recent experience."
type input "[EMAIL_ADDRESS][DOMAIN_NAME]"
type textarea "KenoGO"
type input "[EMAIL_ADDRESS][DOMAIN_NAME]"
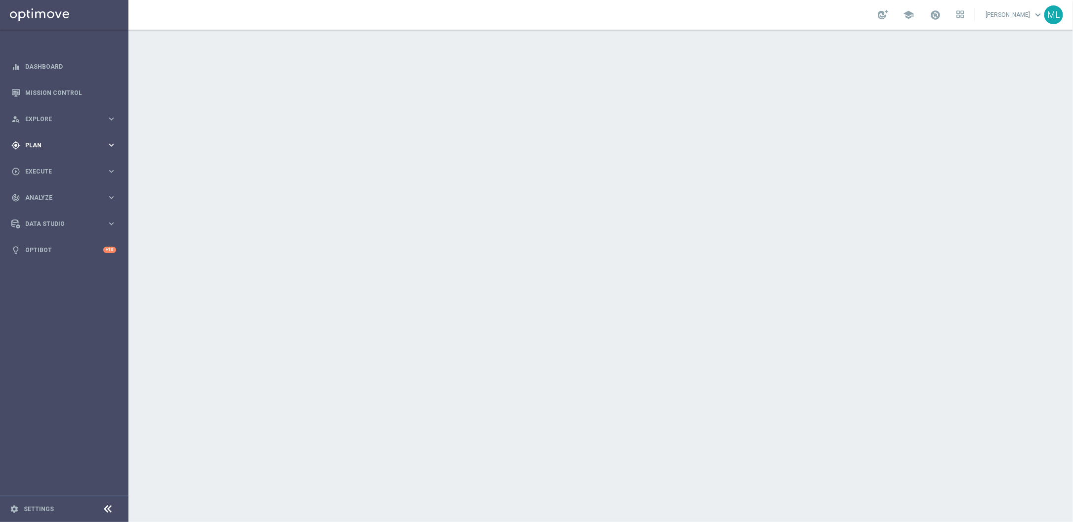
click at [115, 144] on icon "keyboard_arrow_right" at bounding box center [111, 144] width 9 height 9
click at [50, 194] on link "Templates" at bounding box center [64, 195] width 77 height 8
click at [40, 195] on link "Templates" at bounding box center [64, 195] width 77 height 8
click at [53, 192] on link "Templates" at bounding box center [64, 195] width 77 height 8
click at [206, 170] on div at bounding box center [600, 276] width 945 height 492
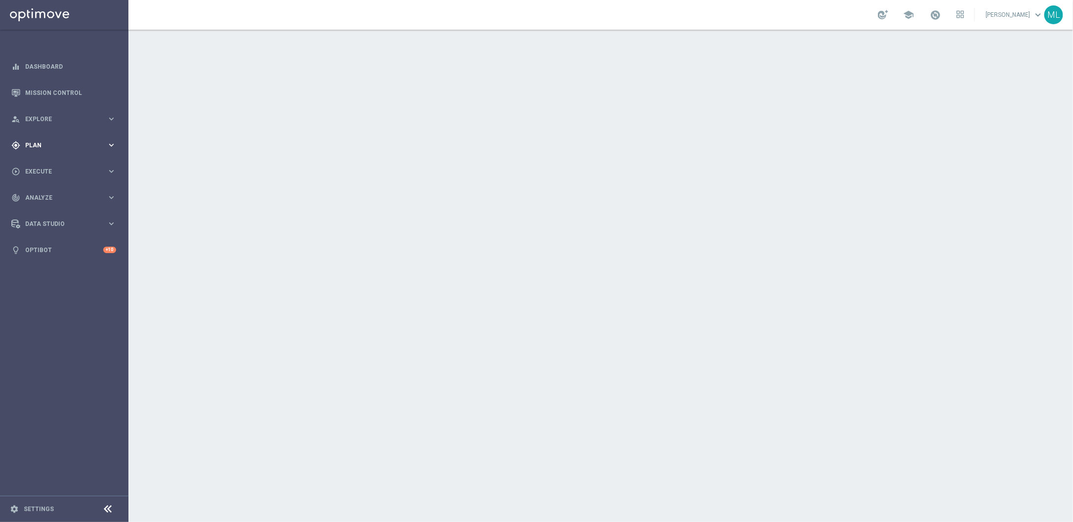
click at [113, 147] on icon "keyboard_arrow_right" at bounding box center [111, 144] width 9 height 9
click at [51, 192] on link "Templates" at bounding box center [64, 195] width 77 height 8
click at [42, 194] on link "Templates" at bounding box center [64, 195] width 77 height 8
click at [110, 142] on icon "keyboard_arrow_right" at bounding box center [111, 144] width 9 height 9
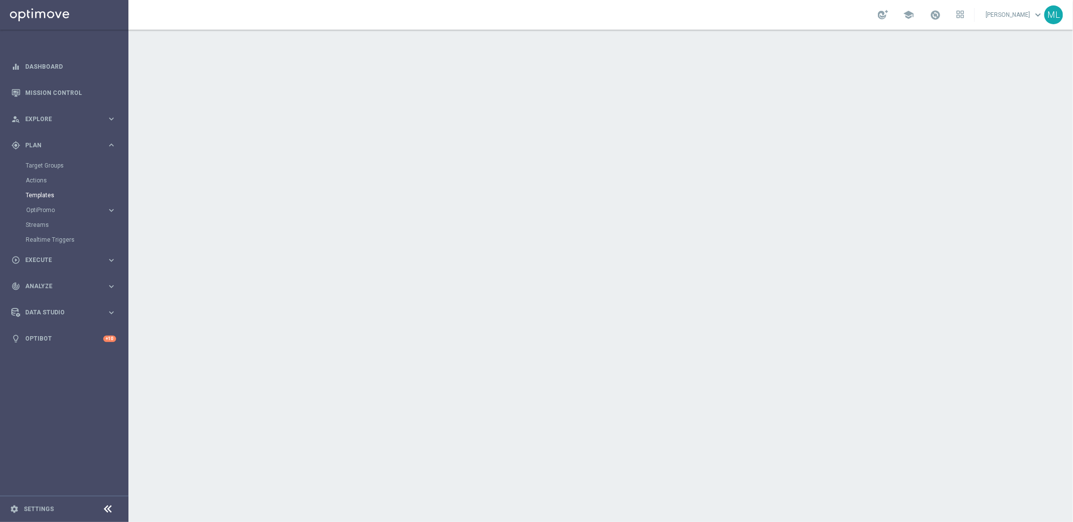
click at [55, 194] on link "Templates" at bounding box center [64, 195] width 77 height 8
click at [42, 197] on link "Templates" at bounding box center [64, 195] width 77 height 8
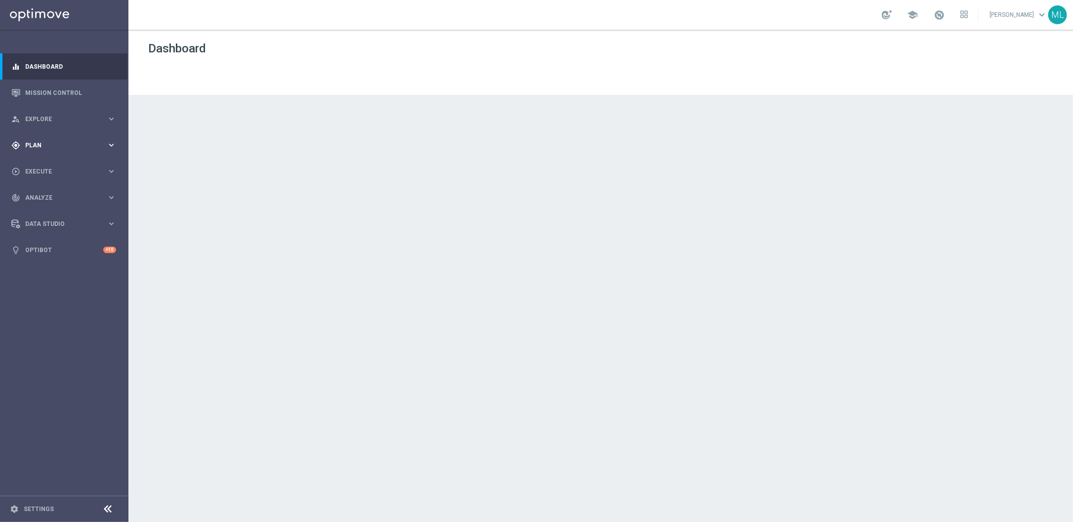
click at [113, 147] on icon "keyboard_arrow_right" at bounding box center [111, 144] width 9 height 9
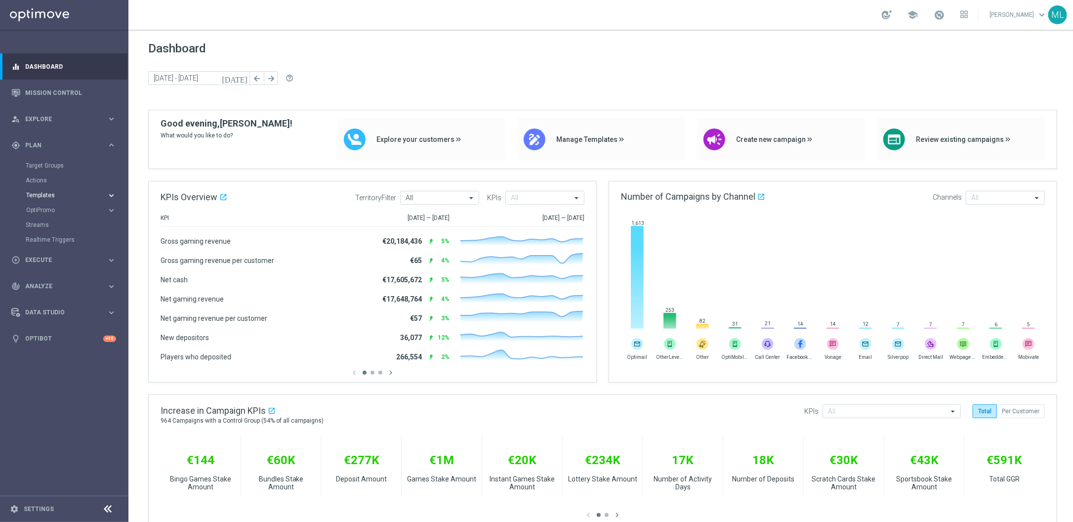
click at [113, 193] on icon "keyboard_arrow_right" at bounding box center [111, 195] width 9 height 9
click at [39, 212] on link "Optimail" at bounding box center [67, 210] width 72 height 8
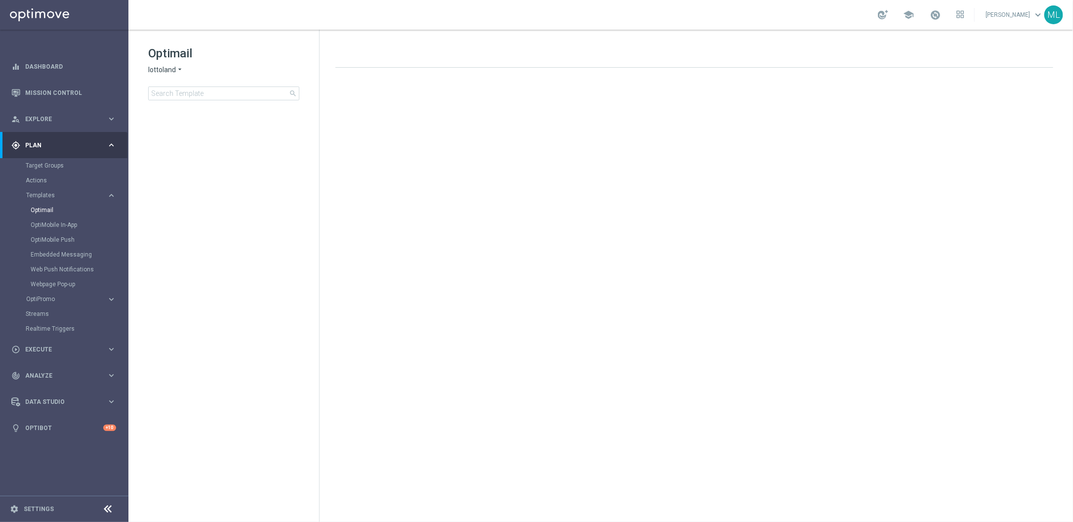
click at [179, 73] on icon "arrow_drop_down" at bounding box center [180, 69] width 8 height 9
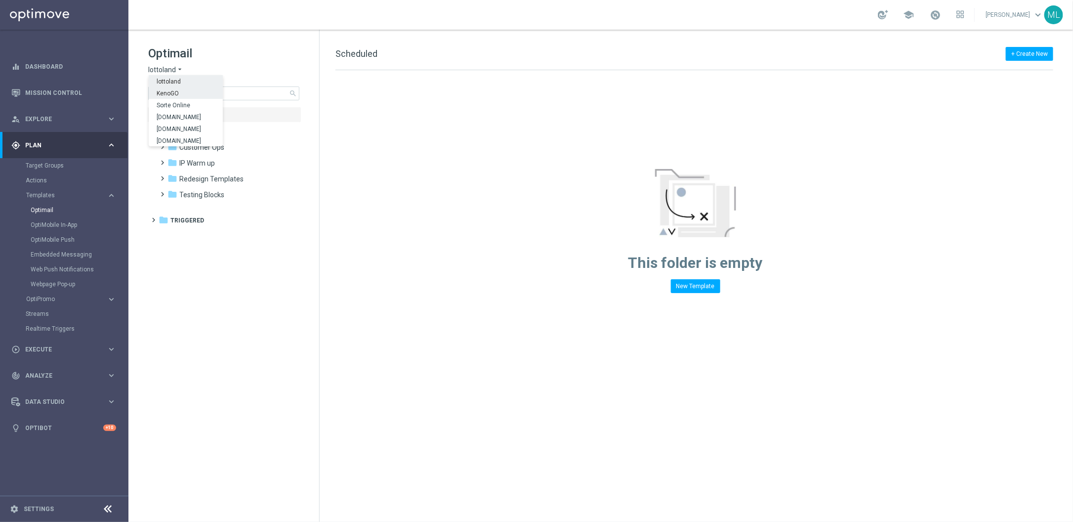
click at [180, 90] on div "KenoGO" at bounding box center [186, 93] width 74 height 12
click at [187, 94] on input at bounding box center [223, 93] width 151 height 14
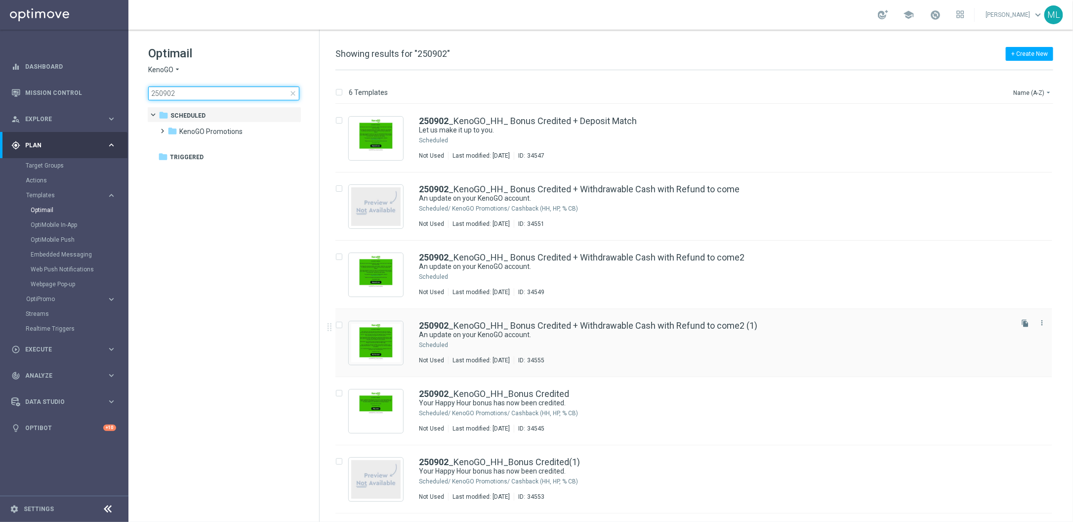
type input "250902"
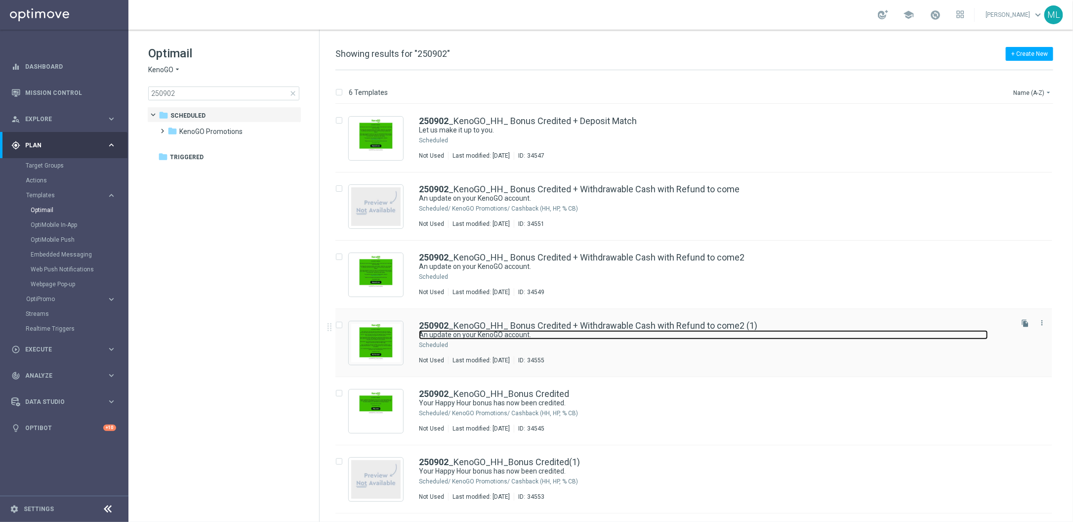
click at [744, 339] on link "An update on your KenoGO account." at bounding box center [703, 334] width 569 height 9
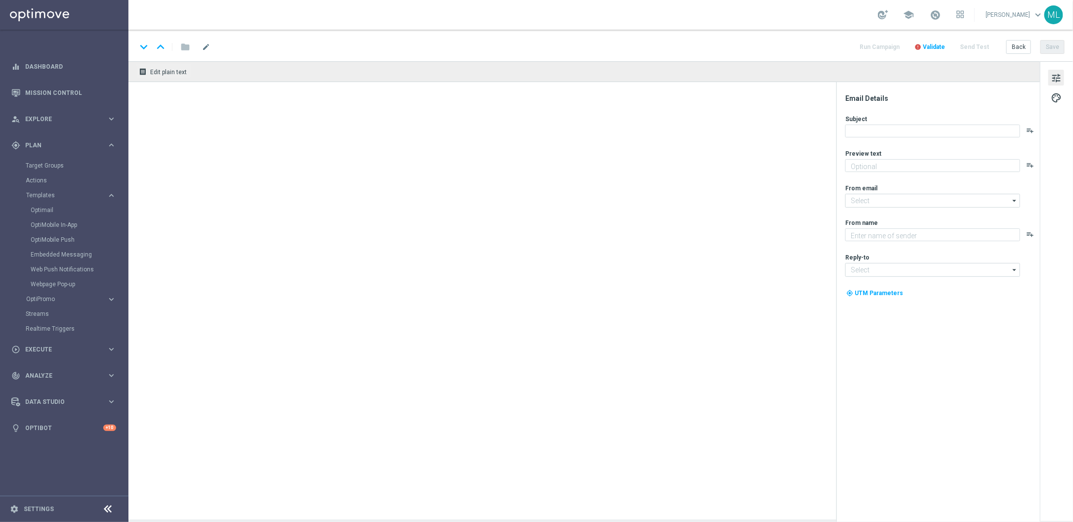
type textarea "We’re sorry for your recent experience."
type input "[EMAIL_ADDRESS][DOMAIN_NAME]"
type textarea "KenoGO"
type input "[EMAIL_ADDRESS][DOMAIN_NAME]"
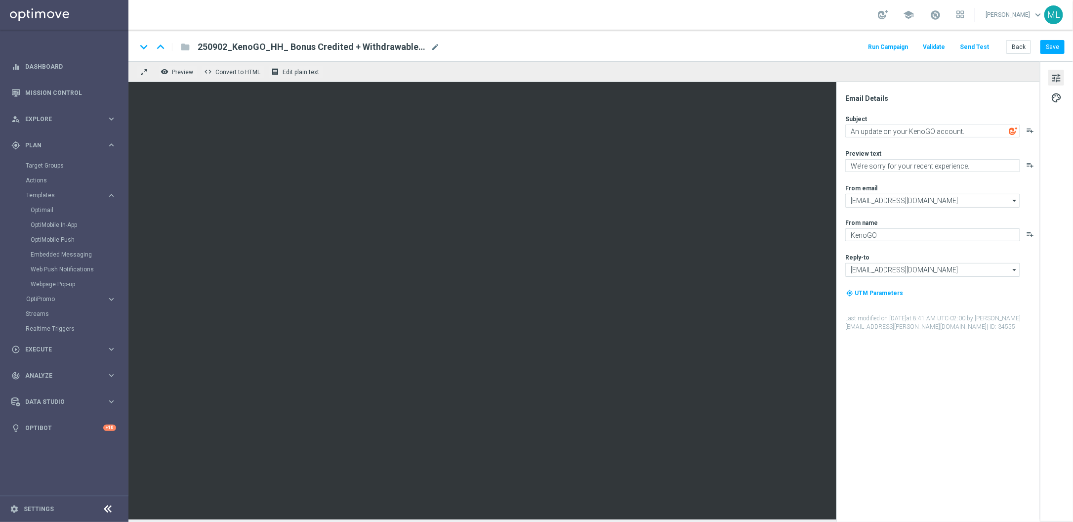
click at [434, 45] on span "mode_edit" at bounding box center [435, 46] width 9 height 9
drag, startPoint x: 355, startPoint y: 45, endPoint x: 309, endPoint y: 47, distance: 46.5
click at [354, 46] on input "250902_KenoGO_HH_ Bonus Credited + Withdrawable Cash with Refund to come2 (1)" at bounding box center [320, 47] width 245 height 13
drag, startPoint x: 251, startPoint y: 47, endPoint x: 442, endPoint y: 56, distance: 190.4
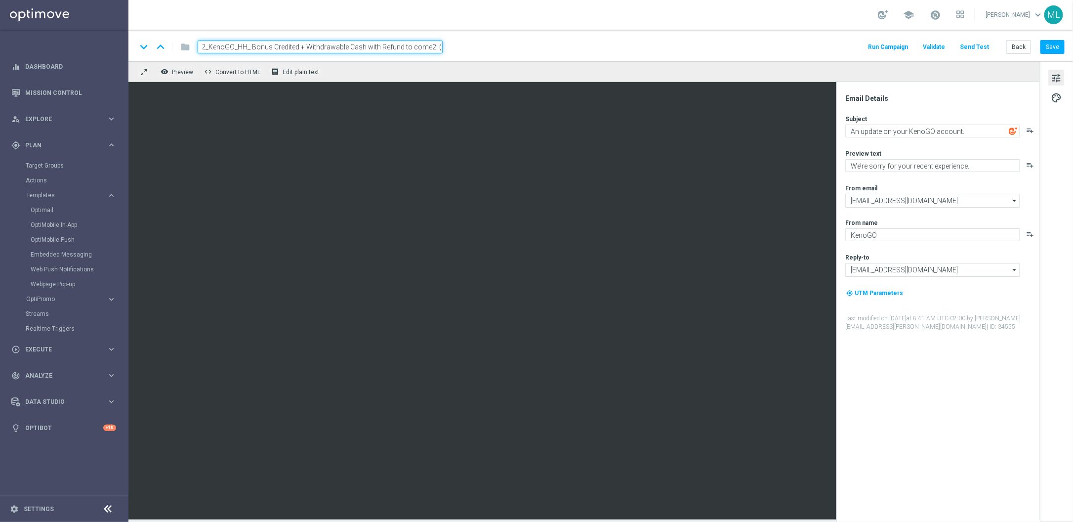
click at [442, 56] on div "keyboard_arrow_down keyboard_arrow_up folder 250902_KenoGO_HH_ Bonus Credited +…" at bounding box center [600, 46] width 945 height 32
paste input "Withdrawable Cash with Refund to come"
click at [522, 50] on div "keyboard_arrow_down keyboard_arrow_up folder 250902_KenoGO_HH_ Withdrawable Cas…" at bounding box center [600, 47] width 928 height 13
click at [904, 131] on textarea "An update on your KenoGO account." at bounding box center [932, 131] width 175 height 13
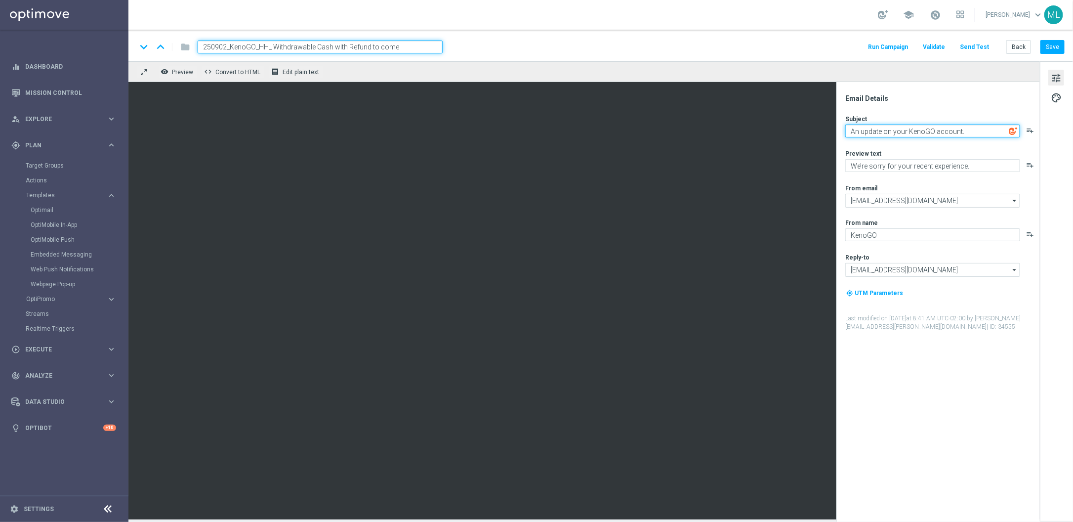
click at [904, 131] on textarea "An update on your KenoGO account." at bounding box center [932, 131] width 175 height 13
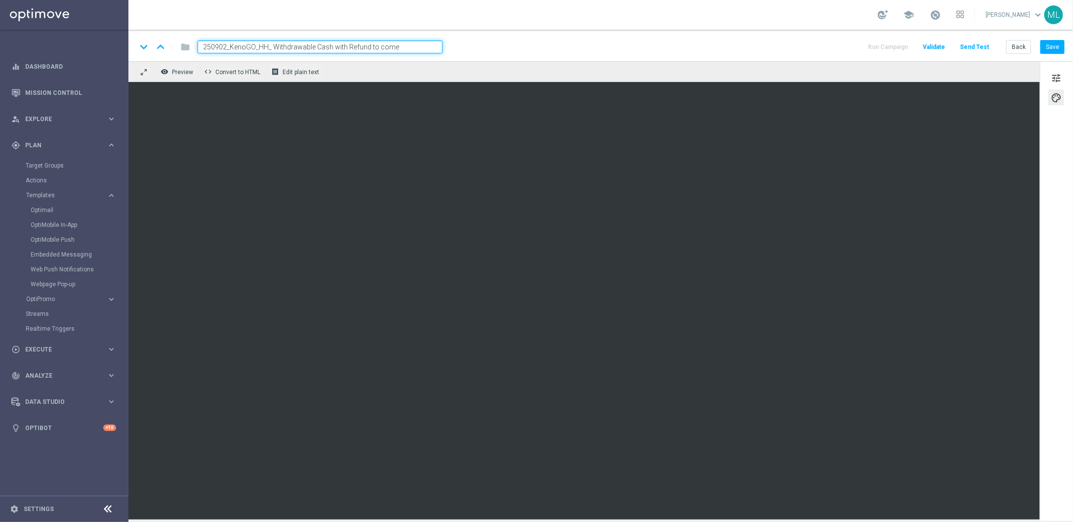
drag, startPoint x: 295, startPoint y: 46, endPoint x: 275, endPoint y: 47, distance: 20.8
click at [294, 46] on input "250902_KenoGO_HH_ Withdrawable Cash with Refund to come" at bounding box center [320, 47] width 245 height 13
drag, startPoint x: 271, startPoint y: 47, endPoint x: 400, endPoint y: 53, distance: 129.1
click at [400, 53] on div "keyboard_arrow_down keyboard_arrow_up folder 250902_KenoGO_HH_ Withdrawable Cas…" at bounding box center [600, 46] width 945 height 32
paste input "Failed Deposit + Multiple Payments (Opt In & Opt Out"
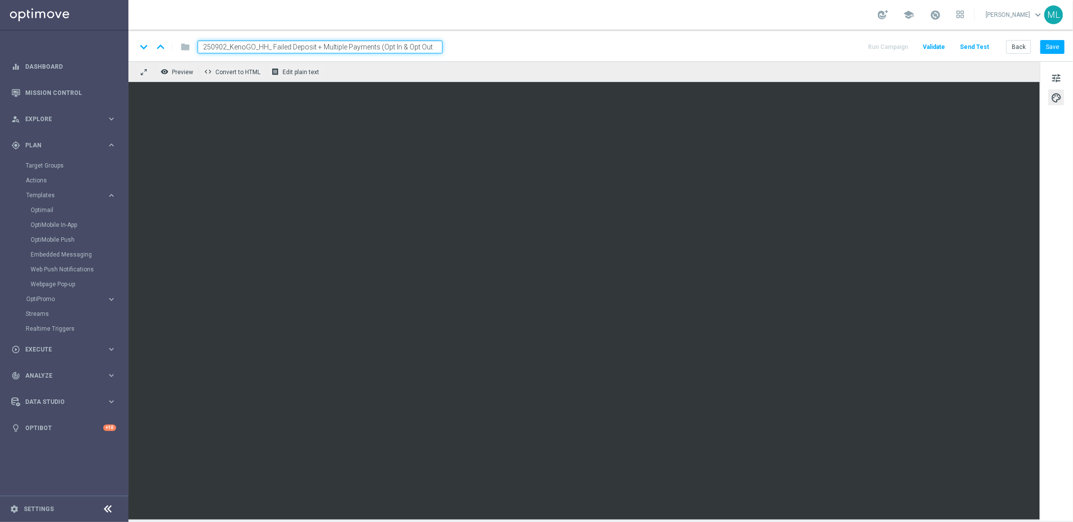
click at [273, 48] on input "250902_KenoGO_HH_ Failed Deposit + Multiple Payments (Opt In & Opt Out" at bounding box center [320, 47] width 245 height 13
type input "250902_KenoGO_HH_Failed Deposit + Multiple Payments (Opt In & Opt Out"
click at [491, 46] on div "keyboard_arrow_down keyboard_arrow_up folder 250902_KenoGO_HH_Failed Deposit + …" at bounding box center [600, 47] width 928 height 13
click at [1054, 49] on button "Save" at bounding box center [1053, 47] width 24 height 14
click at [325, 50] on input "250902_KenoGO_HH_Failed Deposit + Multiple Payments (Opt In & Opt Out" at bounding box center [320, 47] width 245 height 13
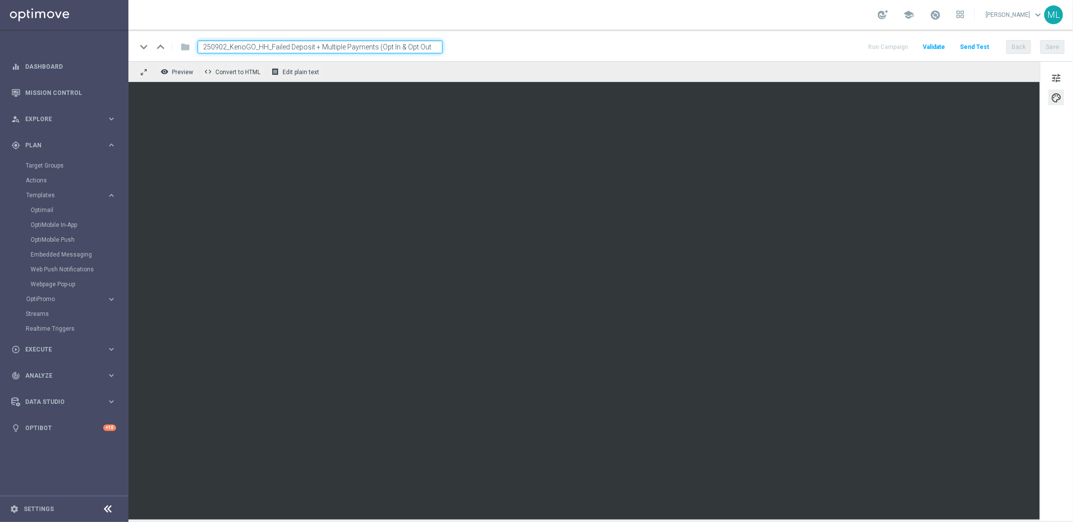
click at [325, 50] on input "250902_KenoGO_HH_Failed Deposit + Multiple Payments (Opt In & Opt Out" at bounding box center [320, 47] width 245 height 13
click at [1053, 50] on button "Save" at bounding box center [1053, 47] width 24 height 14
click at [1019, 48] on button "Back" at bounding box center [1018, 47] width 25 height 14
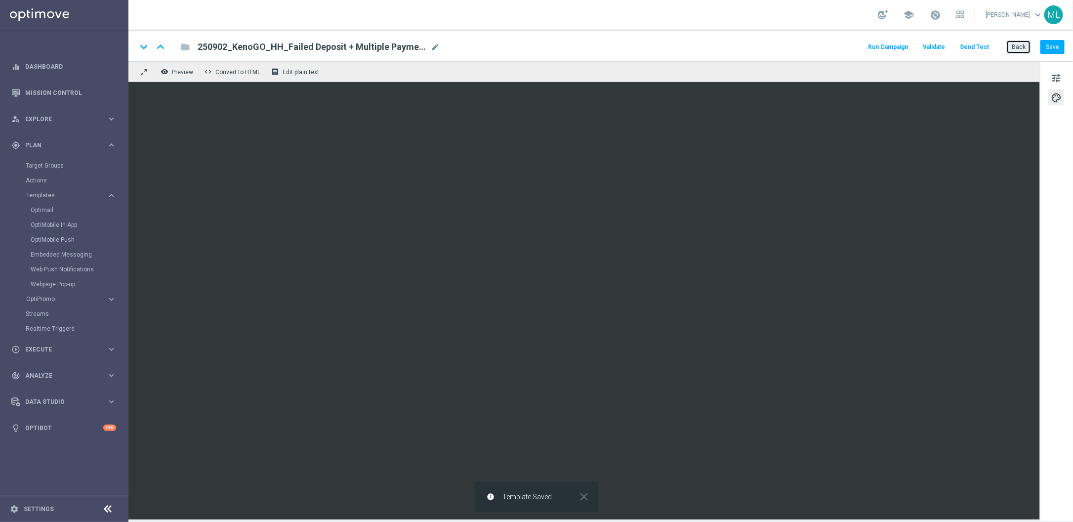
click at [1021, 49] on button "Back" at bounding box center [1018, 47] width 25 height 14
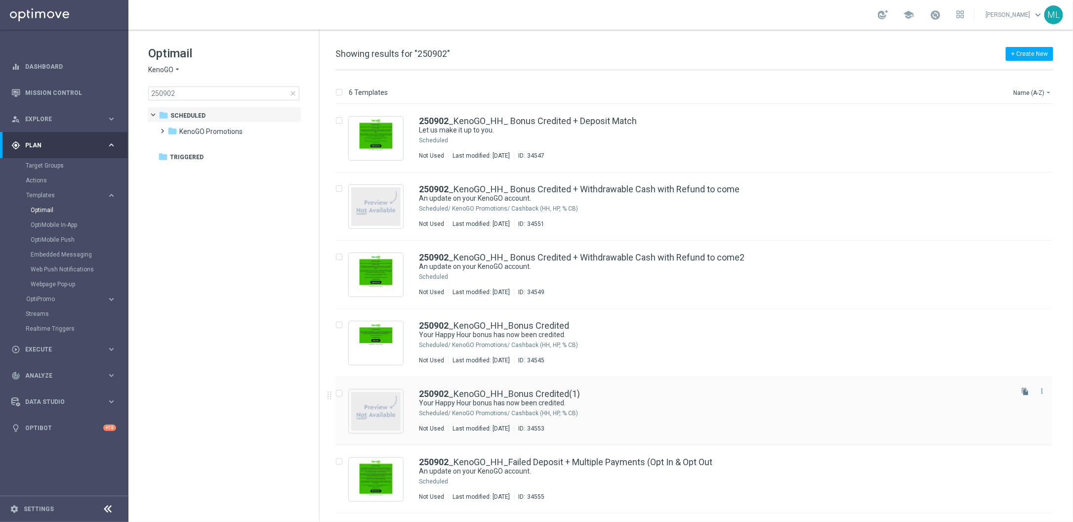
click at [651, 413] on div "KenoGO Promotions/ Cashback (HH, HP, % CB)" at bounding box center [731, 413] width 559 height 8
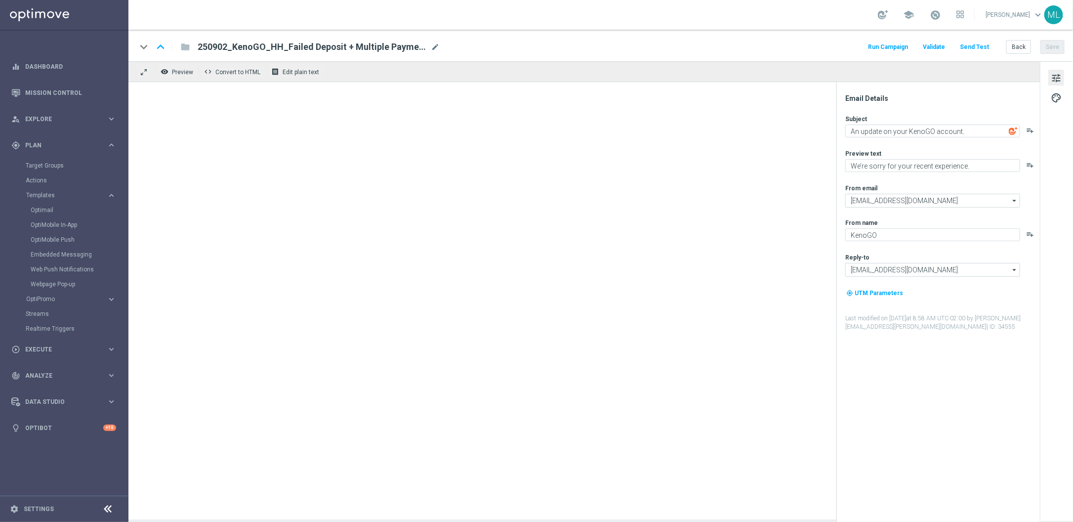
type textarea "Your Happy Hour bonus has now been credited."
type textarea "Your ready to go."
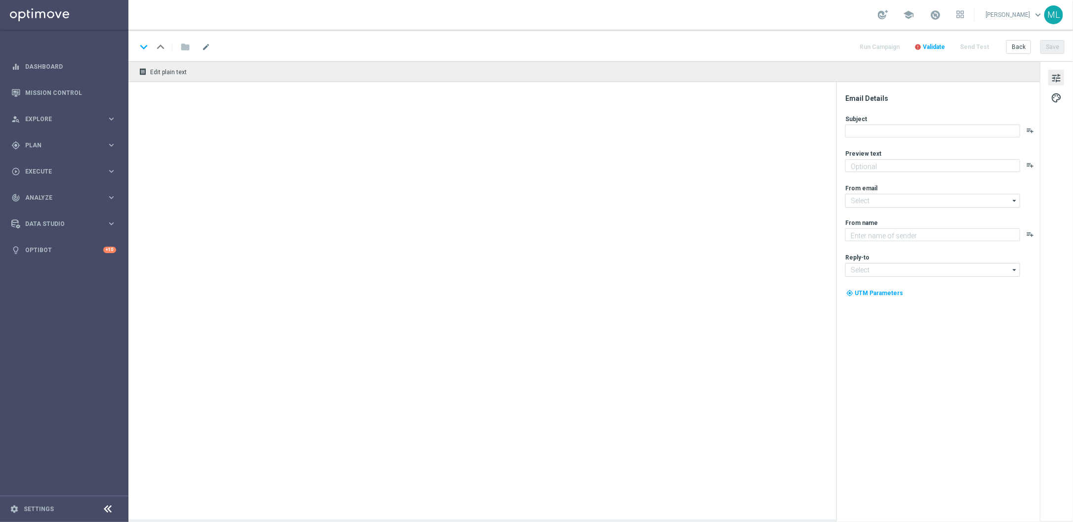
type textarea "Your ready to go."
type textarea "KenoGO"
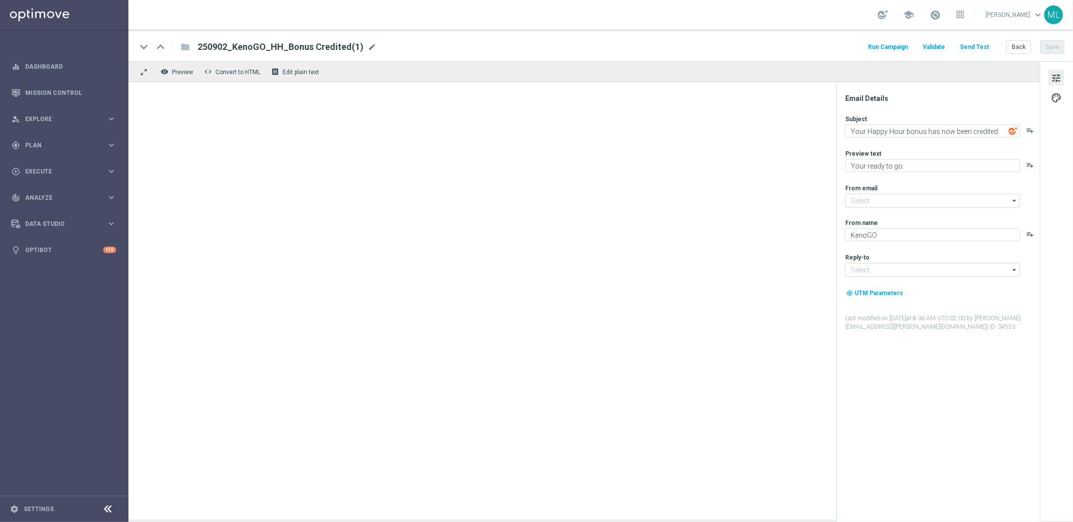
type input "[EMAIL_ADDRESS][DOMAIN_NAME]"
click at [911, 45] on div "keyboard_arrow_down keyboard_arrow_up folder 250902_KenoGO_HH_Bonus Credited(1)…" at bounding box center [600, 275] width 945 height 490
click at [1021, 46] on button "Back" at bounding box center [1018, 47] width 25 height 14
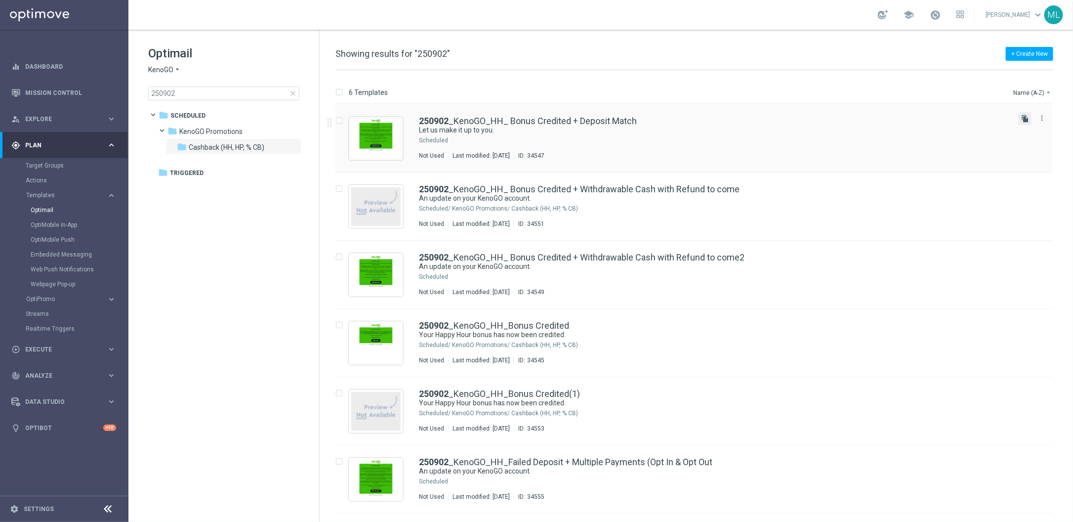
click at [1024, 118] on icon "file_copy" at bounding box center [1025, 119] width 8 height 8
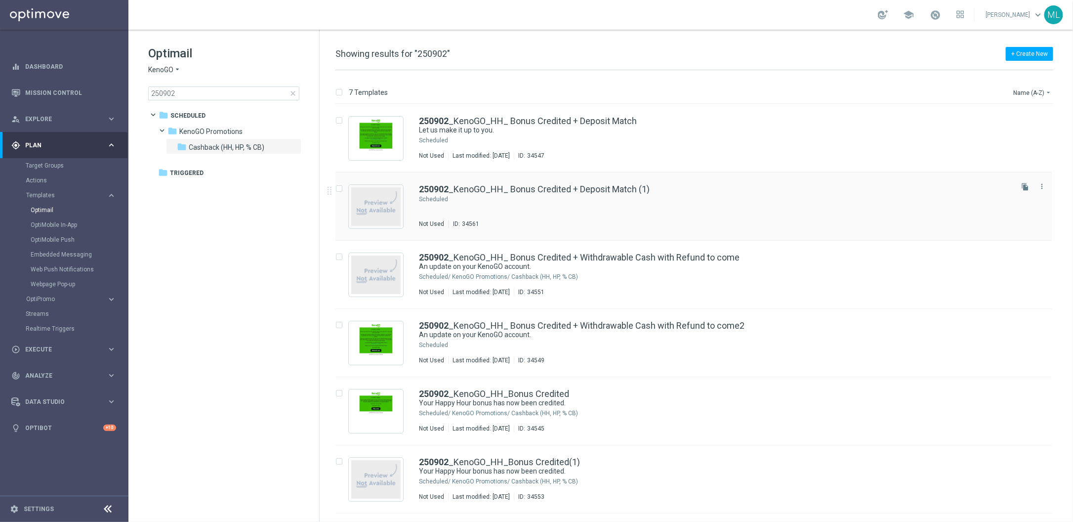
click at [621, 199] on div "Press SPACE to select this row." at bounding box center [730, 199] width 561 height 8
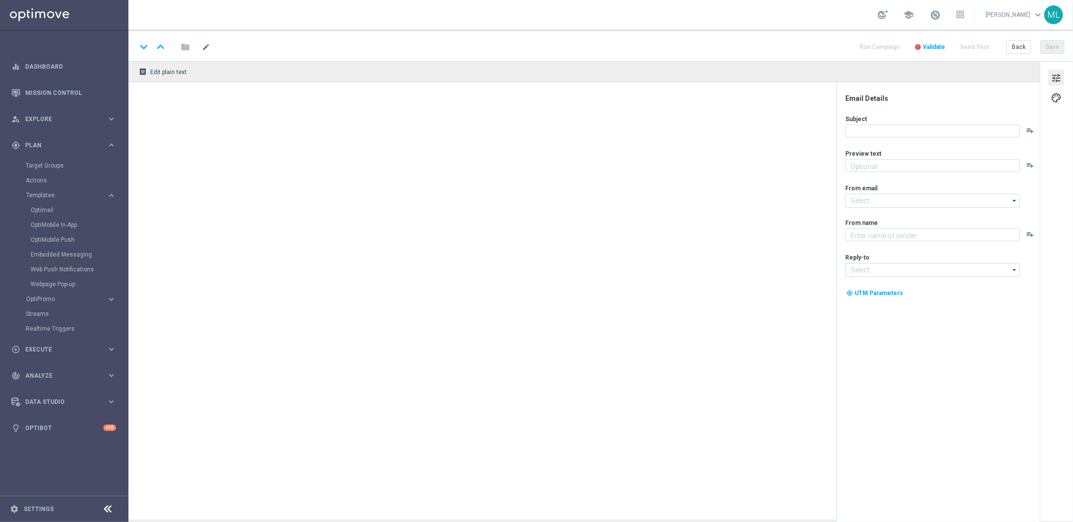
type textarea "Here’s a deposit match!"
type input "[EMAIL_ADDRESS][DOMAIN_NAME]"
type textarea "KenoGO"
type input "[EMAIL_ADDRESS][DOMAIN_NAME]"
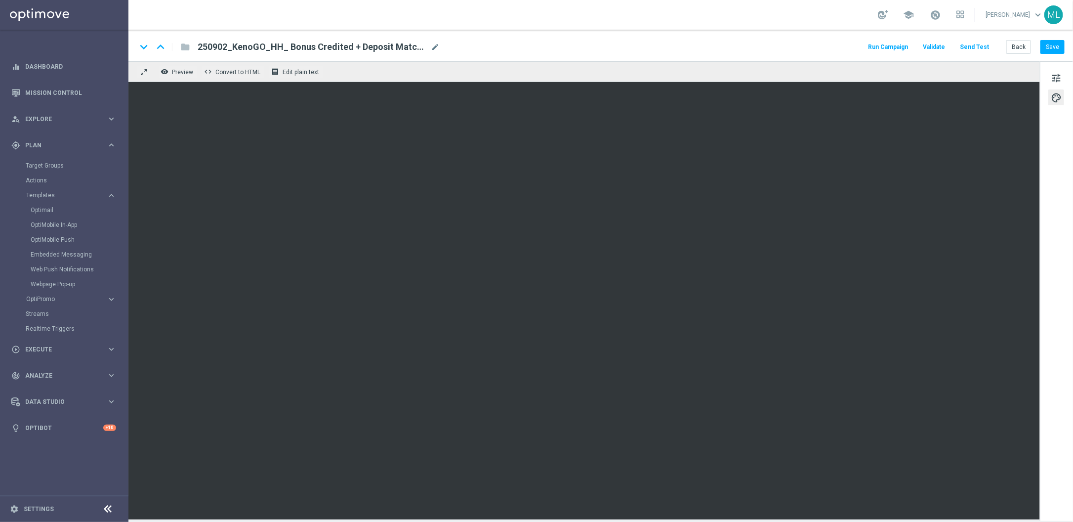
click at [431, 46] on span "mode_edit" at bounding box center [435, 46] width 9 height 9
click at [435, 47] on span "mode_edit" at bounding box center [435, 46] width 9 height 9
click at [272, 45] on input "250902_KenoGO_HH_ Bonus Credited + Deposit Match (1)" at bounding box center [320, 47] width 245 height 13
drag, startPoint x: 272, startPoint y: 47, endPoint x: 408, endPoint y: 47, distance: 135.4
click at [408, 46] on input "250902_KenoGO_HH_ Bonus Credited + Deposit Match (1)" at bounding box center [320, 47] width 245 height 13
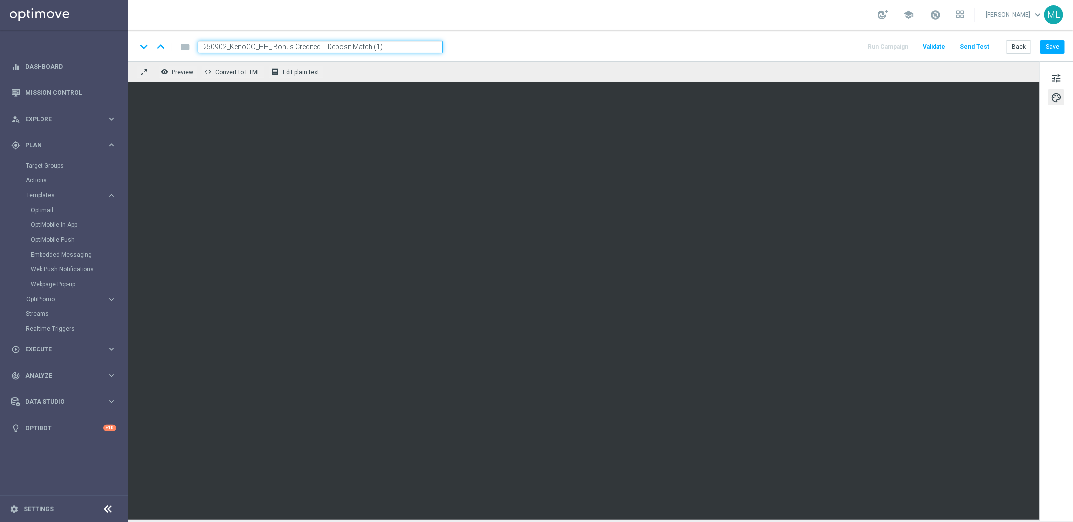
paste input "Failed Deposit (Opt In) – Deposit Match"
type input "250902_KenoGO_HH_ Failed Deposit (Opt In) – Deposit Match"
click at [575, 51] on div "keyboard_arrow_down keyboard_arrow_up folder 250902_KenoGO_HH_ Failed Deposit (…" at bounding box center [600, 47] width 928 height 13
click at [321, 48] on input "250902_KenoGO_HH_ Failed Deposit (Opt In) – Deposit Match" at bounding box center [320, 47] width 245 height 13
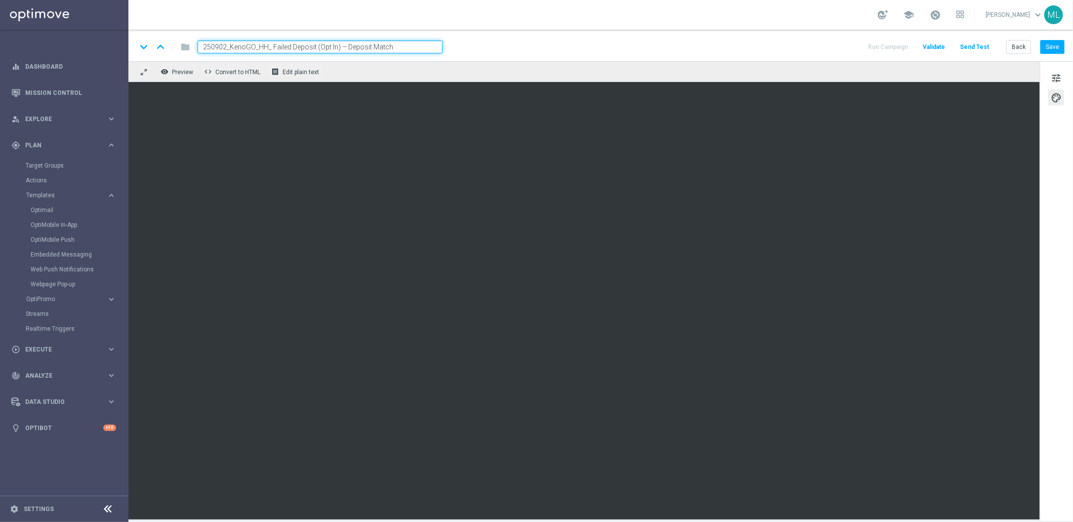
click at [321, 48] on input "250902_KenoGO_HH_ Failed Deposit (Opt In) – Deposit Match" at bounding box center [320, 47] width 245 height 13
click at [585, 51] on div "keyboard_arrow_down keyboard_arrow_up folder 250902_KenoGO_HH_ Failed Deposit (…" at bounding box center [600, 47] width 928 height 13
click at [1047, 45] on button "Save" at bounding box center [1053, 47] width 24 height 14
click at [1025, 46] on button "Back" at bounding box center [1018, 47] width 25 height 14
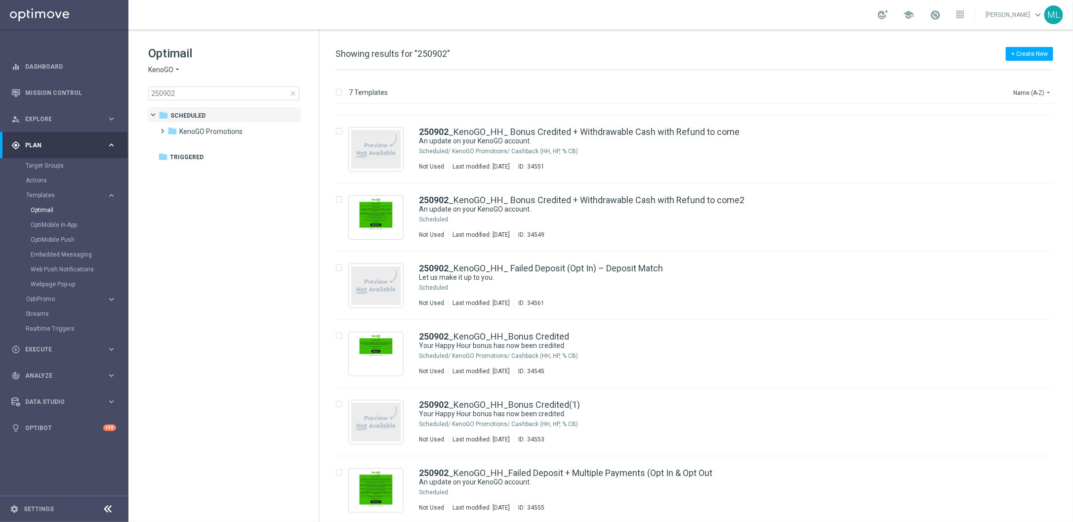
scroll to position [60, 0]
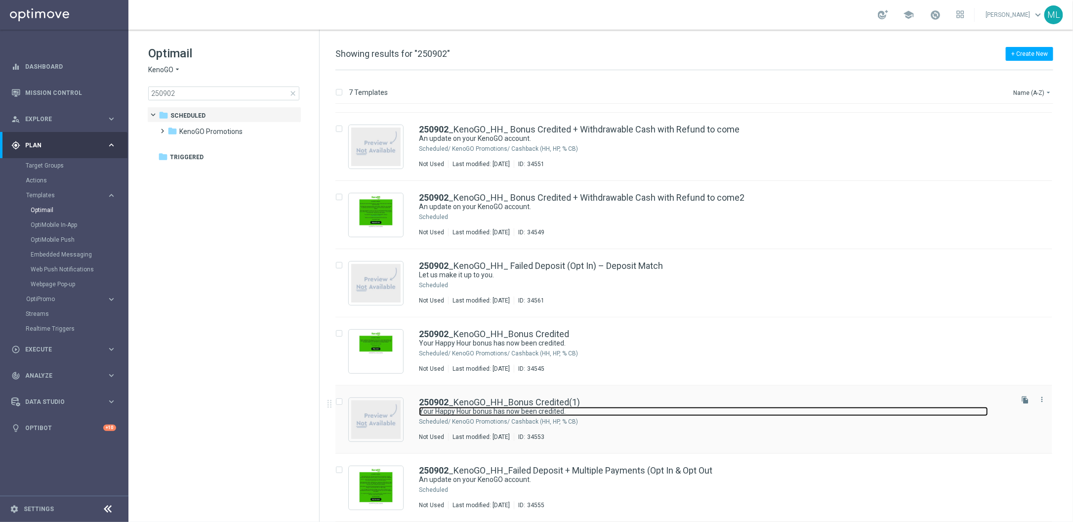
click at [604, 409] on link "Your Happy Hour bonus has now been credited." at bounding box center [703, 411] width 569 height 9
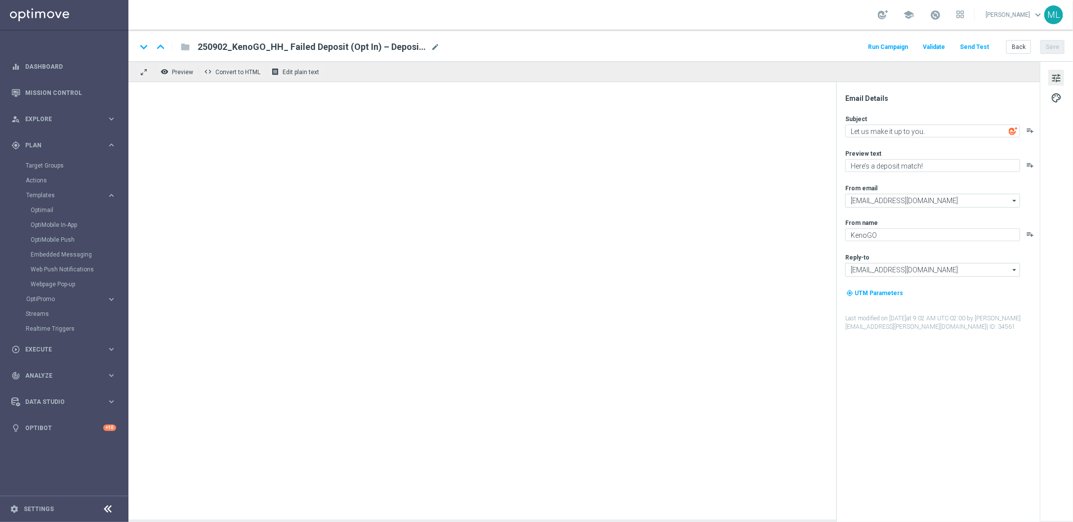
type textarea "Your Happy Hour bonus has now been credited."
type textarea "Your ready to go."
click at [1020, 47] on button "Back" at bounding box center [1018, 47] width 25 height 14
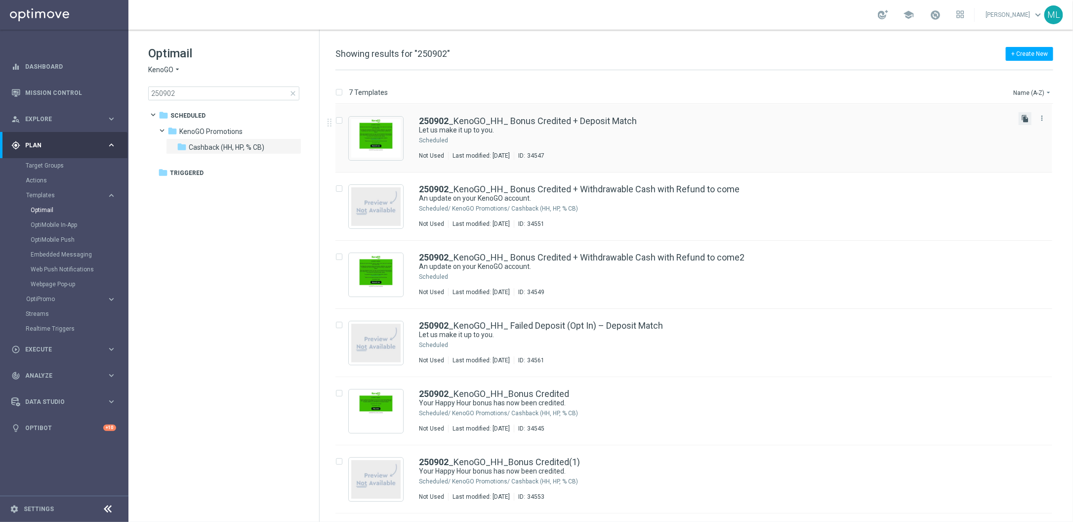
click at [1021, 117] on icon "file_copy" at bounding box center [1025, 119] width 8 height 8
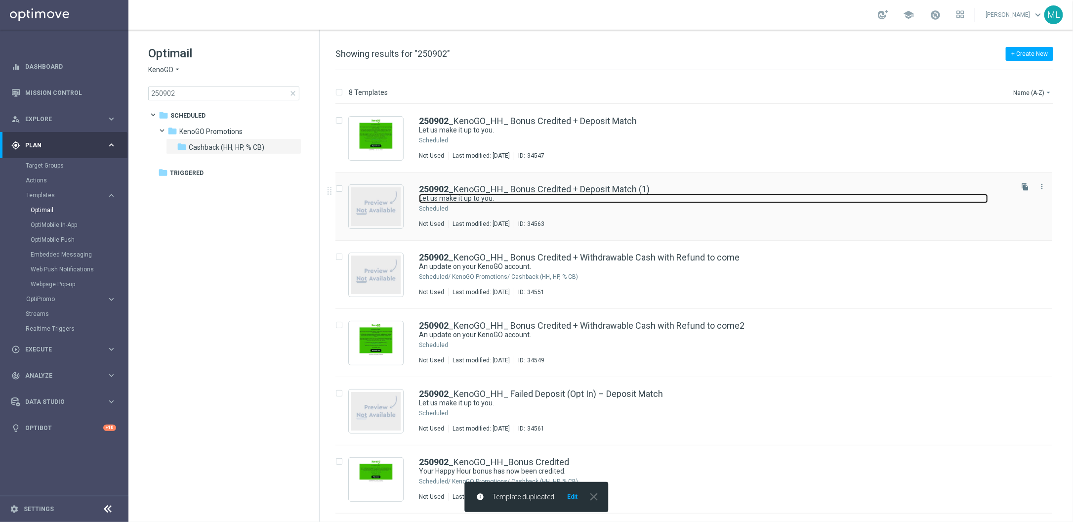
click at [651, 194] on link "Let us make it up to you." at bounding box center [703, 198] width 569 height 9
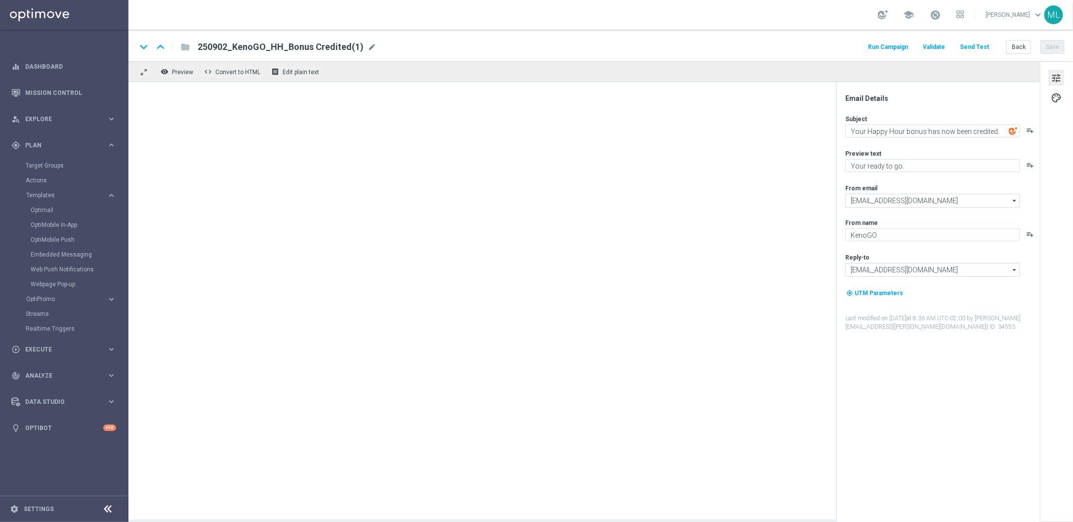
type textarea "Let us make it up to you."
type textarea "Here’s a deposit match!"
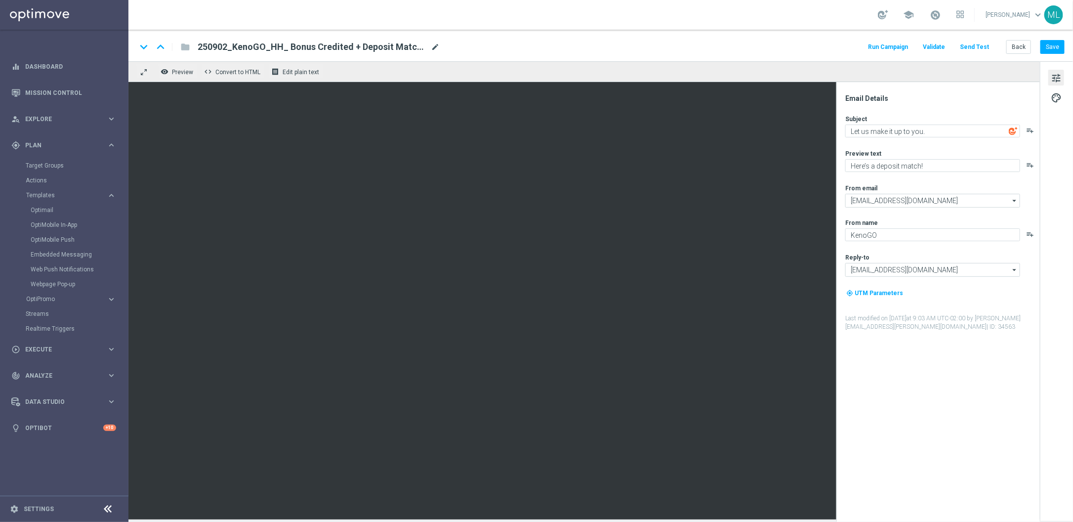
click at [435, 46] on span "mode_edit" at bounding box center [435, 46] width 9 height 9
drag, startPoint x: 273, startPoint y: 47, endPoint x: 417, endPoint y: 45, distance: 143.3
click at [417, 45] on input "250902_KenoGO_HH_ Bonus Credited + Deposit Match (1)" at bounding box center [320, 47] width 245 height 13
paste input "6. Failed Deposit (Opt Out) – No Offer"
type input "250902_KenoGO_HH_ 6. Failed Deposit (Opt Out) – No Offer"
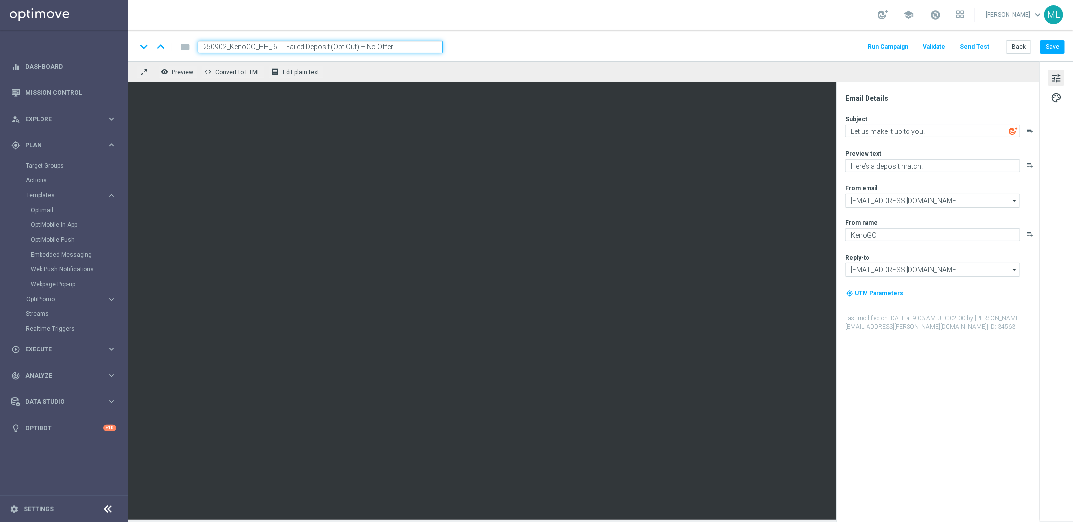
click at [536, 41] on div "keyboard_arrow_down keyboard_arrow_up folder 250902_KenoGO_HH_ 6. Failed Deposi…" at bounding box center [600, 47] width 928 height 13
click at [875, 133] on textarea "Let us make it up to you." at bounding box center [932, 131] width 175 height 13
paste textarea "An update on your recent KenoGO experience"
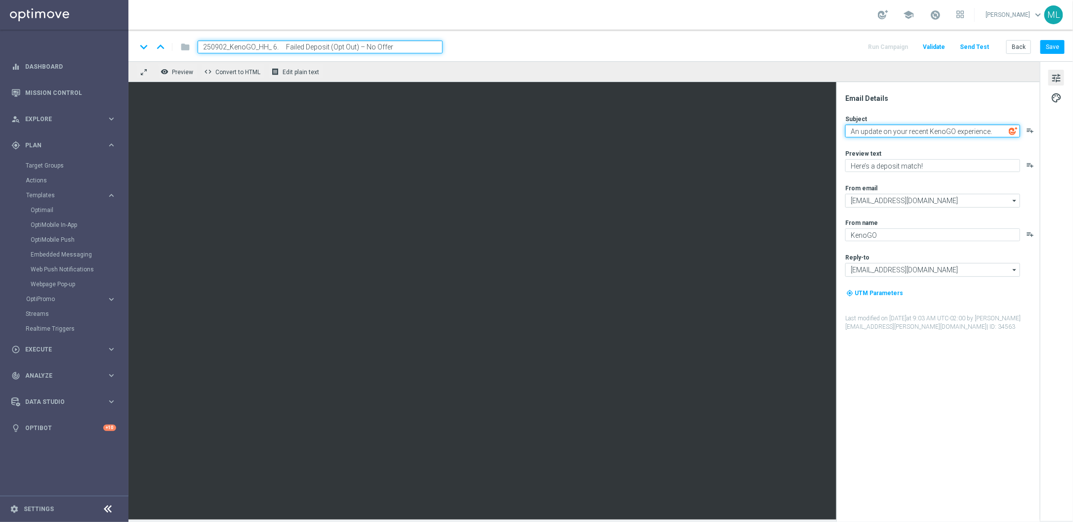
type textarea "An update on your recent KenoGO experience."
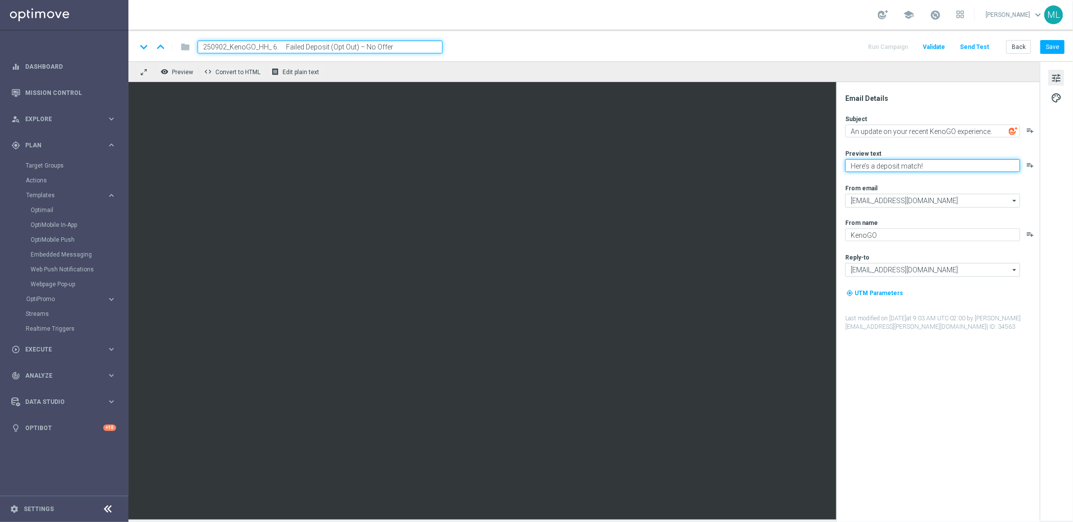
click at [871, 167] on textarea "Here’s a deposit match!" at bounding box center [932, 165] width 175 height 13
paste textarea "You’re ready to go."
type textarea "You’re ready to go."
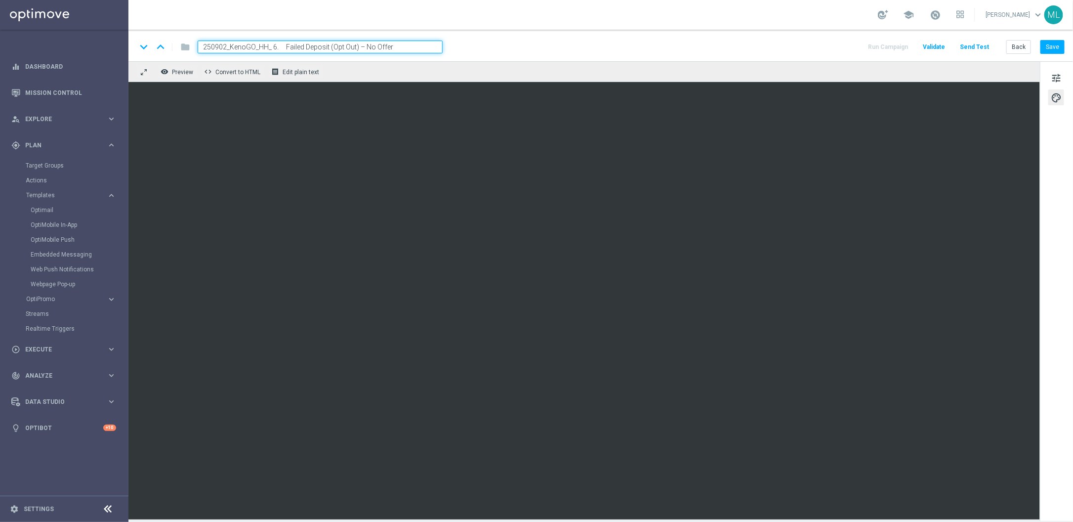
click at [283, 45] on input "250902_KenoGO_HH_ 6. Failed Deposit (Opt Out) – No Offer" at bounding box center [320, 47] width 245 height 13
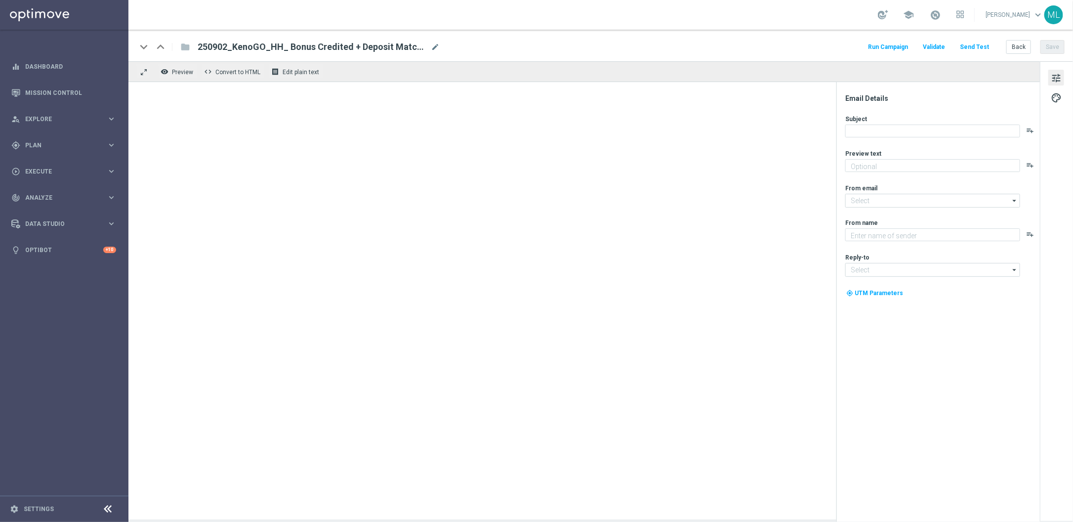
type textarea "Here’s a deposit match!"
type input "[EMAIL_ADDRESS][DOMAIN_NAME]"
type textarea "KenoGO"
type input "[EMAIL_ADDRESS][DOMAIN_NAME]"
click at [482, 48] on div "keyboard_arrow_down keyboard_arrow_up folder 250902_KenoGO_HH_ Bonus Credited +…" at bounding box center [600, 47] width 928 height 13
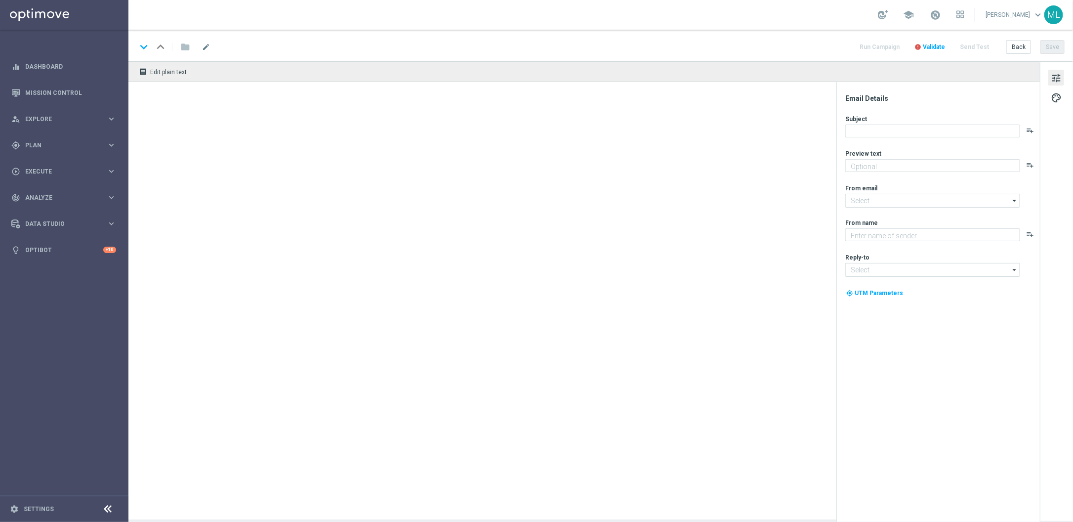
type textarea "Here’s a deposit match!"
type input "[EMAIL_ADDRESS][DOMAIN_NAME]"
type textarea "KenoGO"
type input "[EMAIL_ADDRESS][DOMAIN_NAME]"
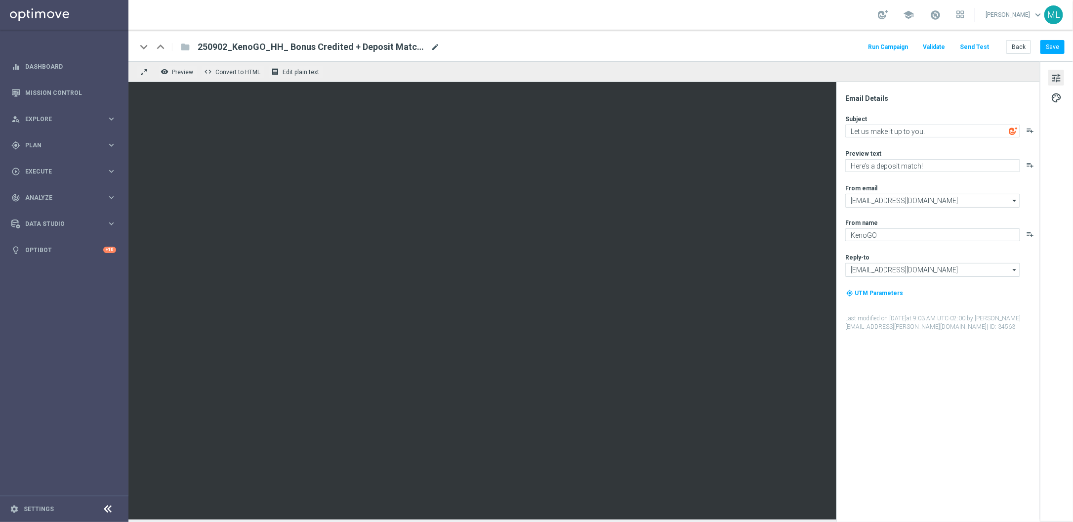
click at [434, 48] on span "mode_edit" at bounding box center [435, 46] width 9 height 9
drag, startPoint x: 275, startPoint y: 47, endPoint x: 322, endPoint y: 47, distance: 46.9
click at [349, 47] on input "250902_KenoGO_HH_ Bonus Credited + Deposit Match (1)" at bounding box center [320, 47] width 245 height 13
drag, startPoint x: 273, startPoint y: 48, endPoint x: 381, endPoint y: 48, distance: 108.2
click at [381, 48] on input "250902_KenoGO_HH_ Bonus Credited + Deposit Match (1)" at bounding box center [320, 47] width 245 height 13
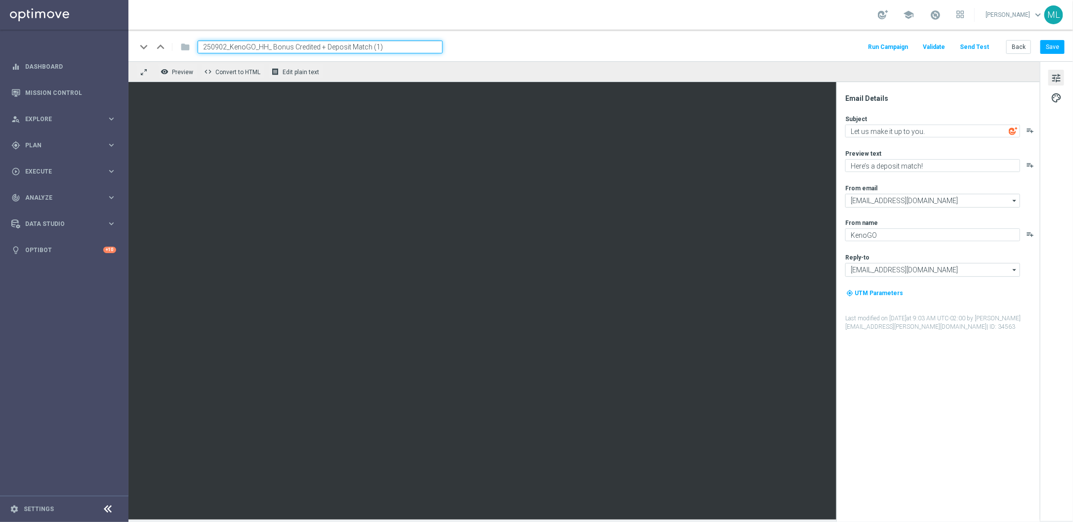
paste input "6. Failed Deposit (Opt Out) – No Offer"
click at [285, 46] on input "250902_KenoGO_HH_ 6. Failed Deposit (Opt Out) – No Offer" at bounding box center [320, 47] width 245 height 13
click at [278, 50] on input "250902_KenoGO_HH_ Failed Deposit (Opt Out) – No Offer" at bounding box center [320, 47] width 245 height 13
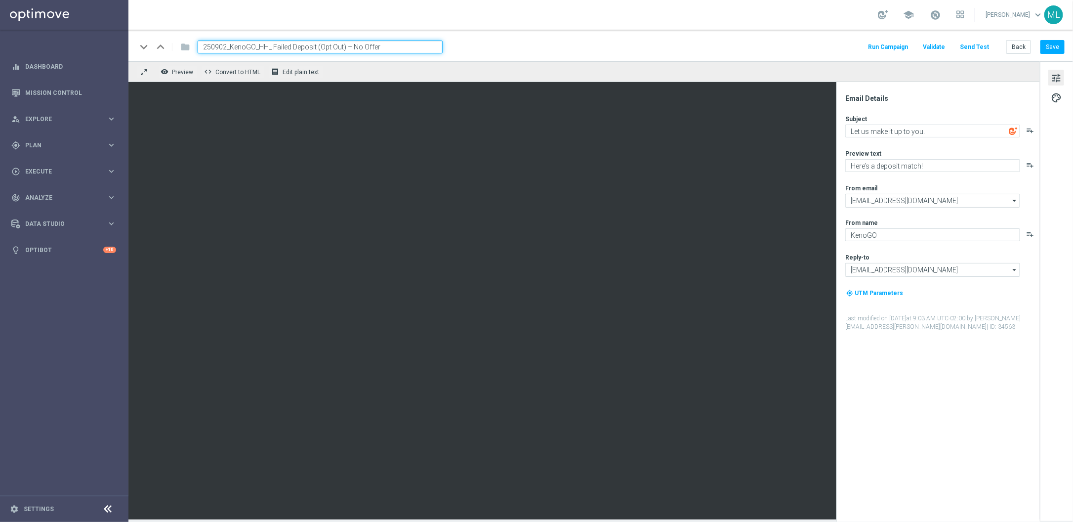
type input "250902_KenoGO_HH_ Failed Deposit (Opt Out) – No Offer"
click at [650, 31] on div "keyboard_arrow_down keyboard_arrow_up folder 250902_KenoGO_HH_ Failed Deposit (…" at bounding box center [600, 46] width 945 height 32
click at [1049, 48] on button "Save" at bounding box center [1053, 47] width 24 height 14
click at [876, 128] on textarea "Let us make it up to you." at bounding box center [932, 131] width 175 height 13
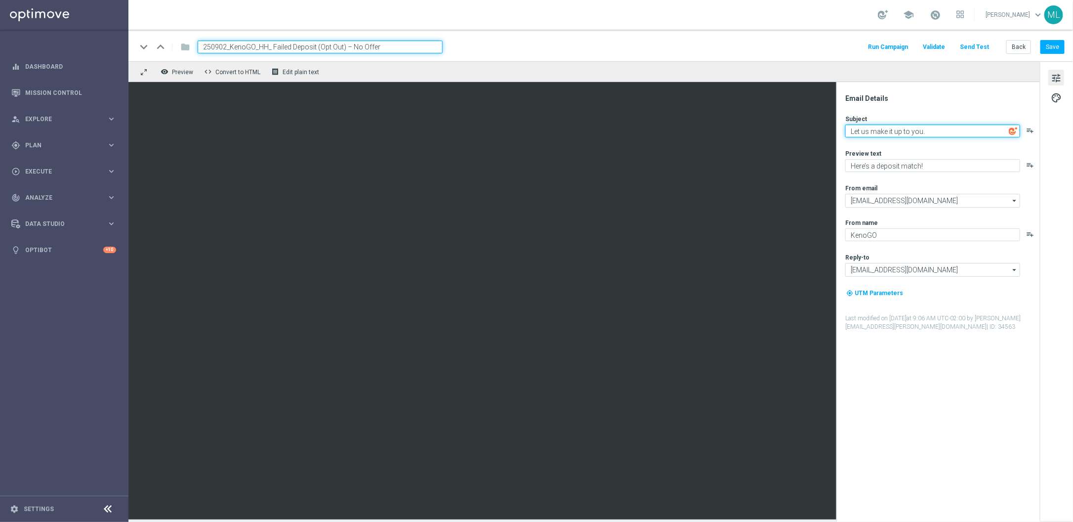
click at [876, 128] on textarea "Let us make it up to you." at bounding box center [932, 131] width 175 height 13
paste textarea "An update on your recent KenoGO experience"
type textarea "An update on your recent KenoGO experience."
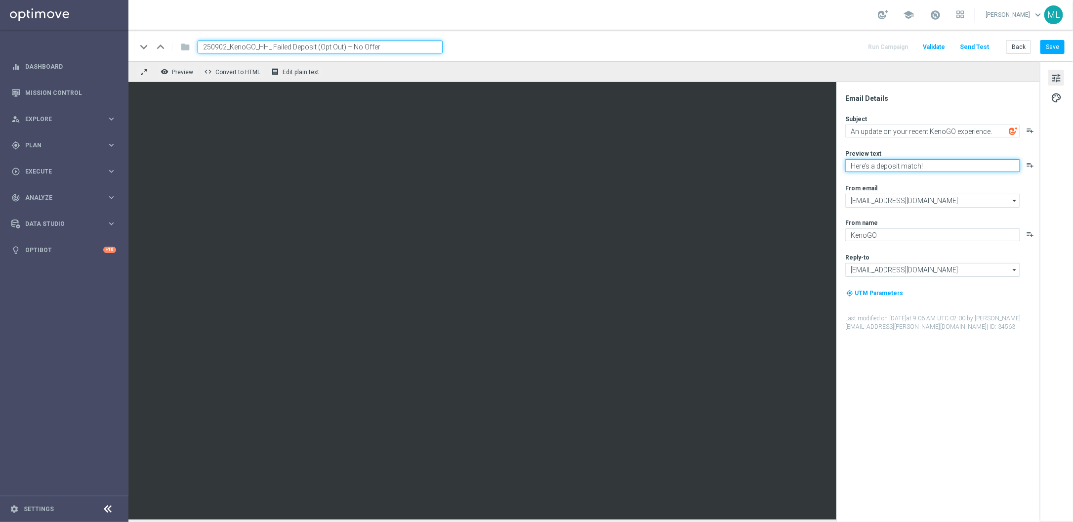
click at [876, 164] on textarea "Here’s a deposit match!" at bounding box center [932, 165] width 175 height 13
paste textarea "You’re ready to go."
type textarea "You’re ready to go."
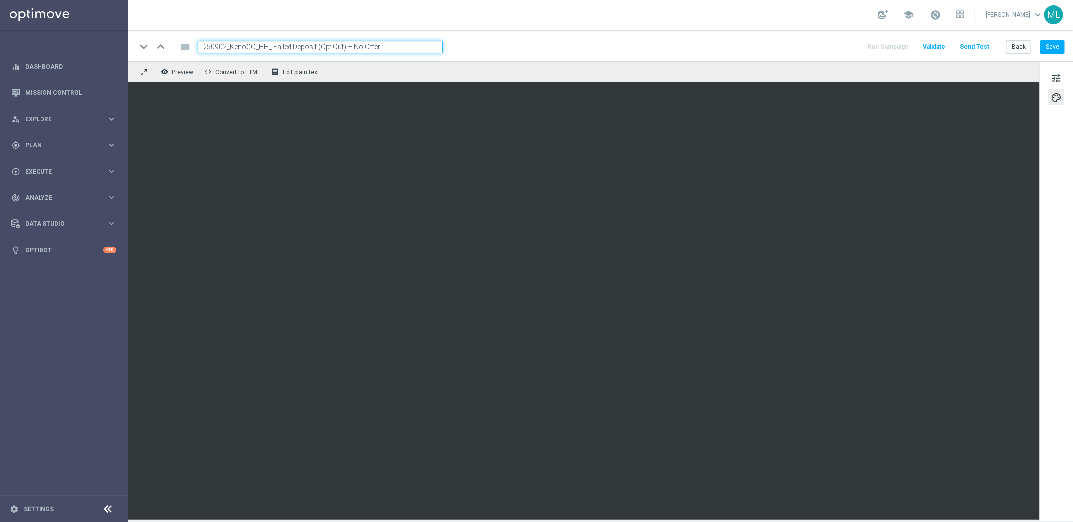
click at [1040, 193] on div "tune palette" at bounding box center [1056, 291] width 33 height 460
click at [1053, 53] on button "Save" at bounding box center [1053, 47] width 24 height 14
click at [1053, 49] on button "Save" at bounding box center [1053, 47] width 24 height 14
click at [1017, 49] on button "Back" at bounding box center [1018, 47] width 25 height 14
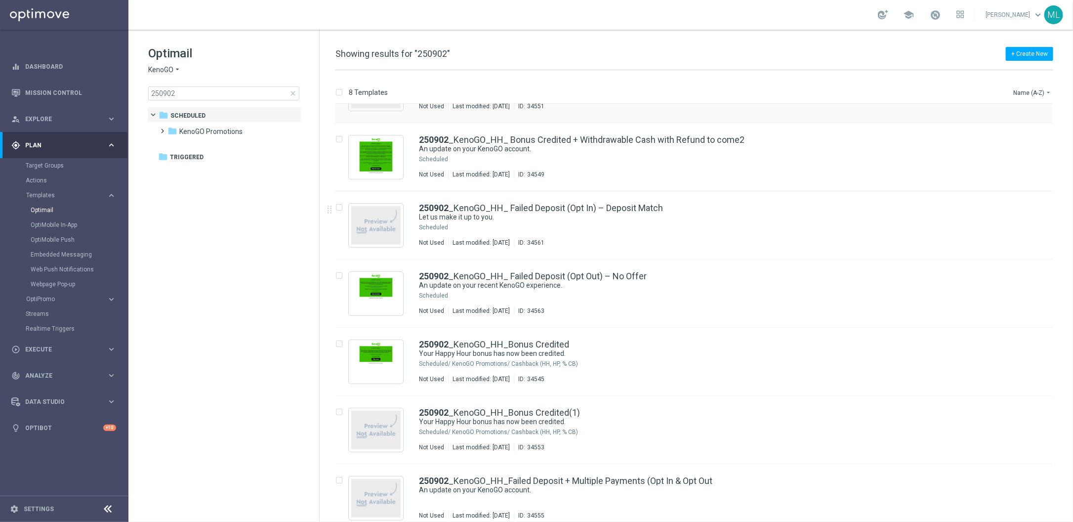
scroll to position [120, 0]
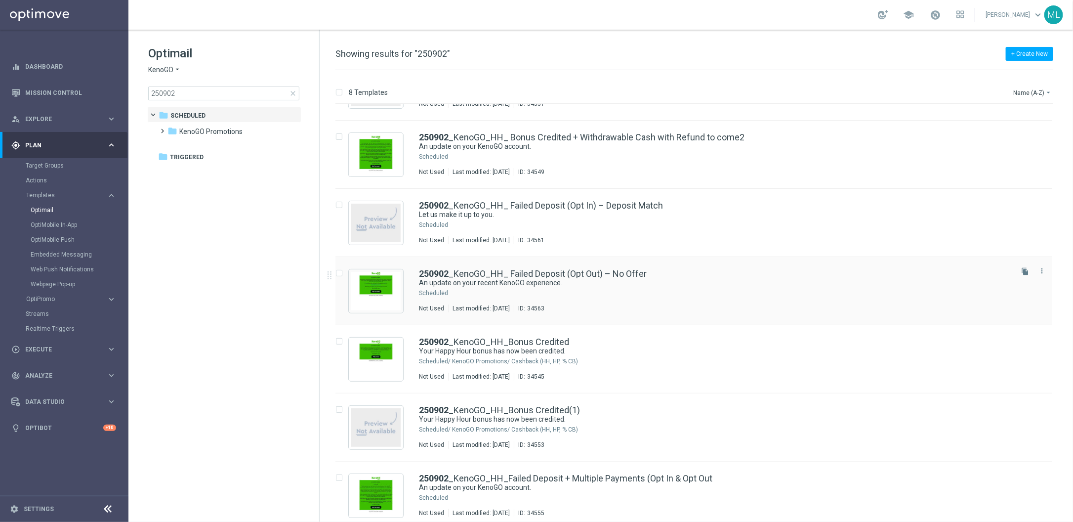
click at [1021, 271] on icon "file_copy" at bounding box center [1025, 271] width 8 height 8
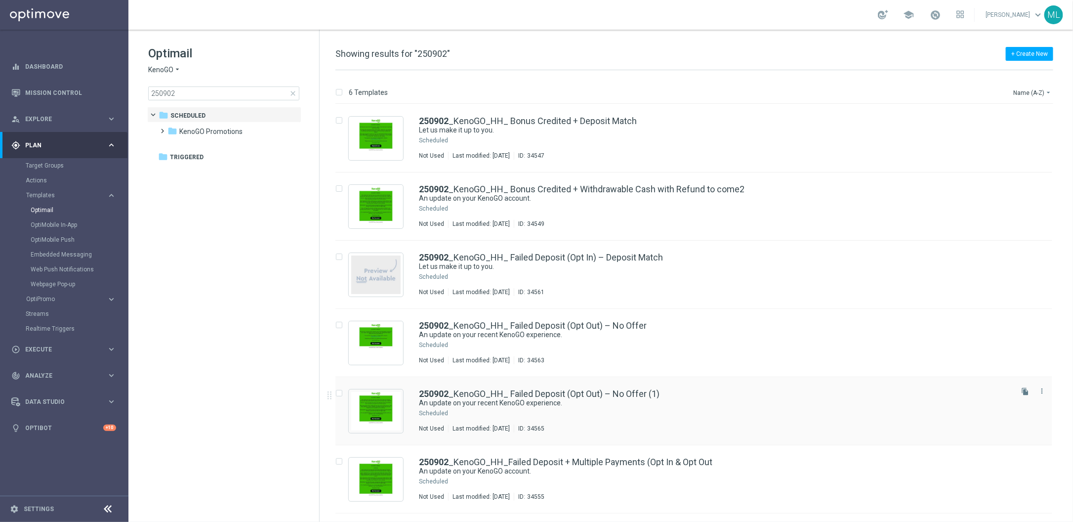
click at [668, 393] on div "250902 _KenoGO_HH_ Failed Deposit (Opt Out) – No Offer (1)" at bounding box center [715, 393] width 592 height 9
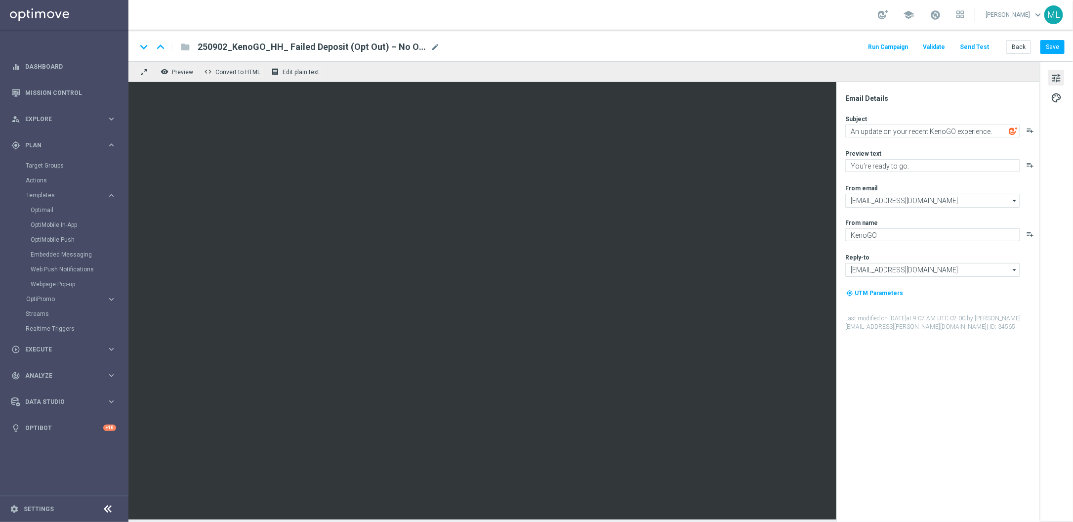
click at [431, 44] on span "mode_edit" at bounding box center [435, 46] width 9 height 9
drag, startPoint x: 352, startPoint y: 46, endPoint x: 409, endPoint y: 49, distance: 57.4
click at [409, 49] on input "250902_KenoGO_HH_ Failed Deposit (Opt Out) – No Offer (1)" at bounding box center [320, 47] width 245 height 13
paste input "Multiple Payments (Opt In & Opt Out"
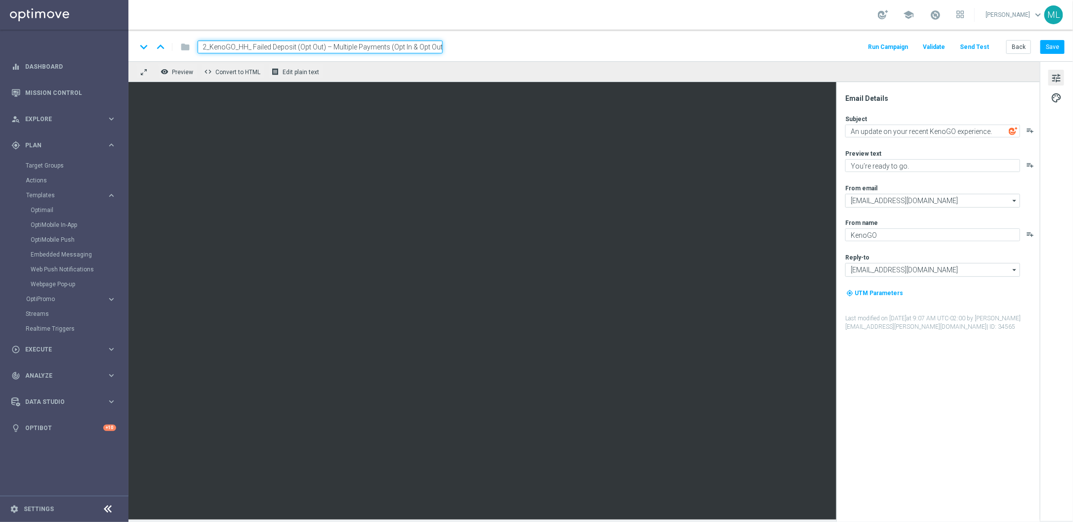
click at [308, 45] on input "250902_KenoGO_HH_ Failed Deposit (Opt Out) – Multiple Payments (Opt In & Opt Ou…" at bounding box center [320, 47] width 245 height 13
click at [297, 44] on input "250902_KenoGO_HH_ Failed Deposit (Opt Out) – Multiple Payments (Opt In & Opt Ou…" at bounding box center [320, 47] width 245 height 13
drag, startPoint x: 252, startPoint y: 45, endPoint x: 454, endPoint y: 54, distance: 201.8
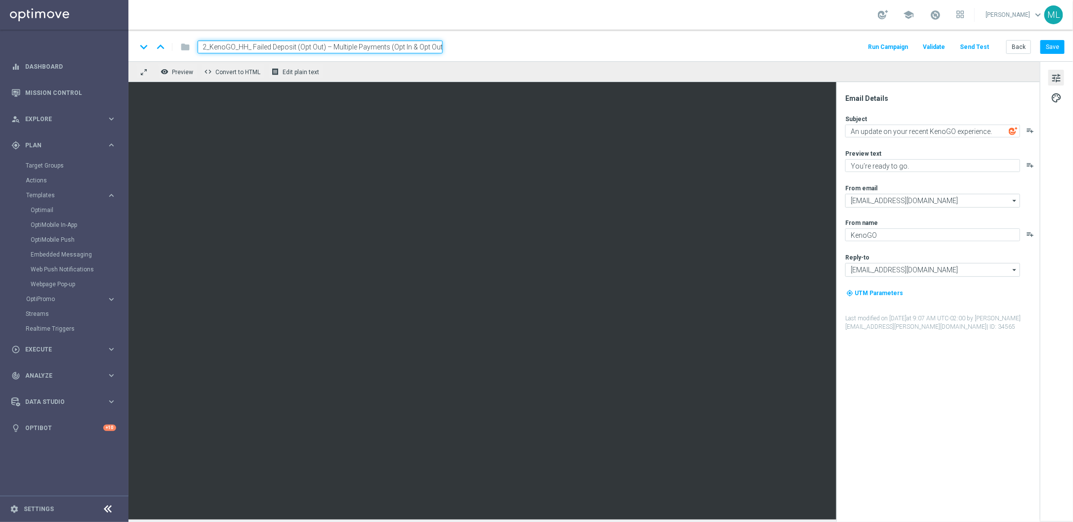
click at [454, 54] on div "keyboard_arrow_down keyboard_arrow_up folder 250902_KenoGO_HH_ Failed Deposit (…" at bounding box center [600, 46] width 945 height 32
paste input
click at [304, 45] on input "250902_KenoGO_HH_ Multiple Payments (Opt In & Opt Out)" at bounding box center [320, 47] width 245 height 13
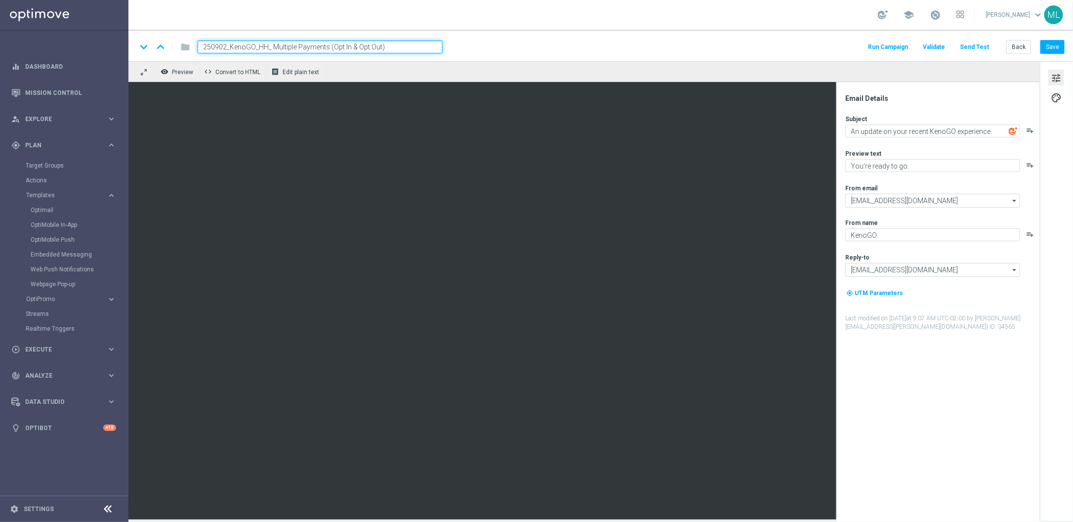
click at [304, 45] on input "250902_KenoGO_HH_ Multiple Payments (Opt In & Opt Out)" at bounding box center [320, 47] width 245 height 13
type input "250902_KenoGO_HH_ Multiple Payments (Opt In & Opt Out)"
drag, startPoint x: 564, startPoint y: 38, endPoint x: 593, endPoint y: 42, distance: 28.9
click at [564, 38] on div "keyboard_arrow_down keyboard_arrow_up folder 250902_KenoGO_HH_ Multiple Payment…" at bounding box center [600, 46] width 945 height 32
click at [1052, 47] on button "Save" at bounding box center [1053, 47] width 24 height 14
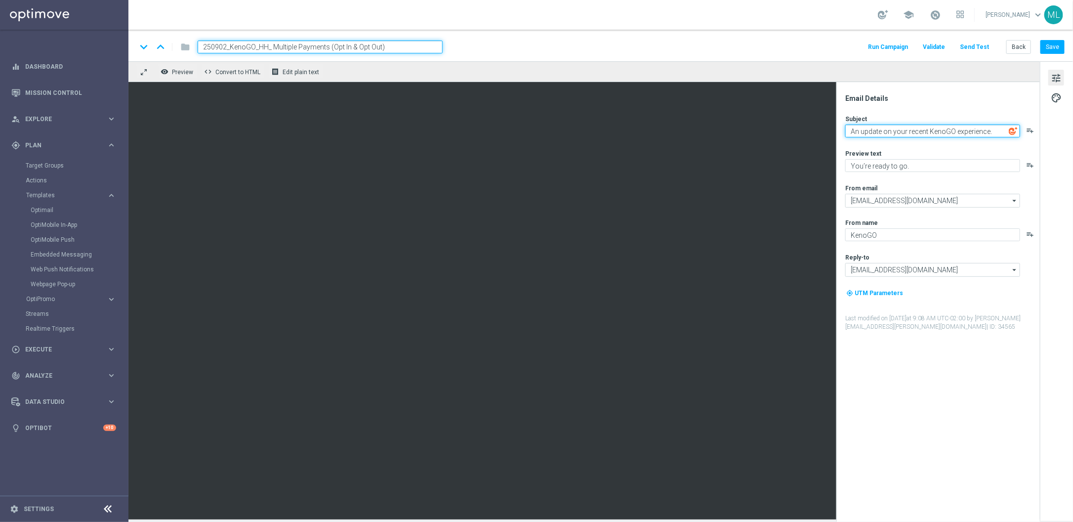
click at [921, 131] on textarea "An update on your recent KenoGO experience." at bounding box center [932, 131] width 175 height 13
click at [919, 132] on textarea "An update on your recent KenoGO experience." at bounding box center [932, 131] width 175 height 13
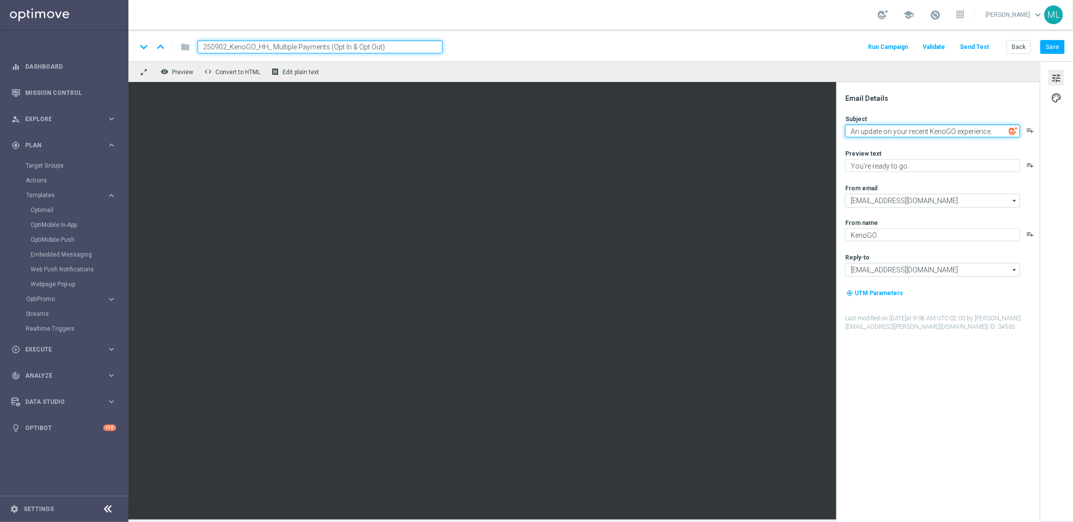
paste textarea "KenoGO account"
type textarea "An update on your KenoGO account."
click at [874, 164] on textarea "You’re ready to go." at bounding box center [932, 165] width 175 height 13
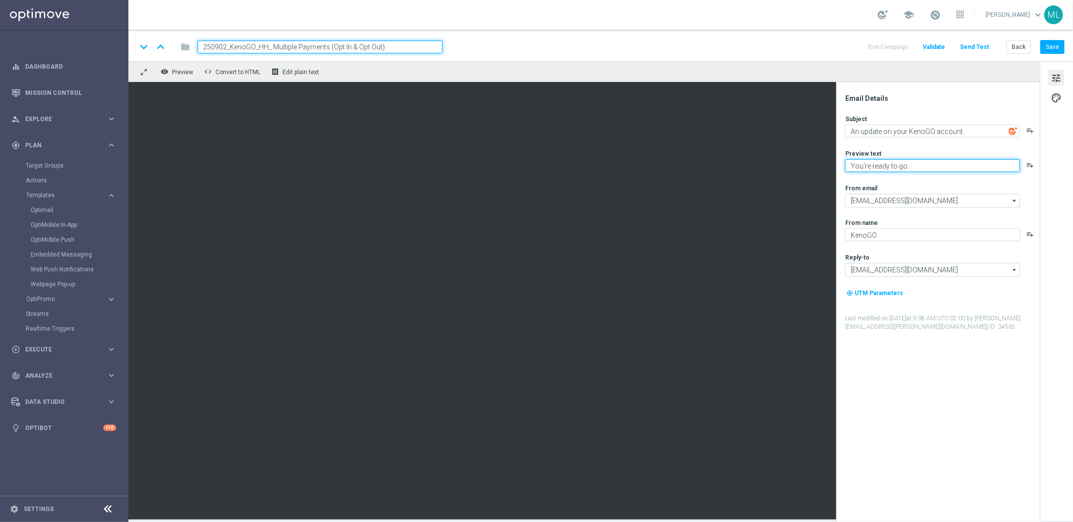
click at [874, 164] on textarea "You’re ready to go." at bounding box center [932, 165] width 175 height 13
paste textarea "We’re sorry about your recent experience."
type textarea "We’re sorry about your recent experience."
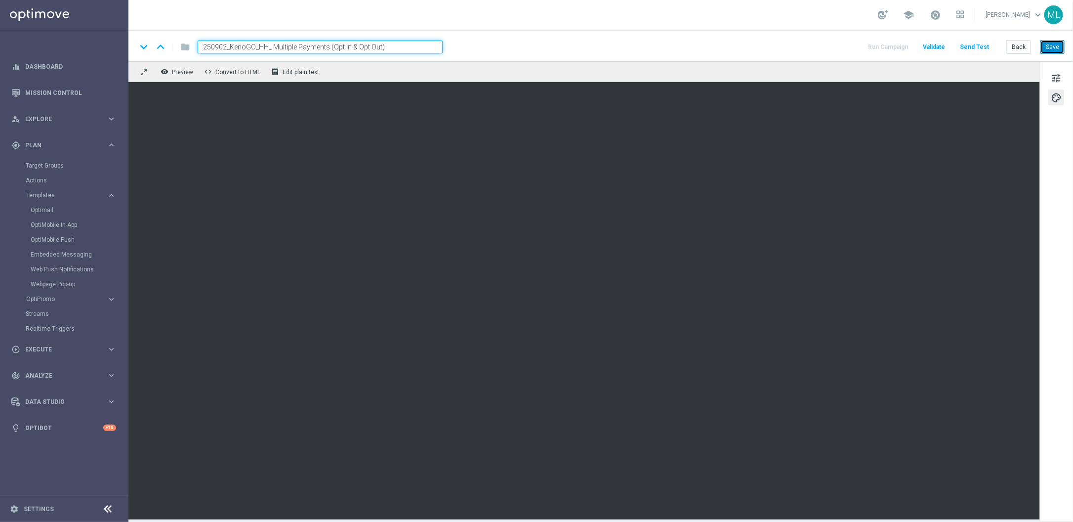
click at [1055, 49] on button "Save" at bounding box center [1053, 47] width 24 height 14
